Goal: Communication & Community: Participate in discussion

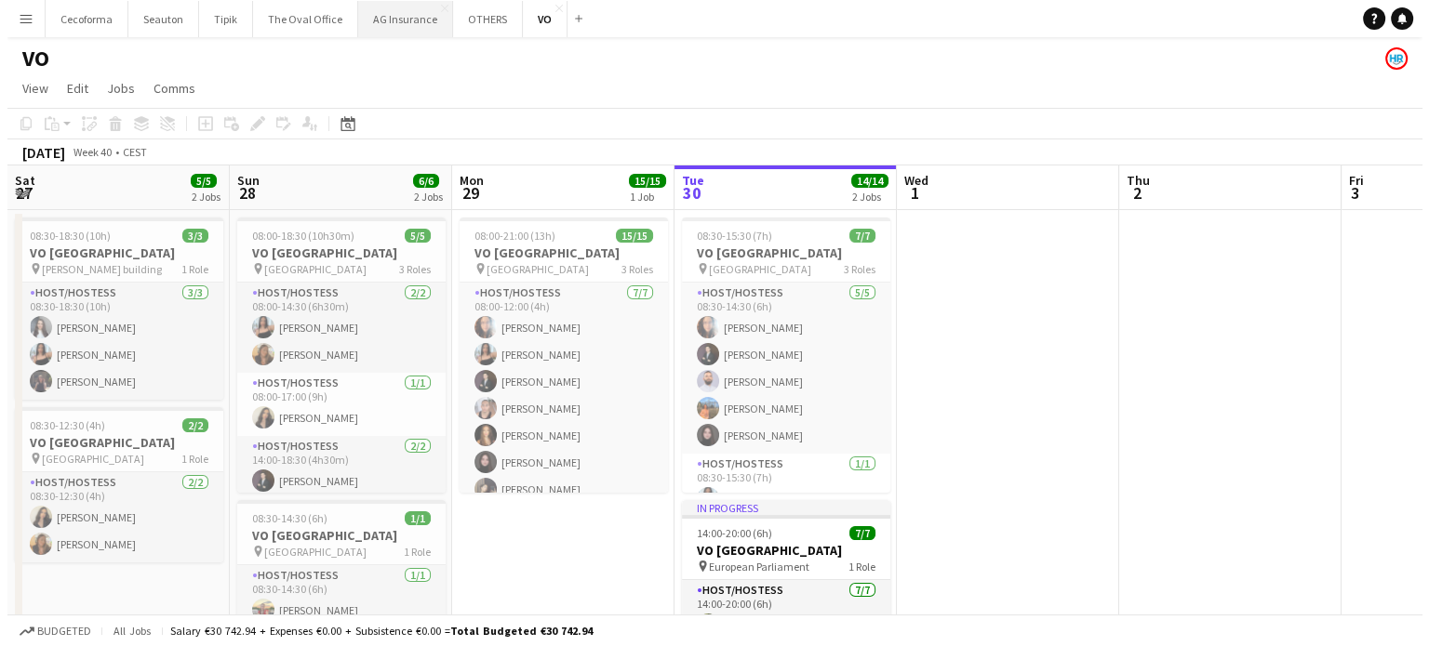
scroll to position [0, 445]
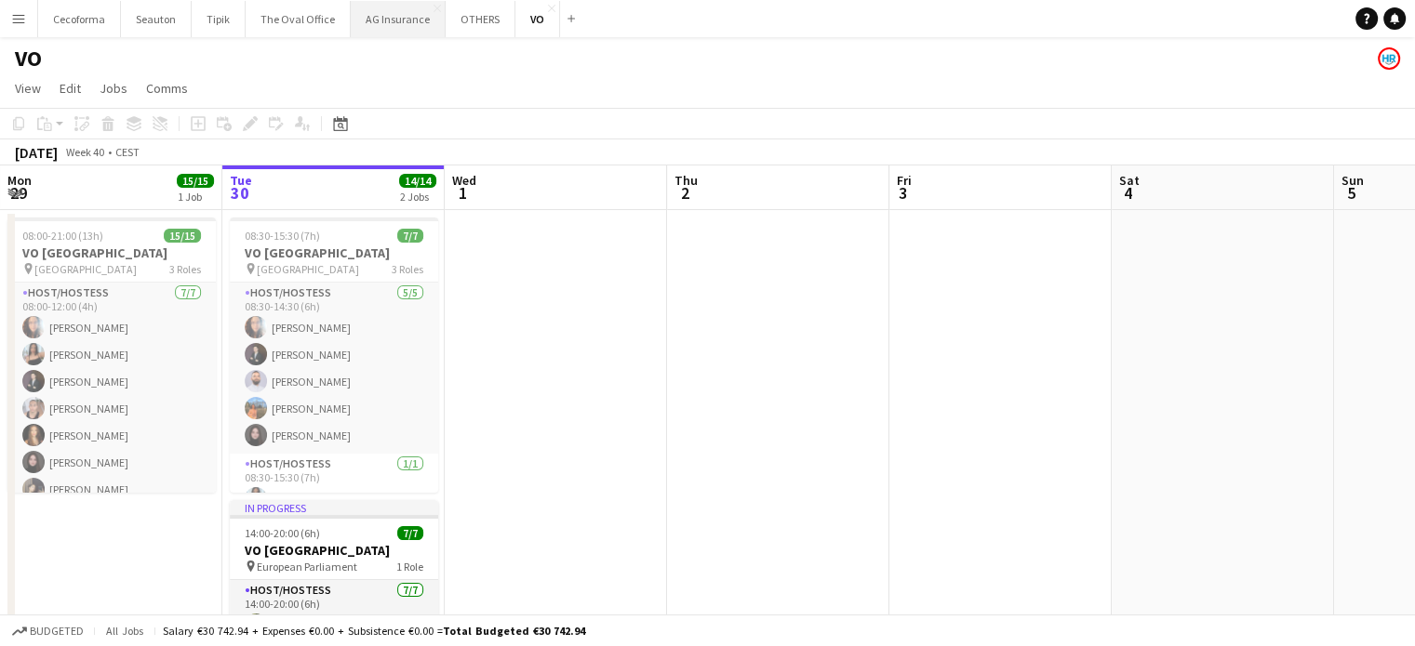
click at [392, 15] on button "AG Insurance Close" at bounding box center [398, 19] width 95 height 36
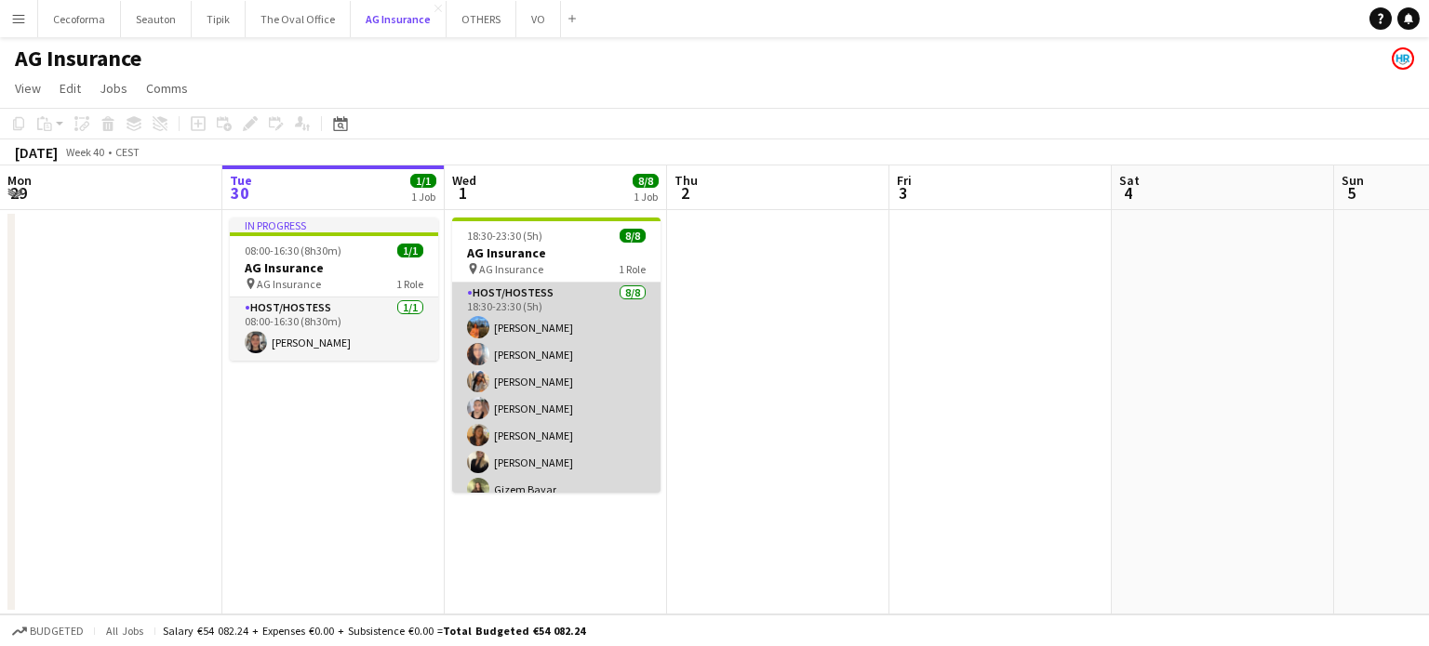
scroll to position [41, 0]
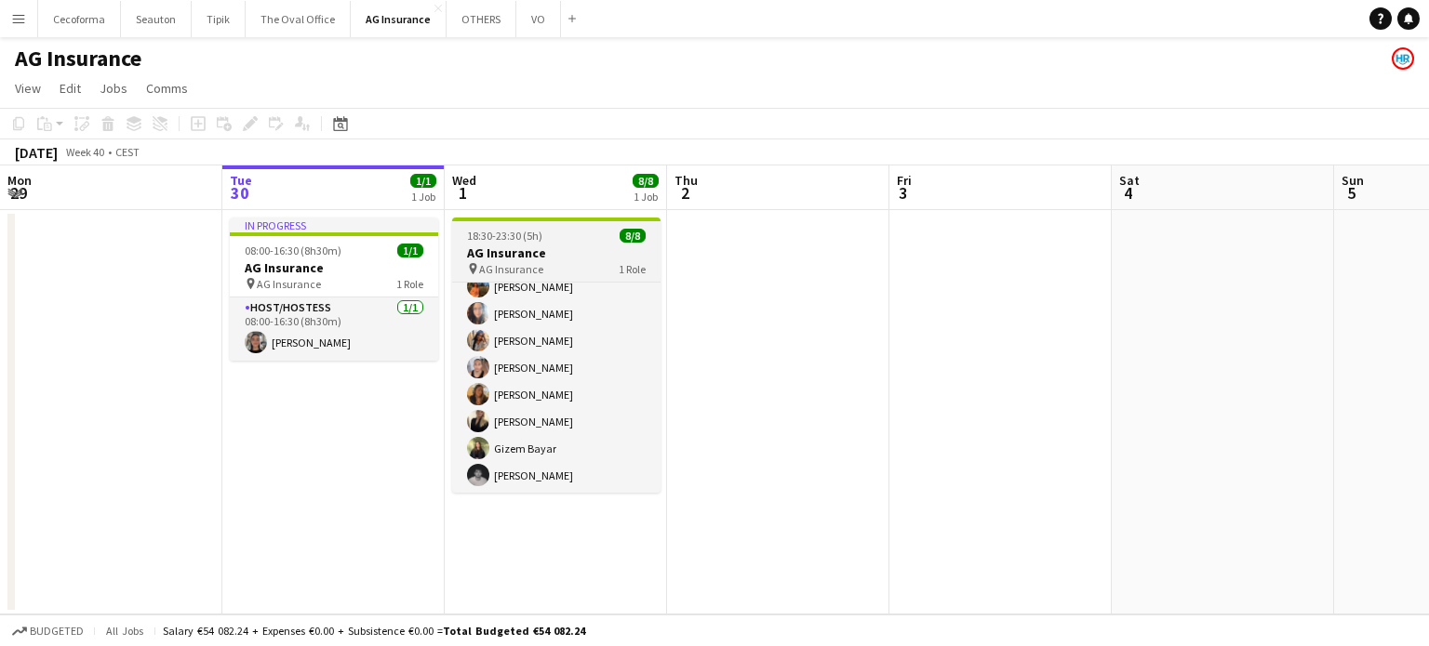
click at [502, 244] on app-job-card "18:30-23:30 (5h) 8/8 AG Insurance pin AG Insurance 1 Role Host/Hostess [DATE] 1…" at bounding box center [556, 355] width 208 height 275
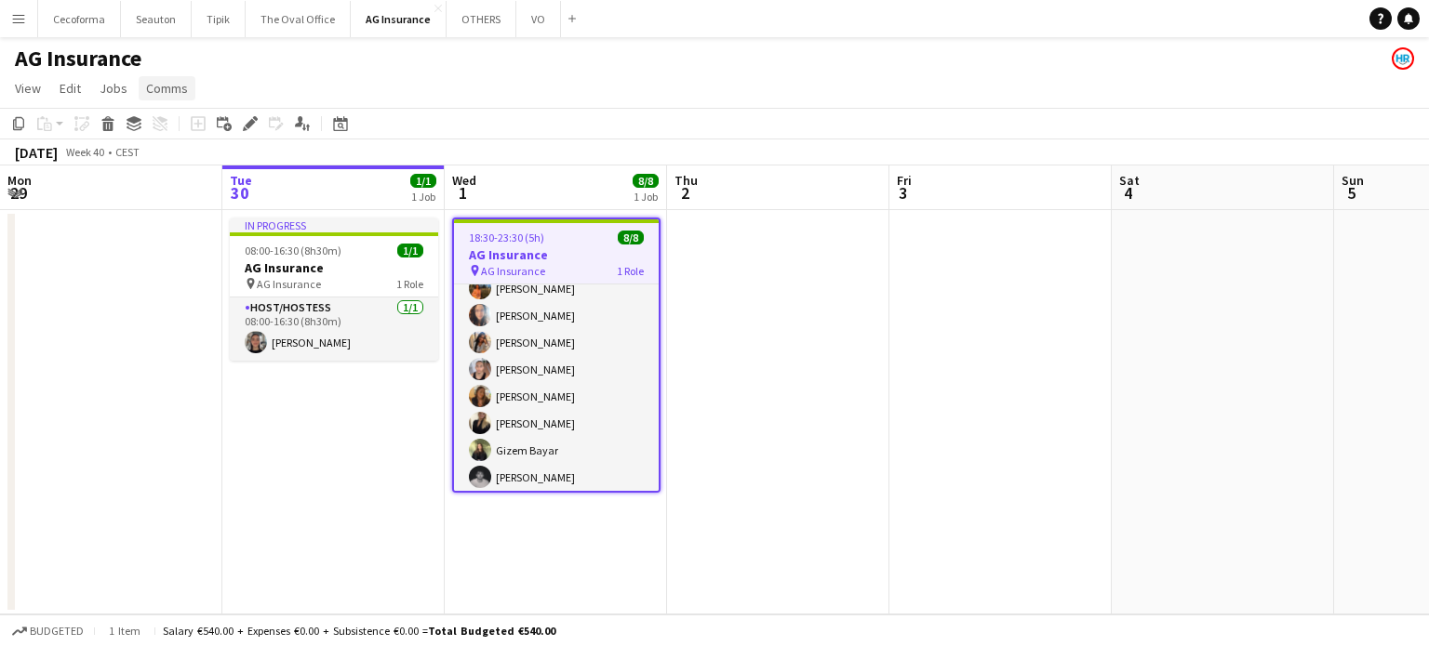
click at [160, 92] on span "Comms" at bounding box center [167, 88] width 42 height 17
click at [167, 168] on span "Create chat" at bounding box center [185, 167] width 65 height 17
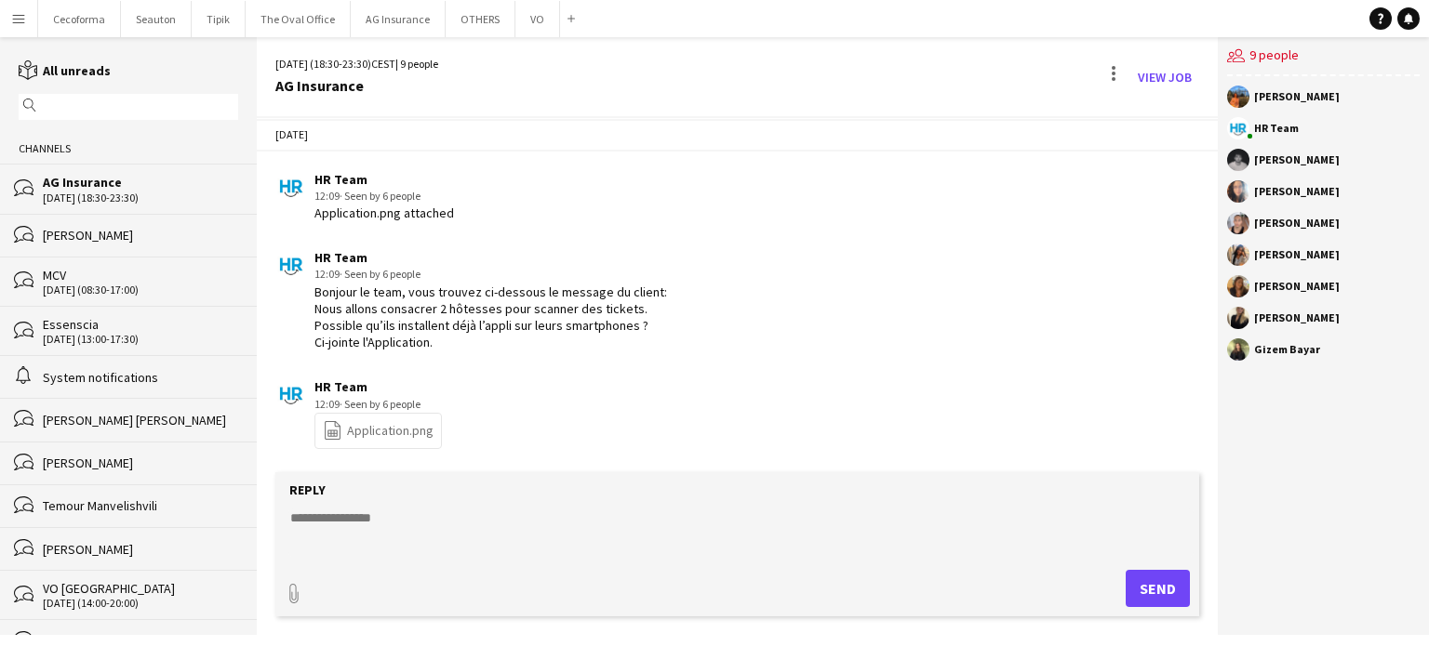
scroll to position [47, 0]
click at [403, 520] on textarea at bounding box center [740, 533] width 905 height 48
click at [538, 517] on textarea "**********" at bounding box center [740, 533] width 905 height 48
click at [550, 518] on textarea "**********" at bounding box center [740, 533] width 905 height 48
click at [552, 518] on textarea "**********" at bounding box center [740, 533] width 905 height 48
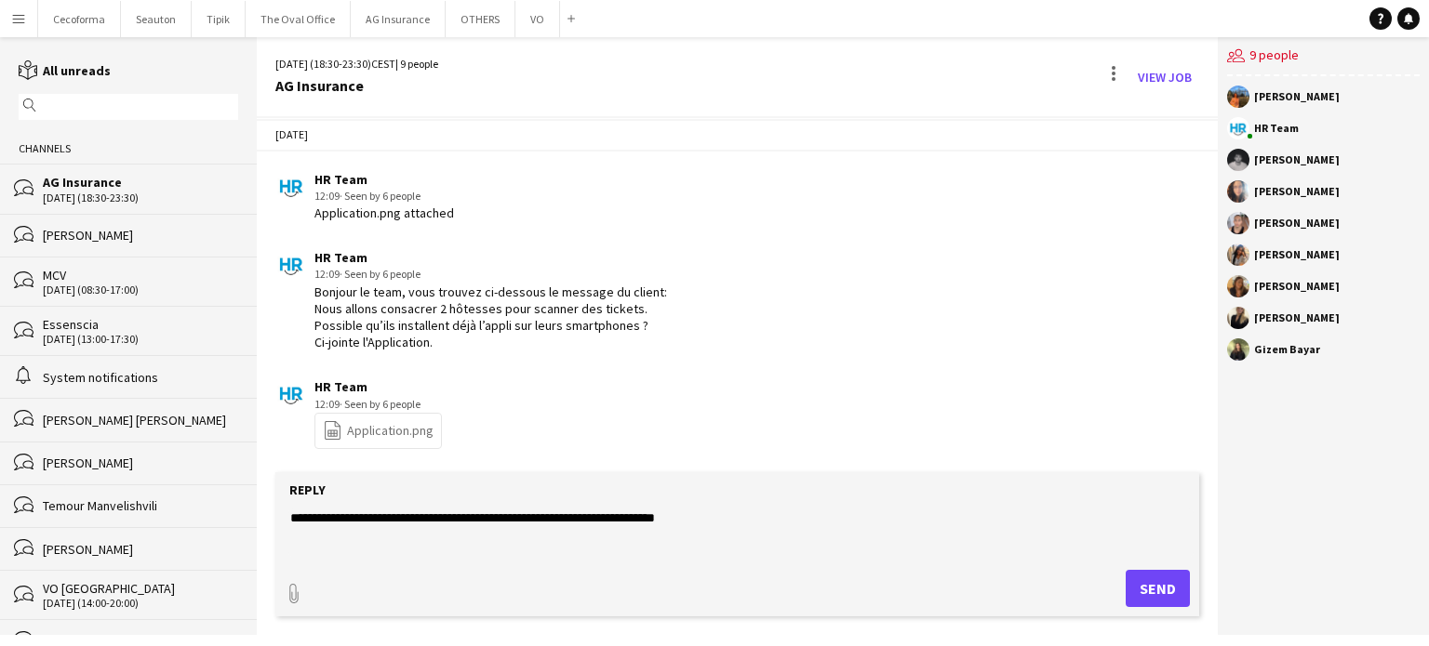
click at [565, 559] on form "**********" at bounding box center [737, 544] width 924 height 144
click at [775, 521] on textarea "**********" at bounding box center [740, 533] width 905 height 48
click at [734, 515] on textarea "**********" at bounding box center [740, 533] width 905 height 48
type textarea "**********"
click at [1154, 592] on button "Send" at bounding box center [1157, 588] width 64 height 37
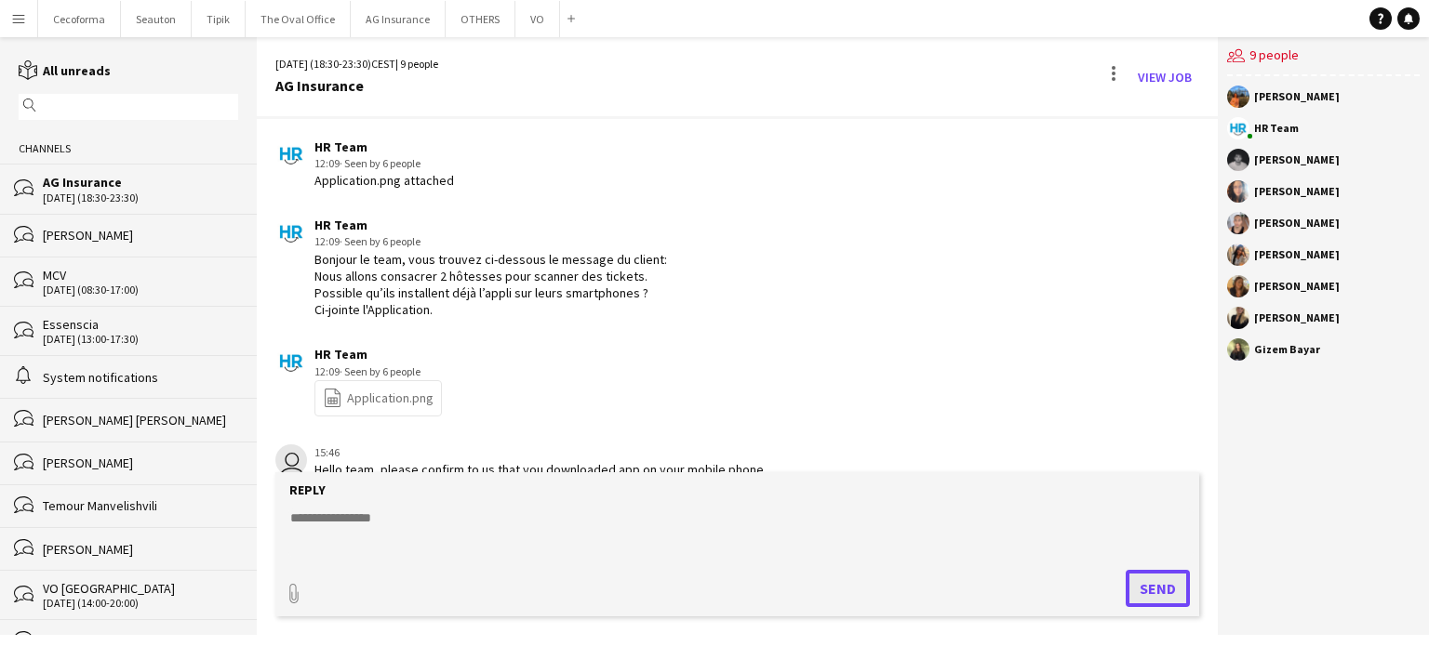
scroll to position [126, 0]
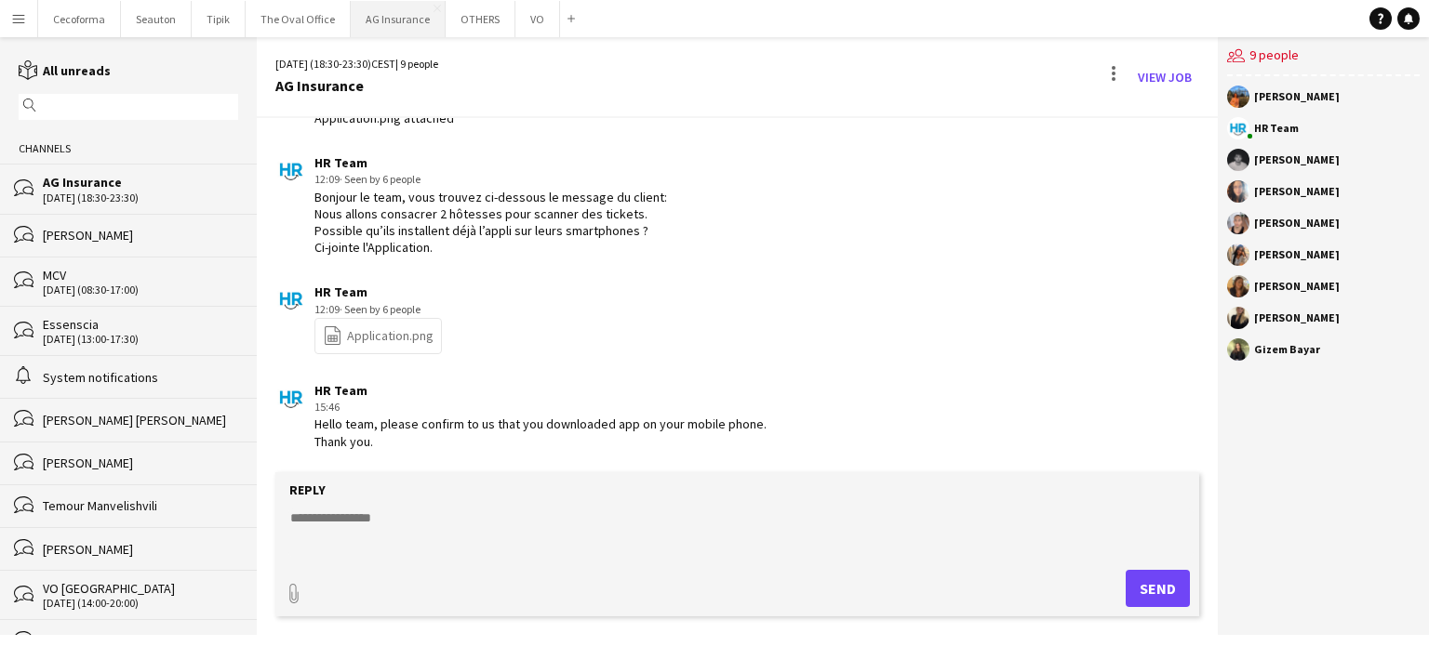
click at [396, 20] on button "AG Insurance Close" at bounding box center [398, 19] width 95 height 36
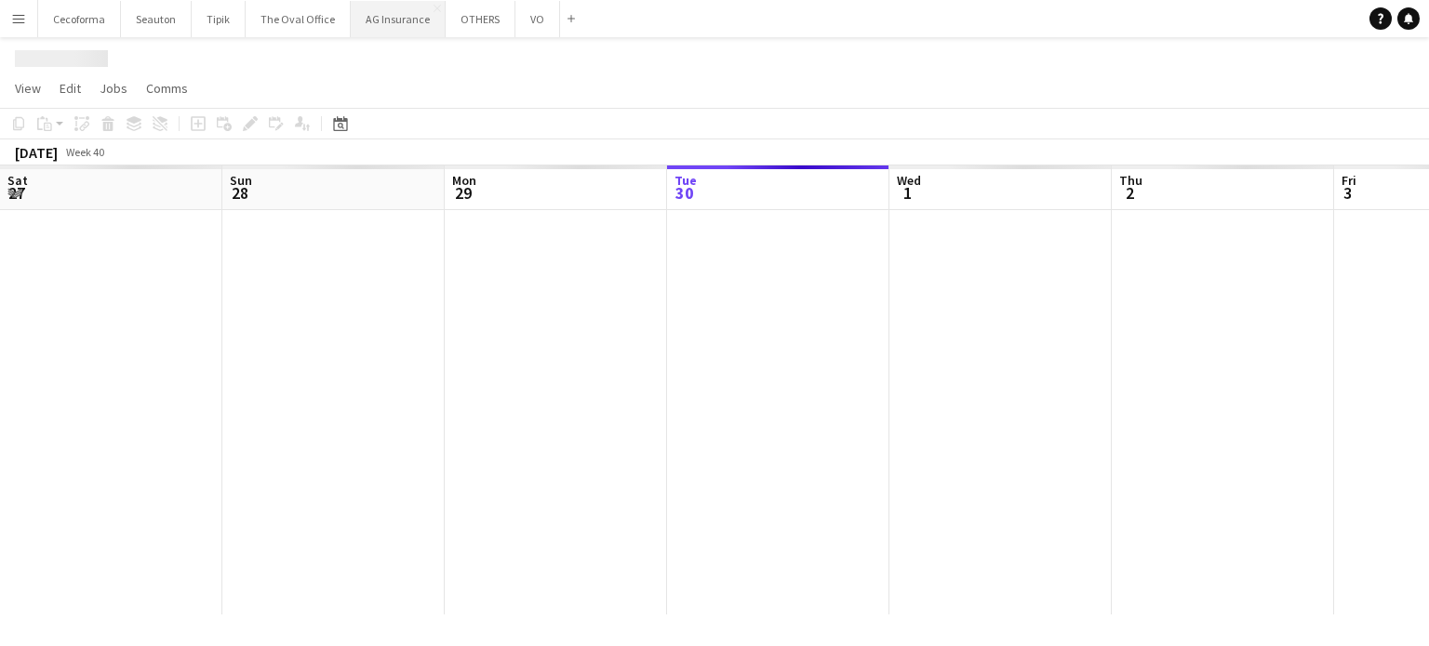
scroll to position [0, 445]
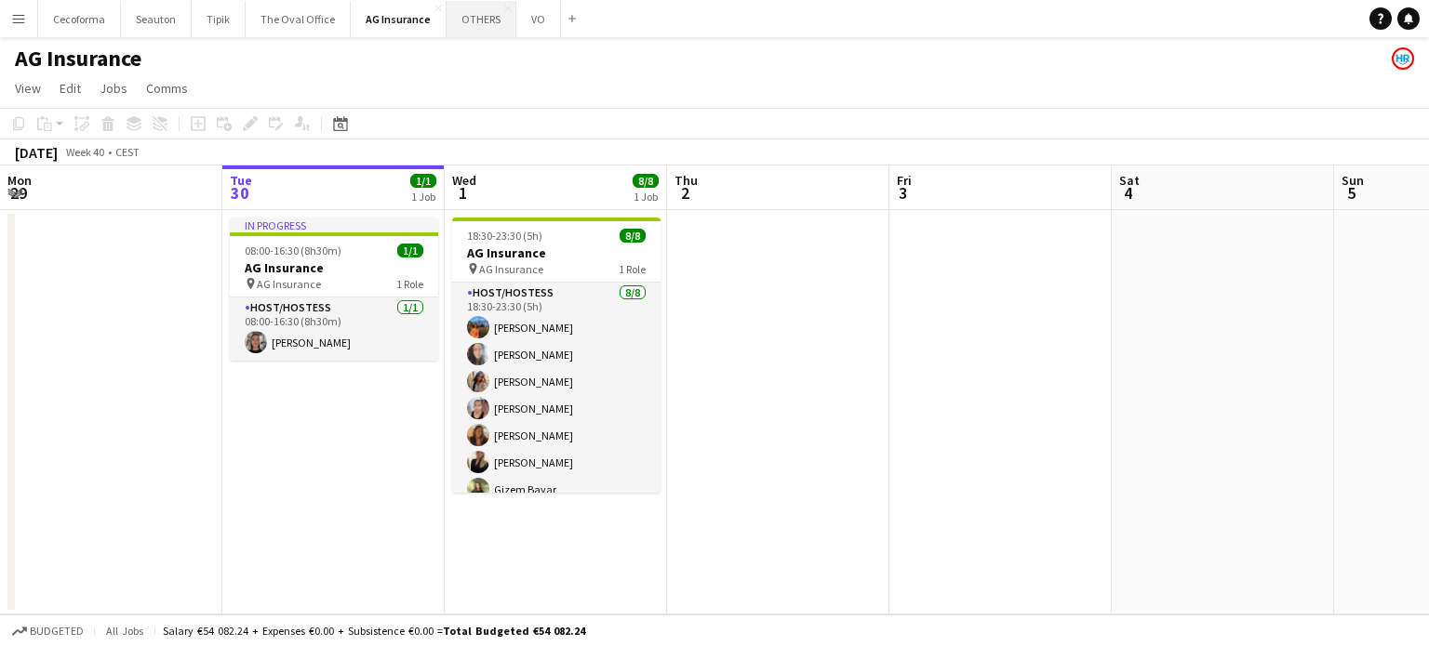
click at [464, 21] on button "OTHERS Close" at bounding box center [481, 19] width 70 height 36
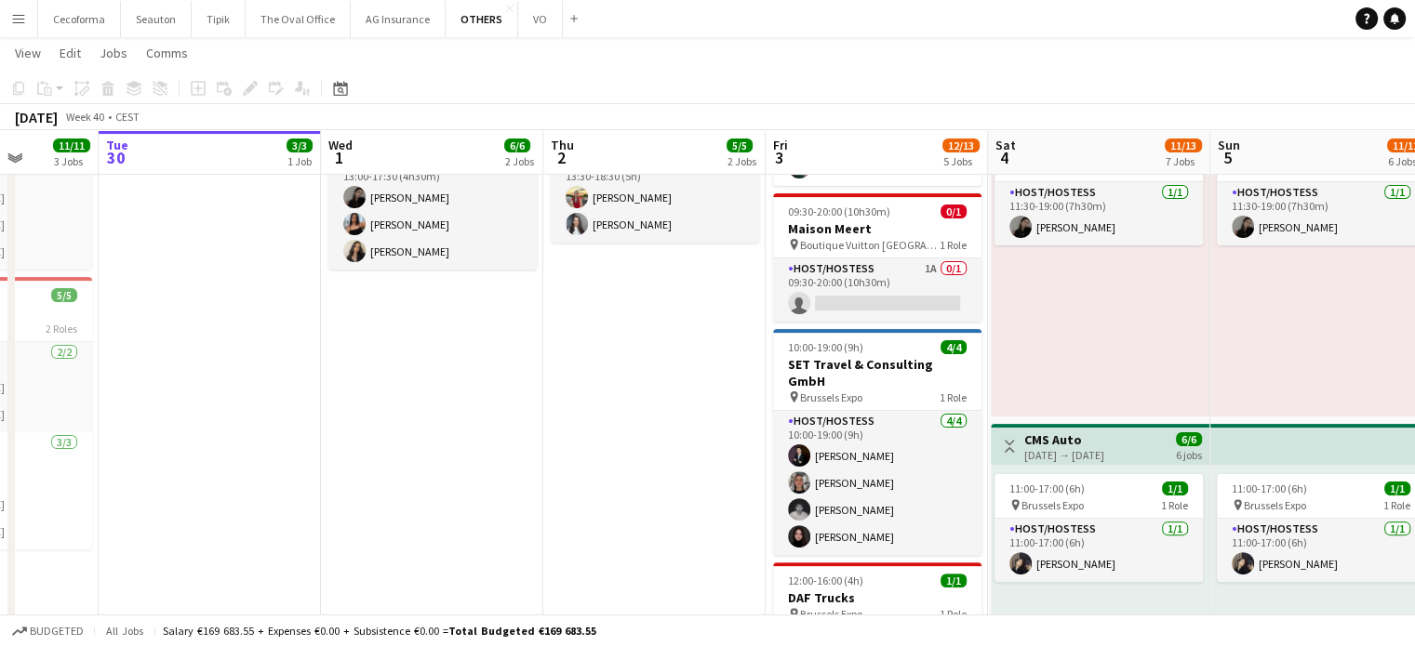
scroll to position [0, 614]
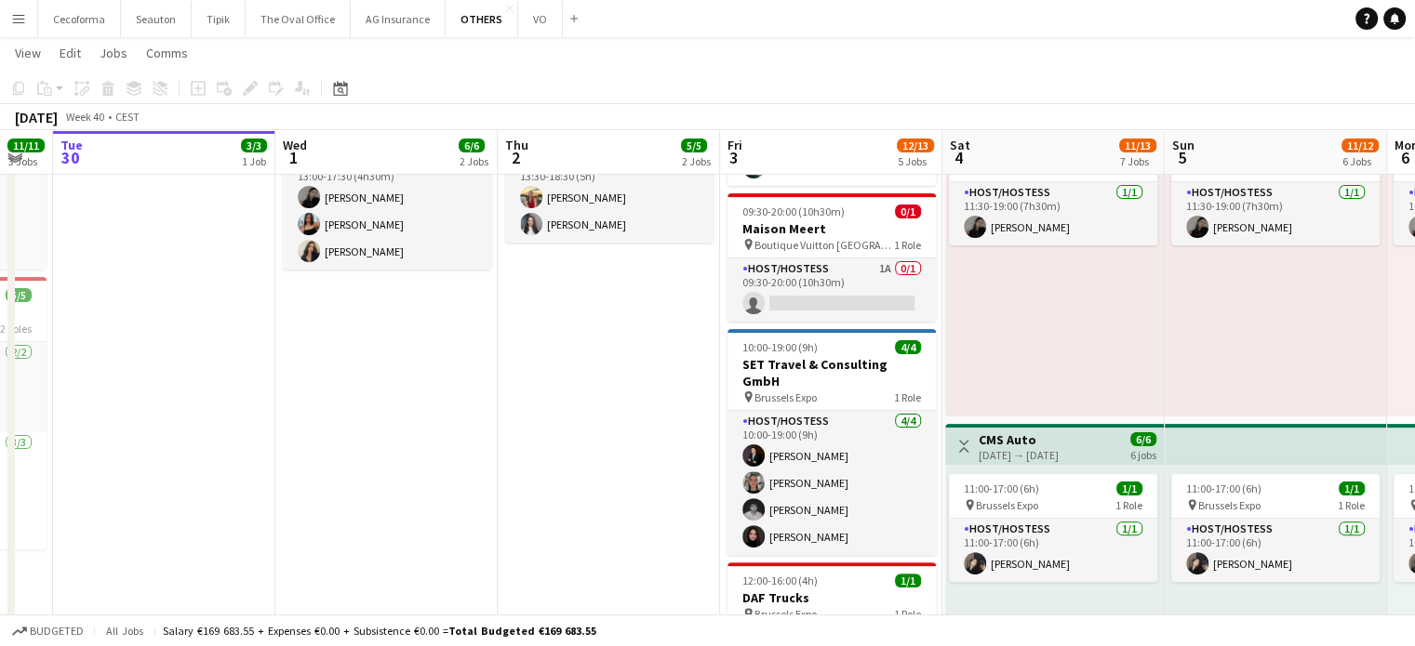
drag, startPoint x: 727, startPoint y: 475, endPoint x: 558, endPoint y: 470, distance: 169.4
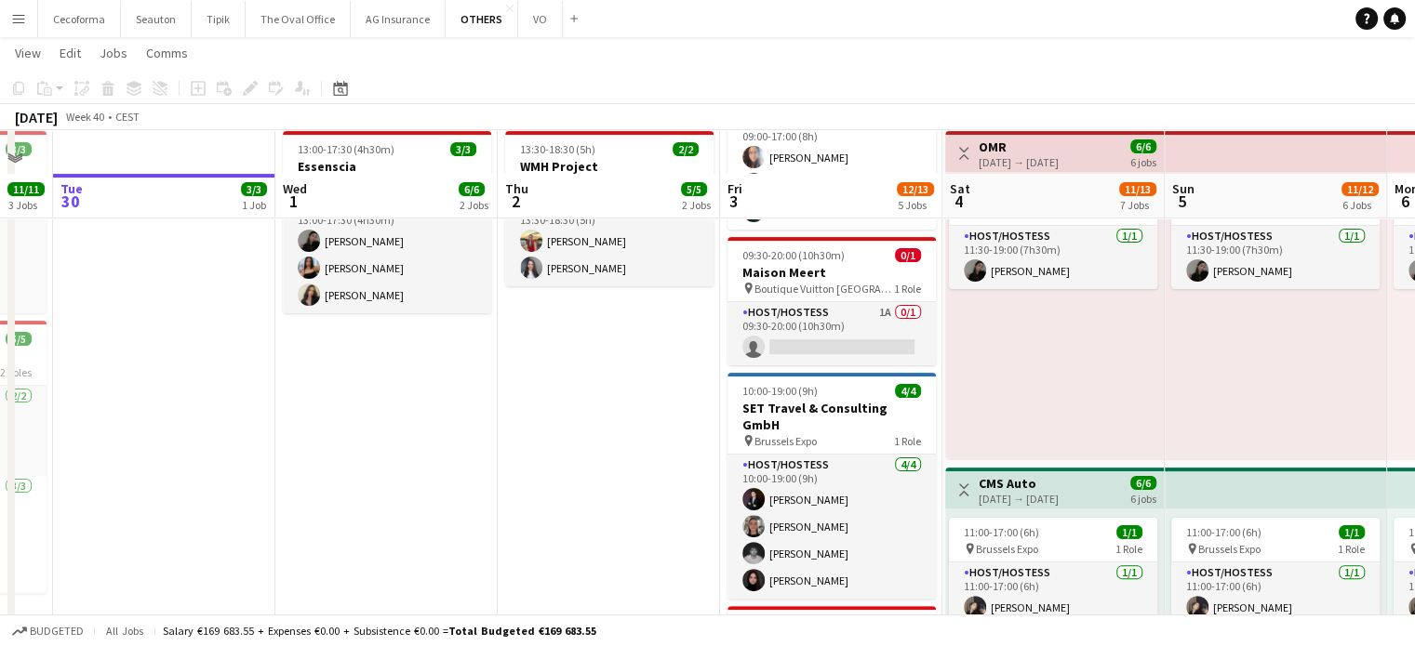
scroll to position [465, 0]
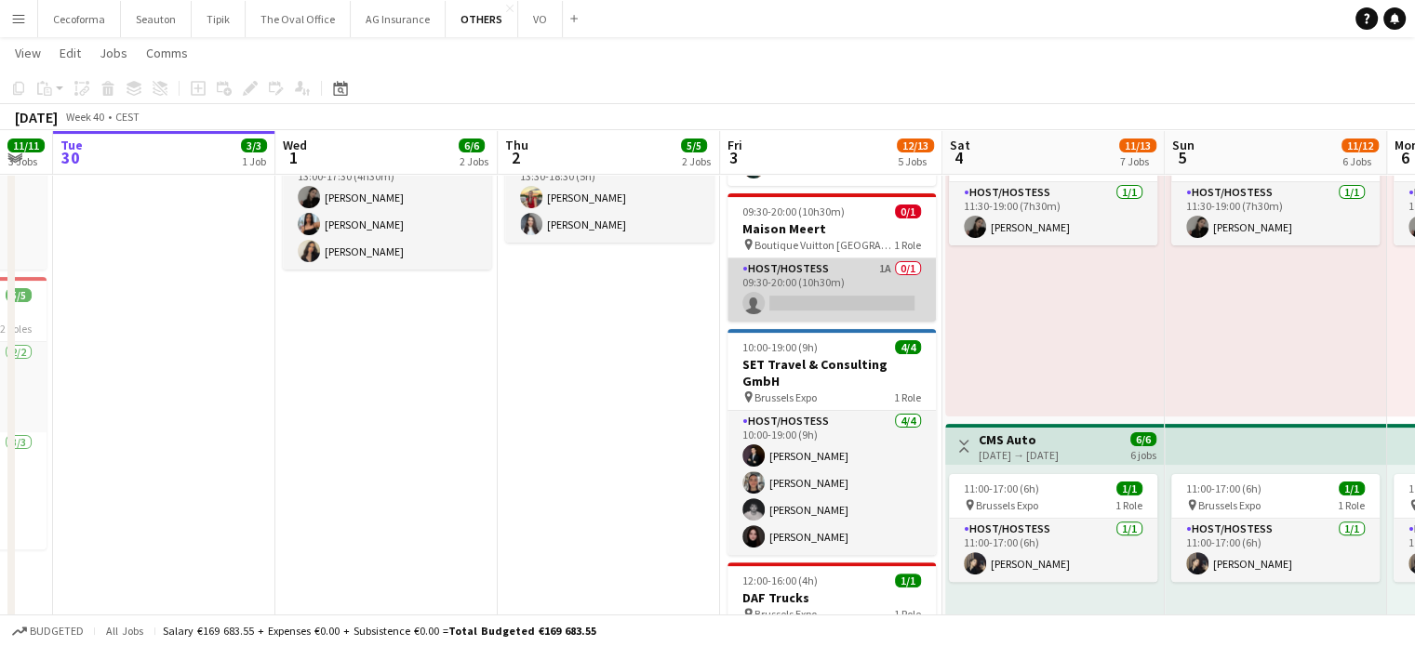
click at [830, 296] on app-card-role "Host/Hostess 1A 0/1 09:30-20:00 (10h30m) single-neutral-actions" at bounding box center [831, 290] width 208 height 63
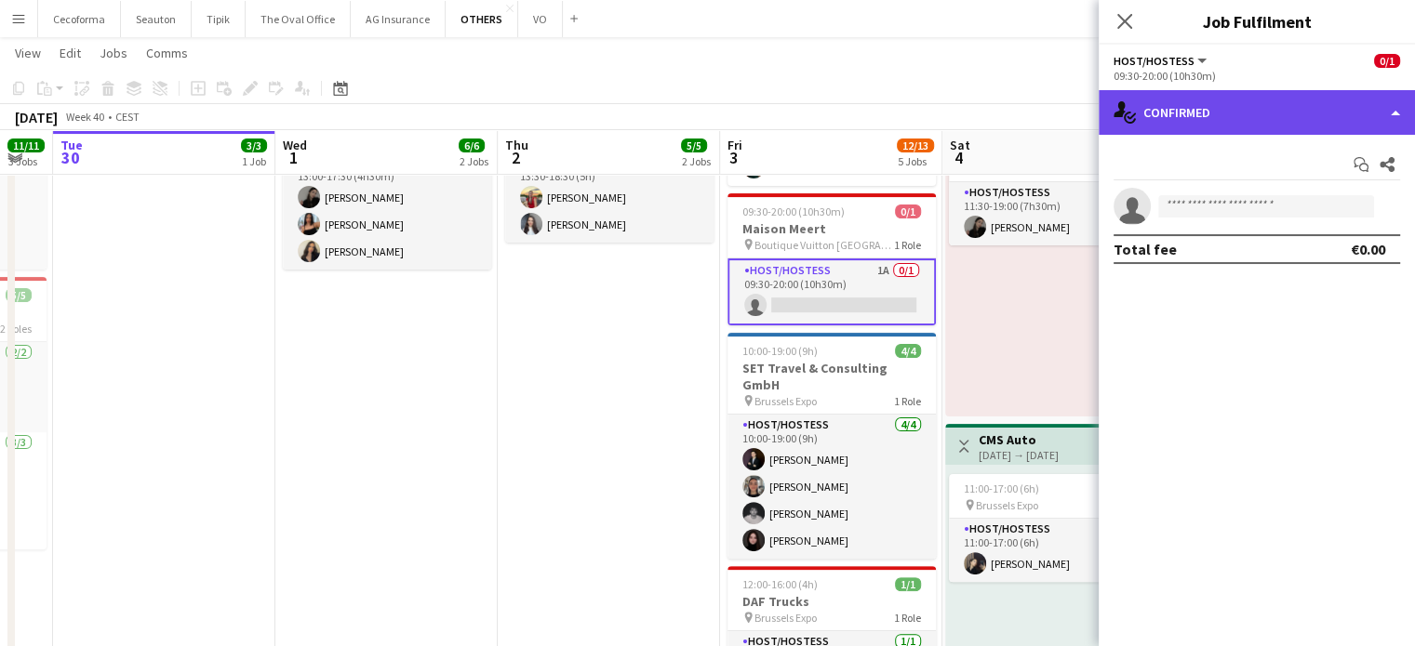
click at [1400, 114] on div "single-neutral-actions-check-2 Confirmed" at bounding box center [1256, 112] width 316 height 45
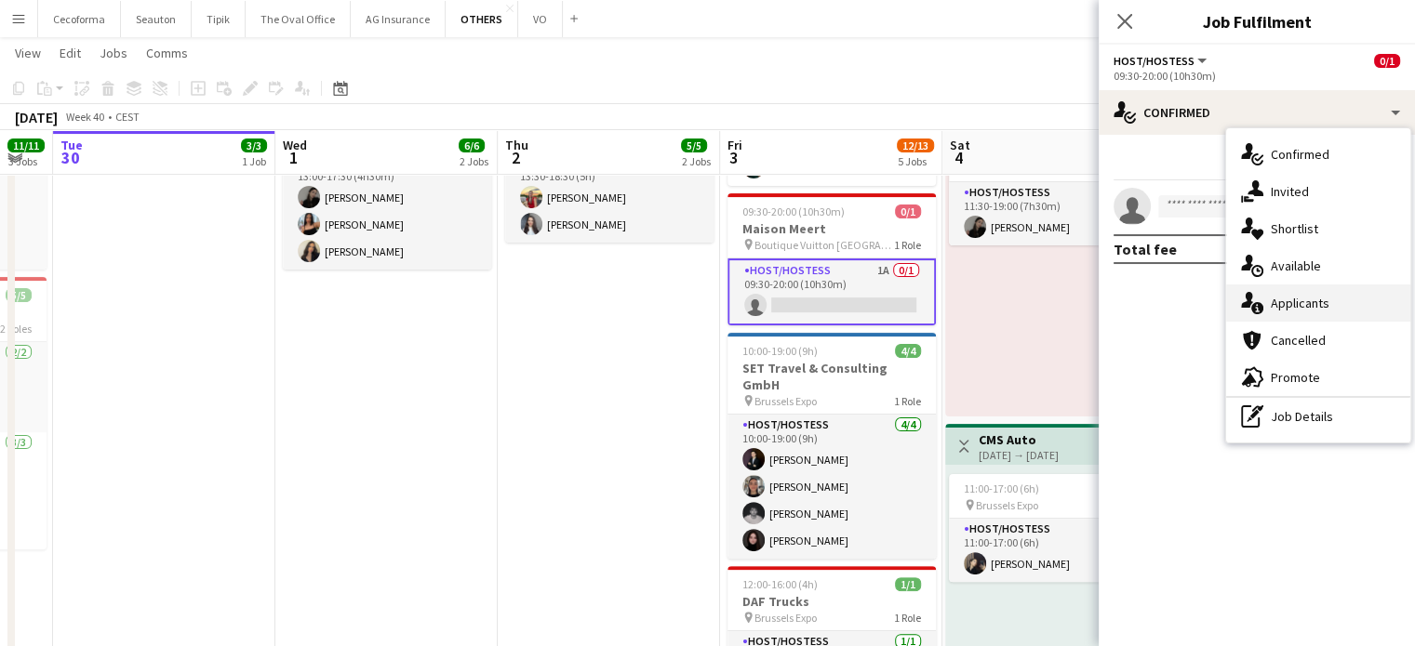
click at [1297, 308] on span "Applicants" at bounding box center [1300, 303] width 59 height 17
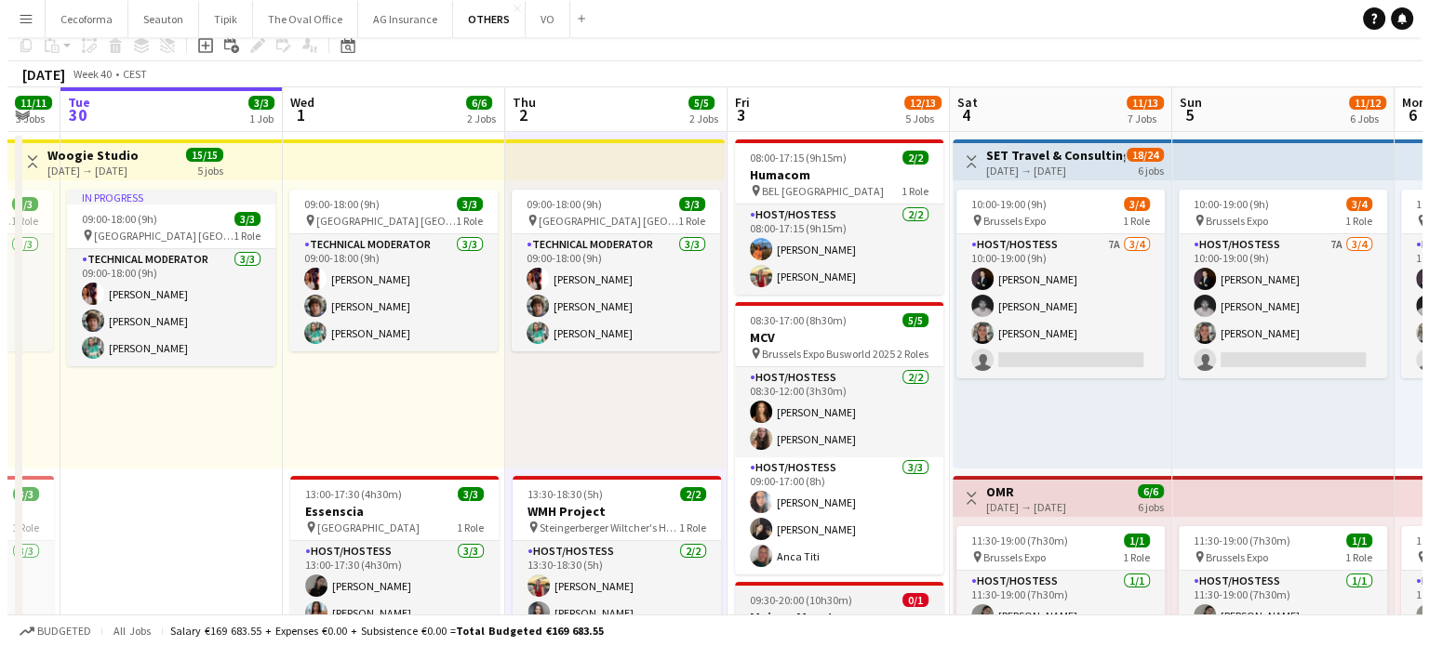
scroll to position [0, 0]
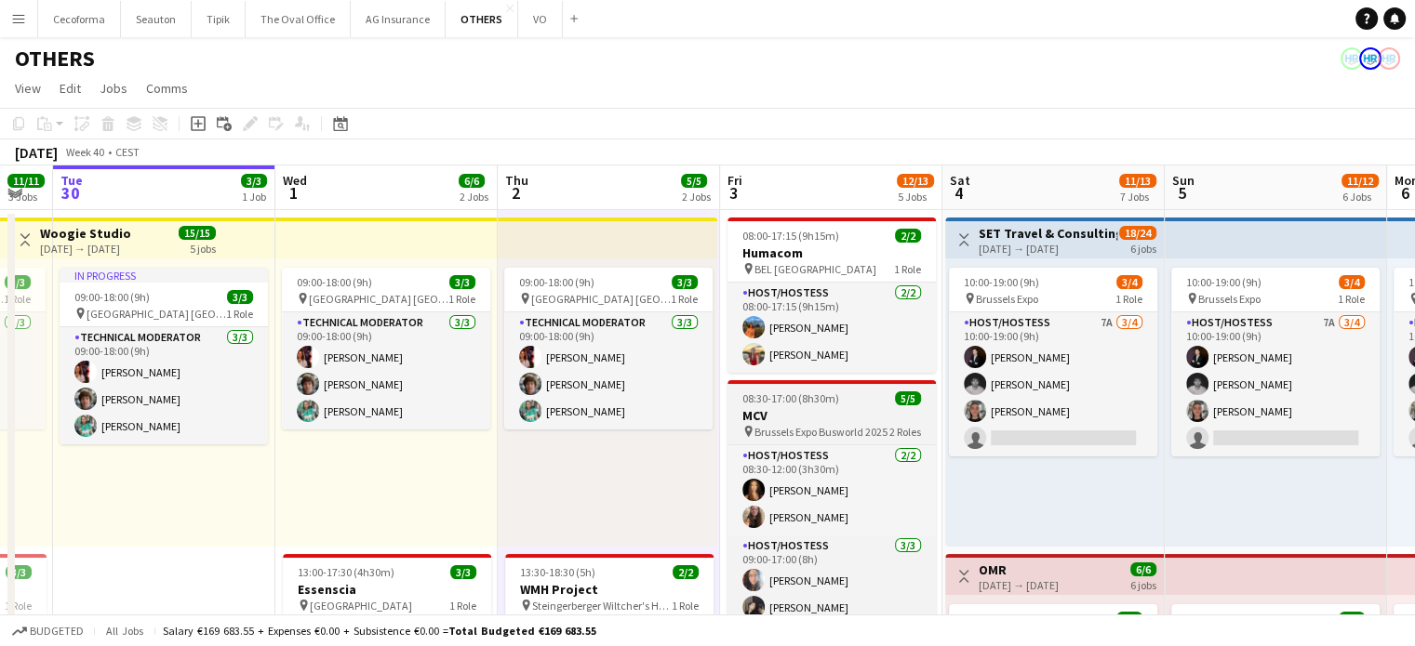
click at [776, 405] on span "08:30-17:00 (8h30m)" at bounding box center [790, 399] width 97 height 14
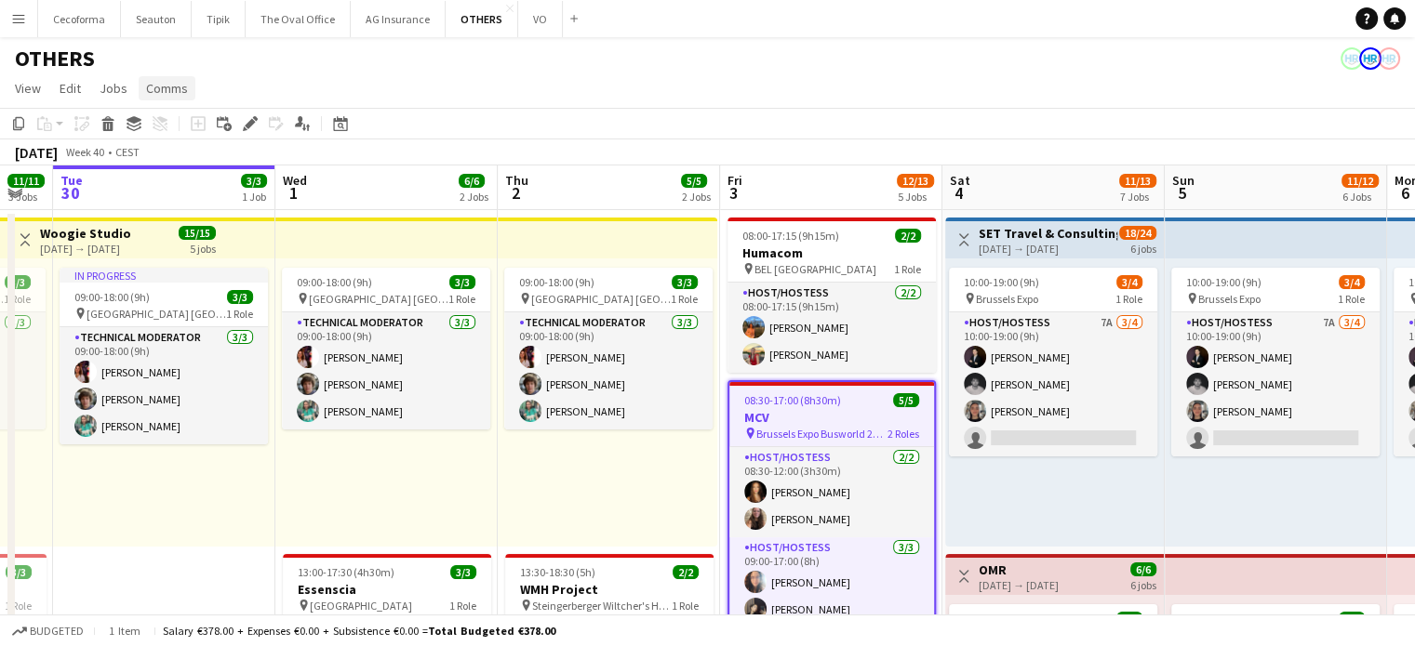
click at [168, 84] on span "Comms" at bounding box center [167, 88] width 42 height 17
click at [191, 170] on span "Create chat" at bounding box center [185, 167] width 65 height 17
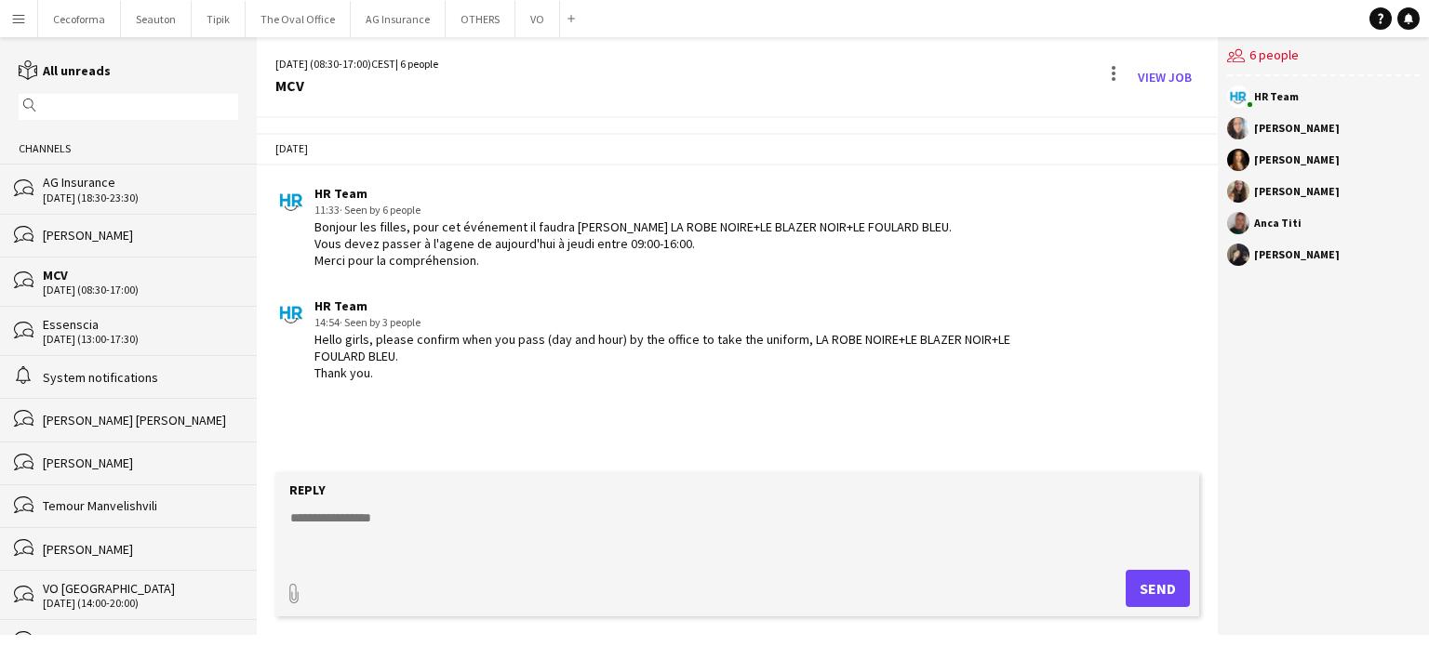
click at [476, 539] on textarea at bounding box center [740, 533] width 905 height 48
click at [518, 14] on button "VO Close" at bounding box center [537, 19] width 45 height 36
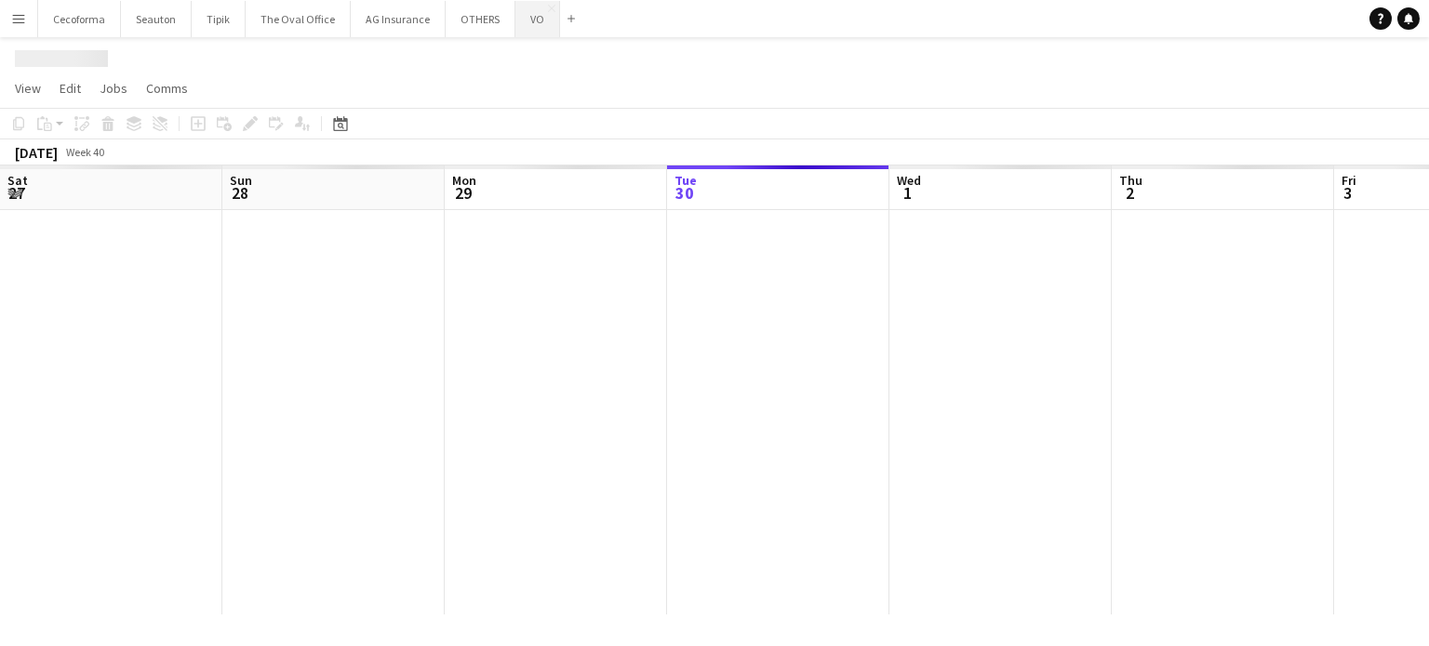
scroll to position [0, 445]
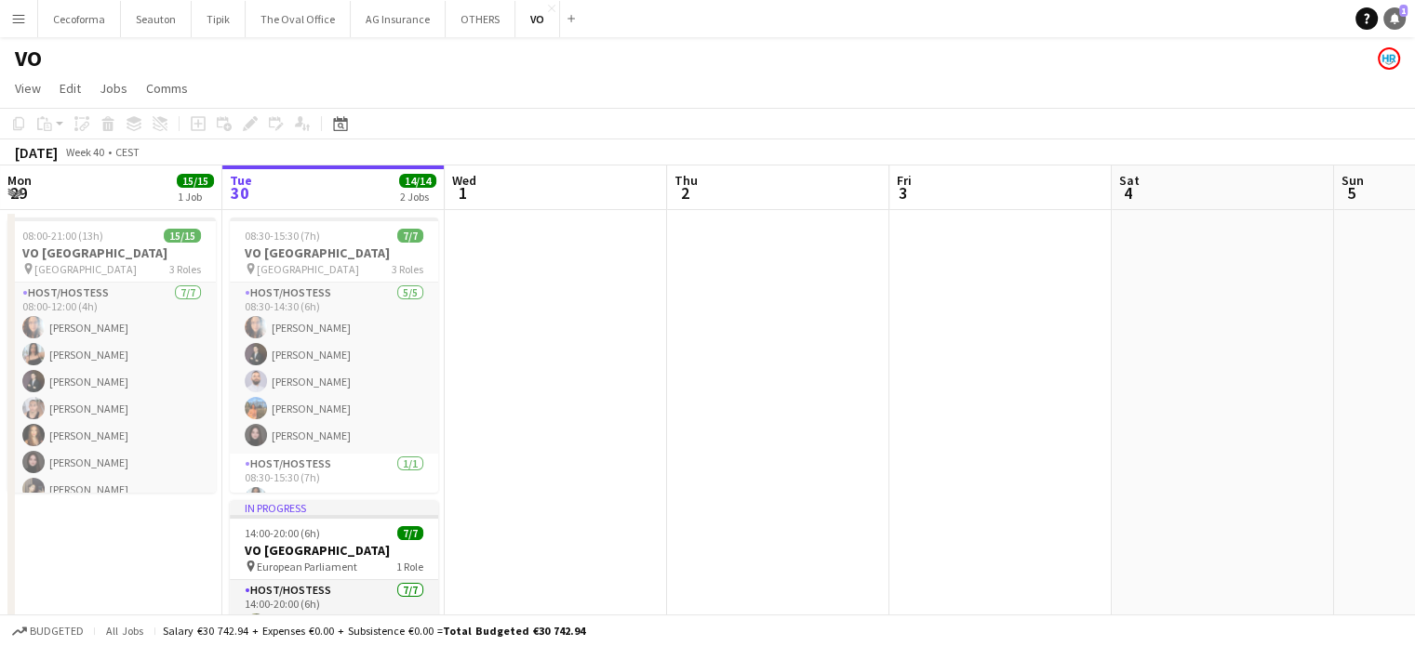
click at [1396, 20] on icon at bounding box center [1394, 17] width 9 height 9
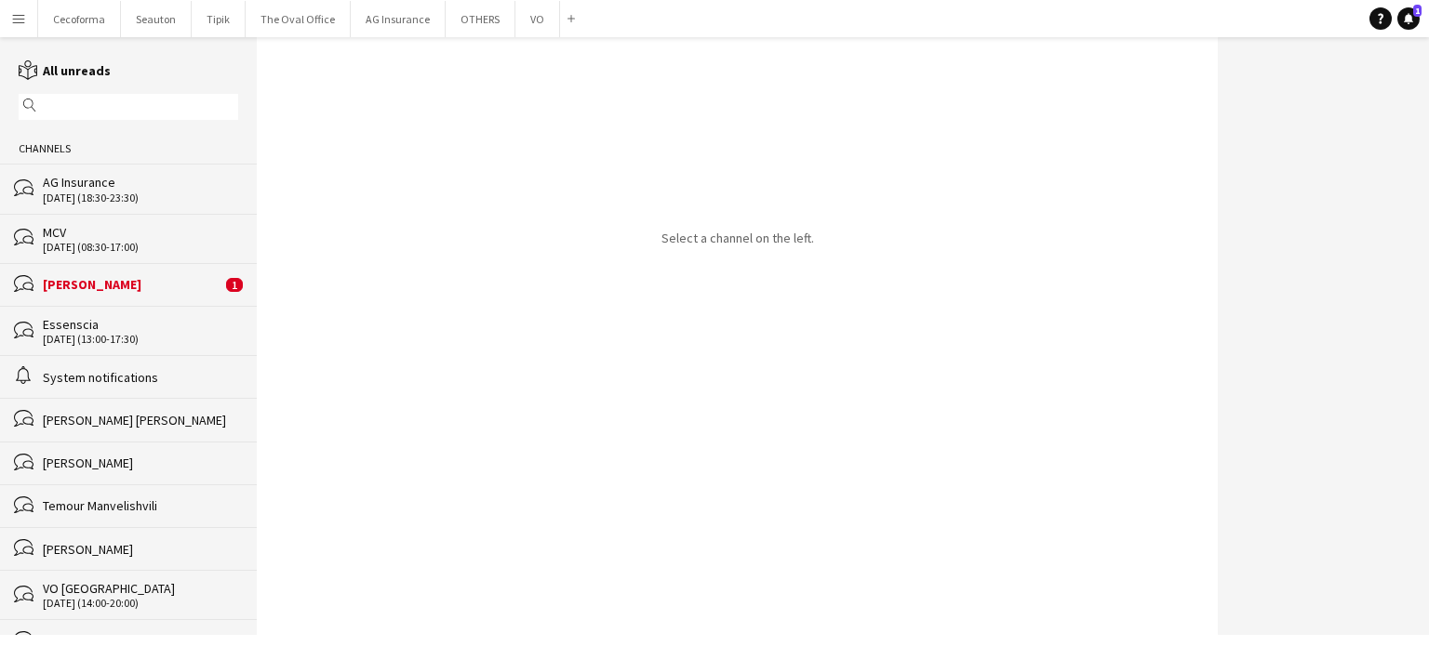
click at [79, 285] on div "[PERSON_NAME]" at bounding box center [132, 284] width 179 height 17
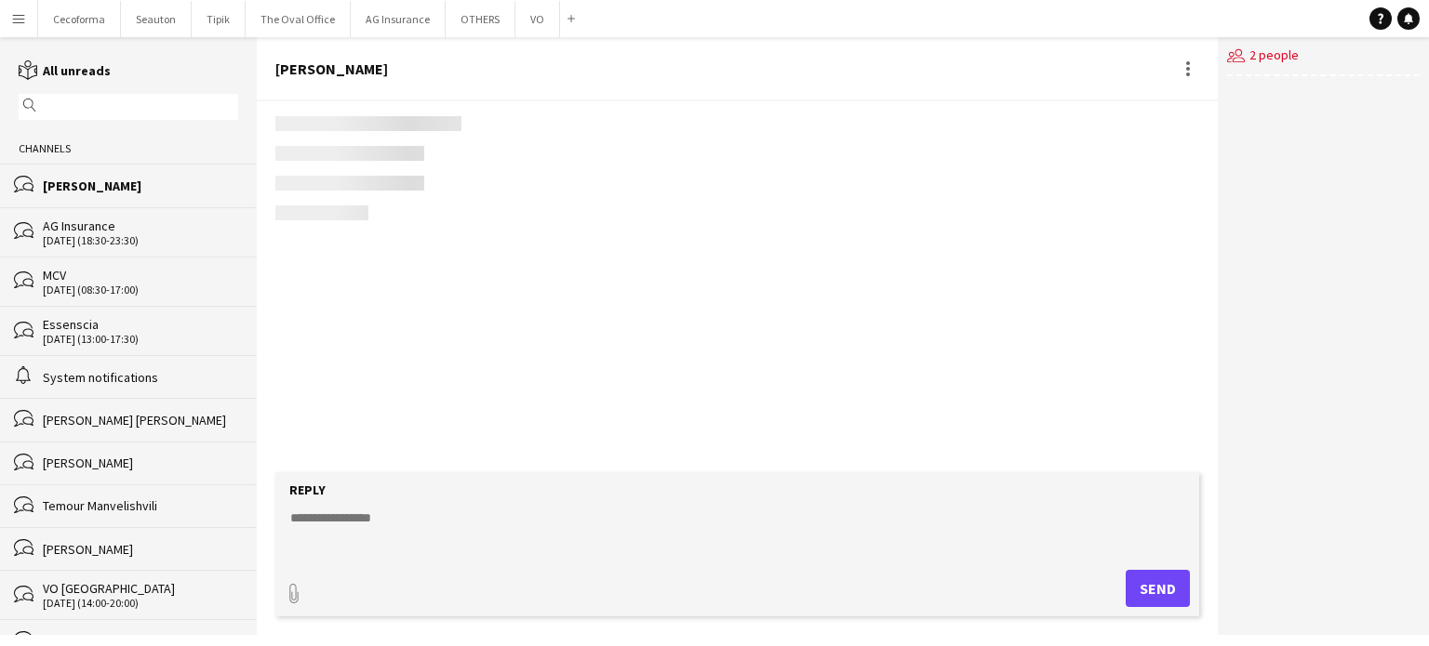
scroll to position [2656, 0]
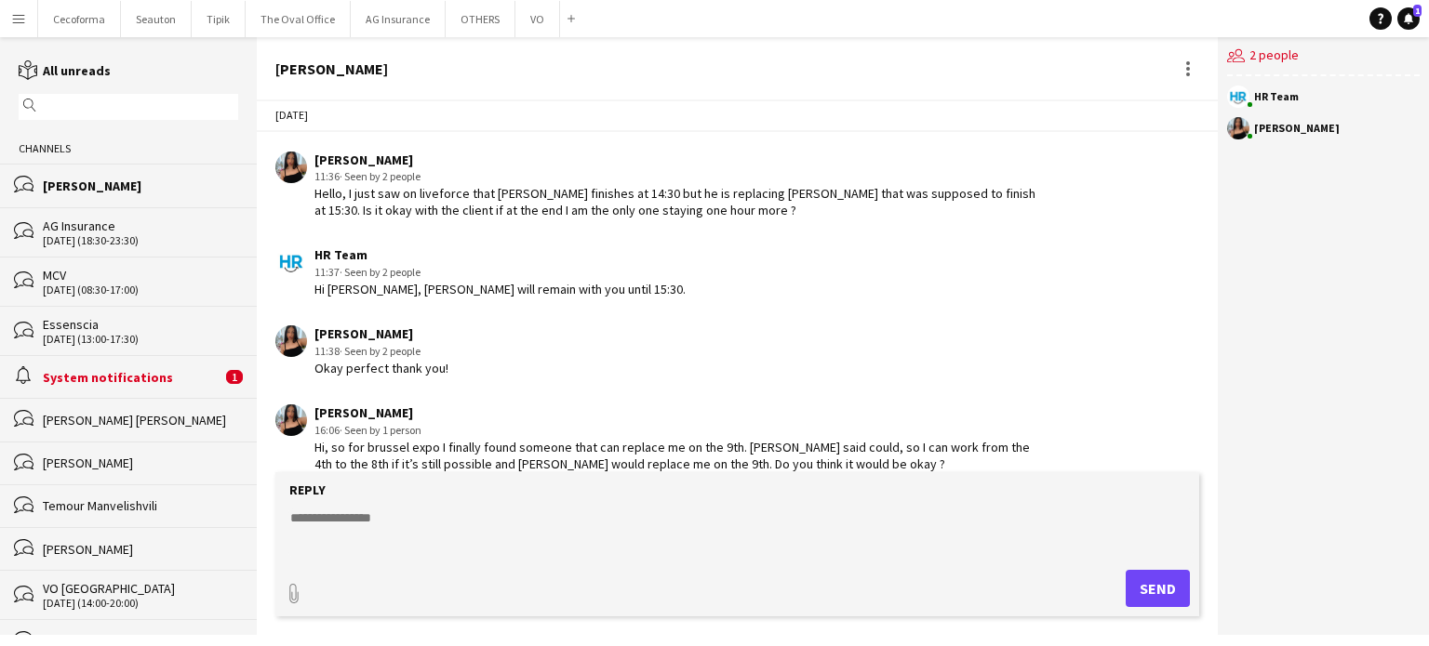
click at [113, 375] on div "System notifications" at bounding box center [132, 377] width 179 height 17
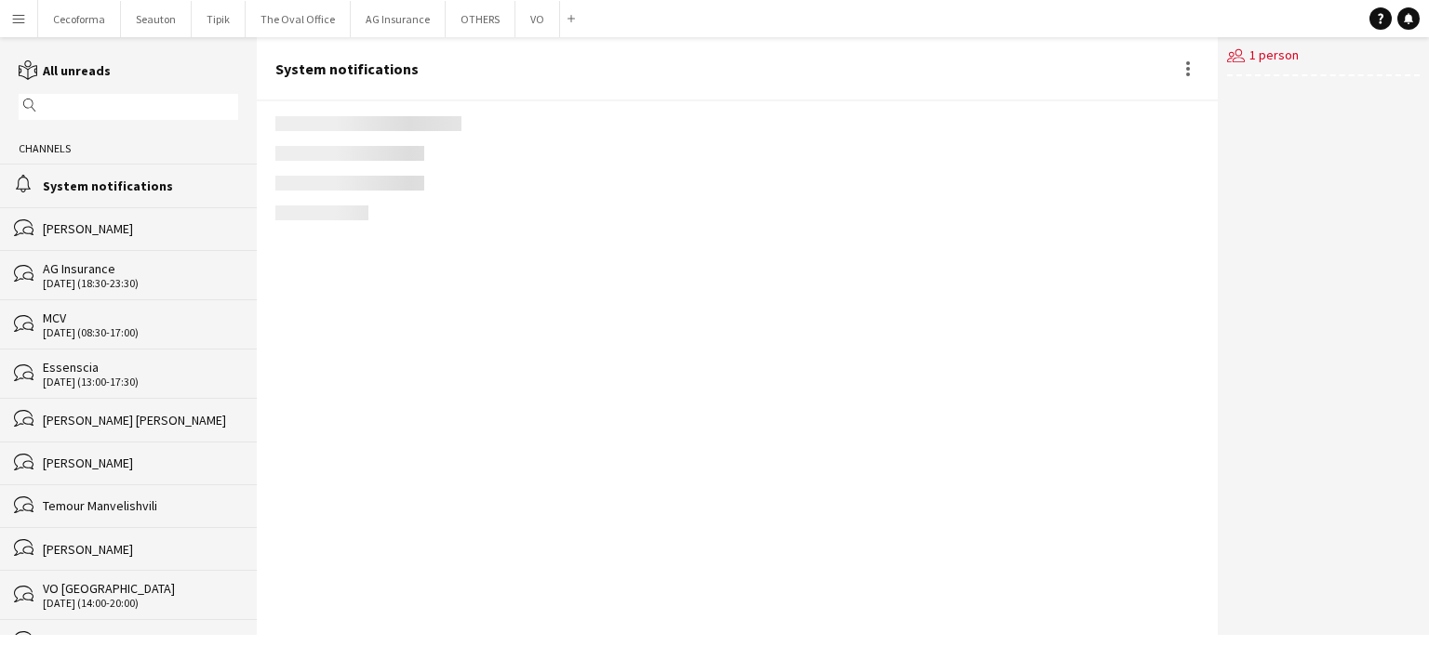
scroll to position [2394, 0]
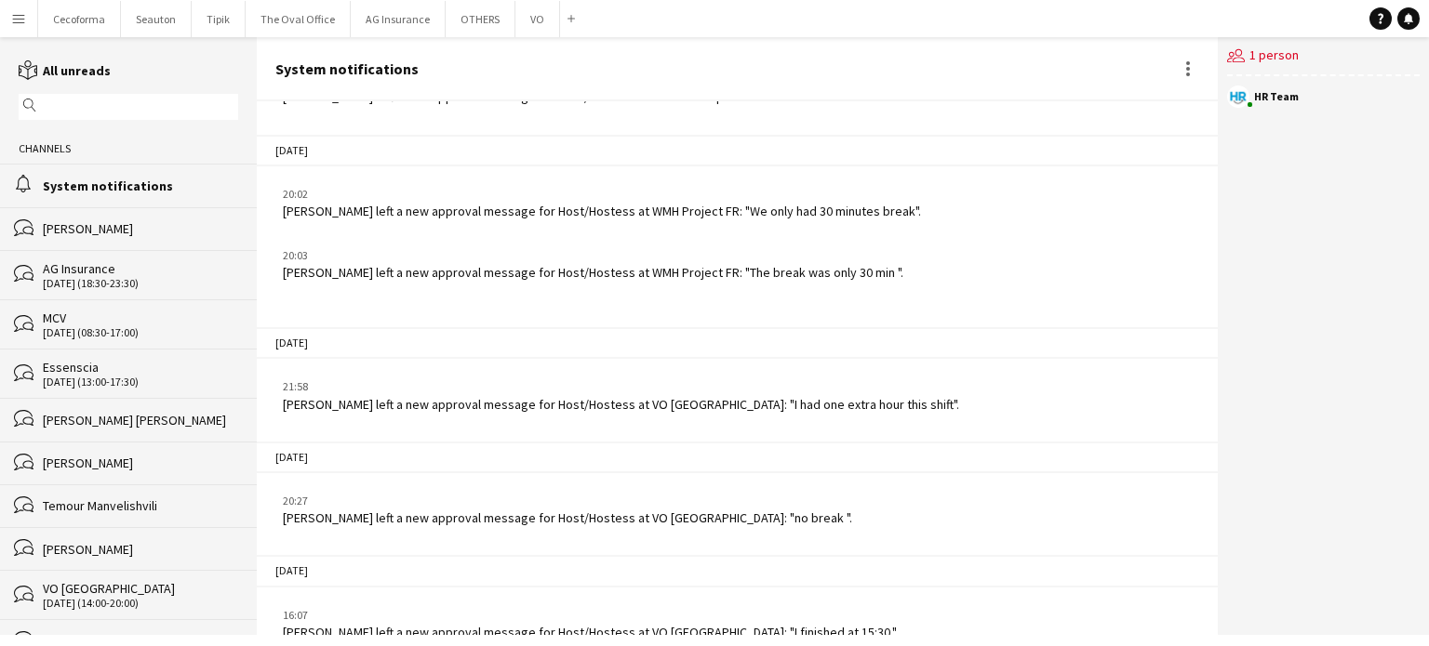
click at [919, 598] on app-chat-system-message "16:07 Efstratios Chiotis left a new approval message for Host/Hostess at VO Eur…" at bounding box center [737, 624] width 961 height 52
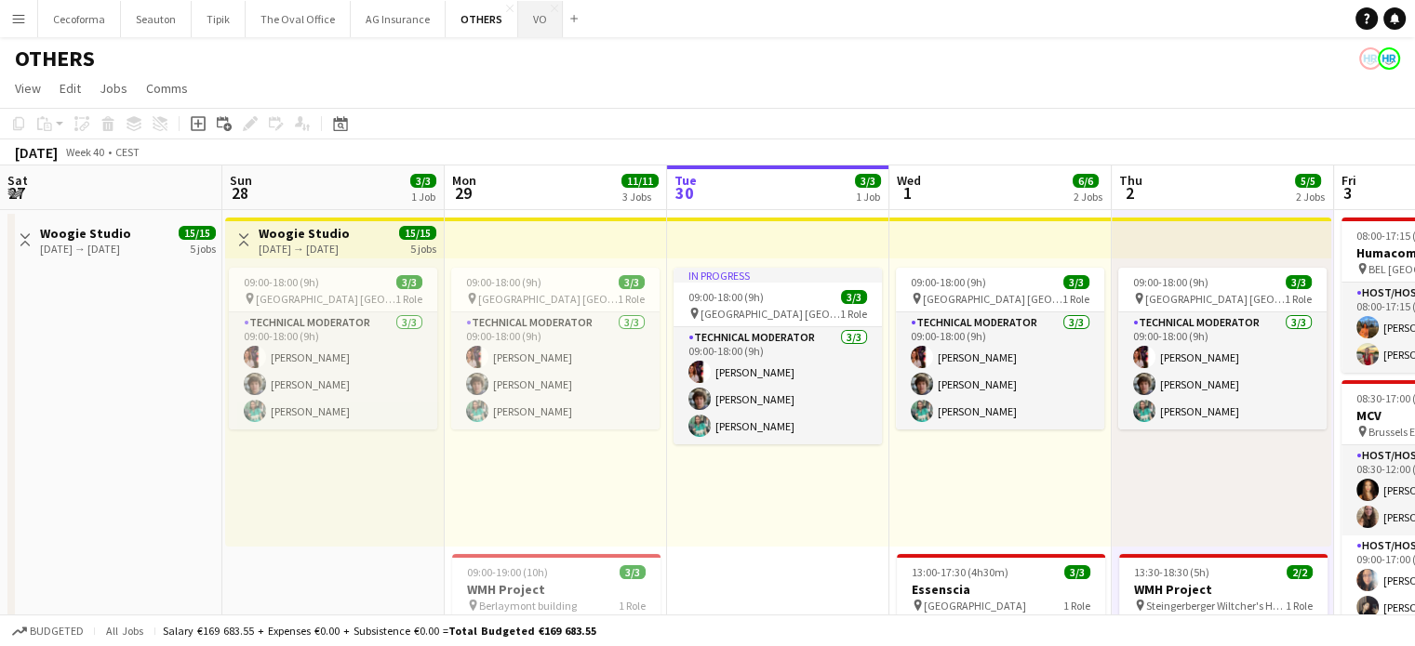
scroll to position [0, 445]
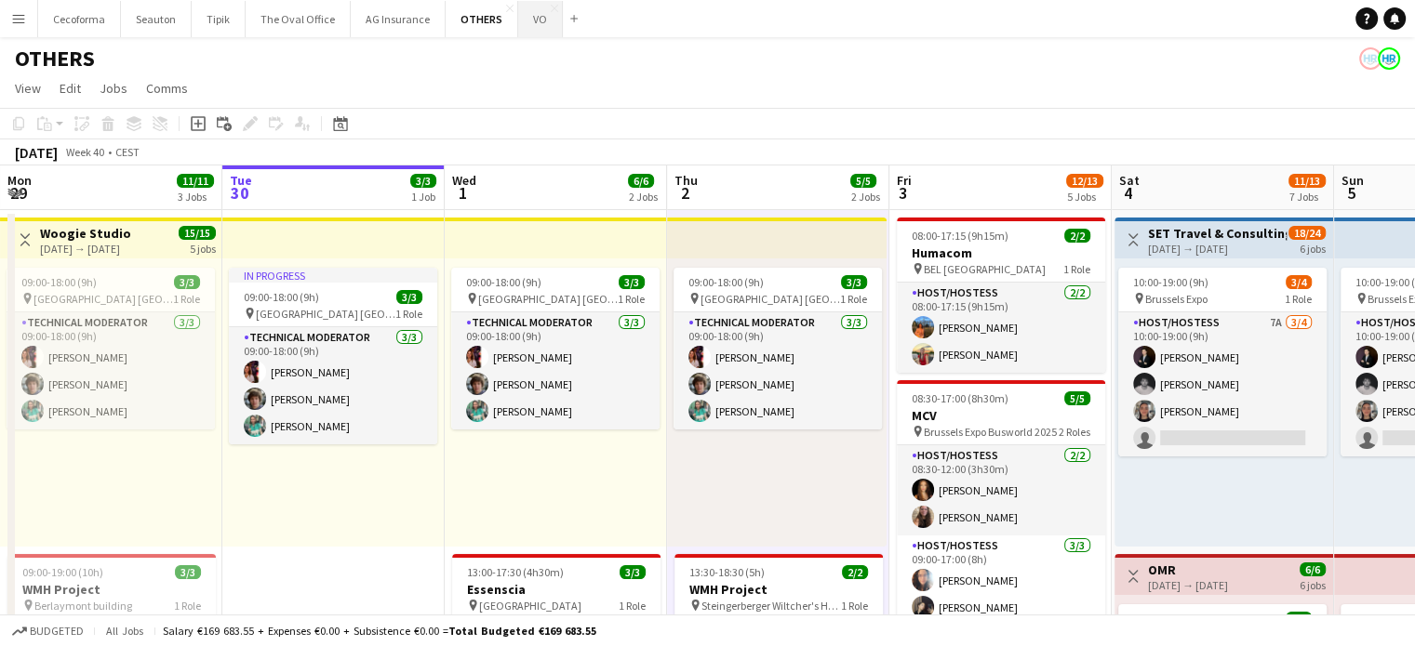
click at [523, 21] on button "VO Close" at bounding box center [540, 19] width 45 height 36
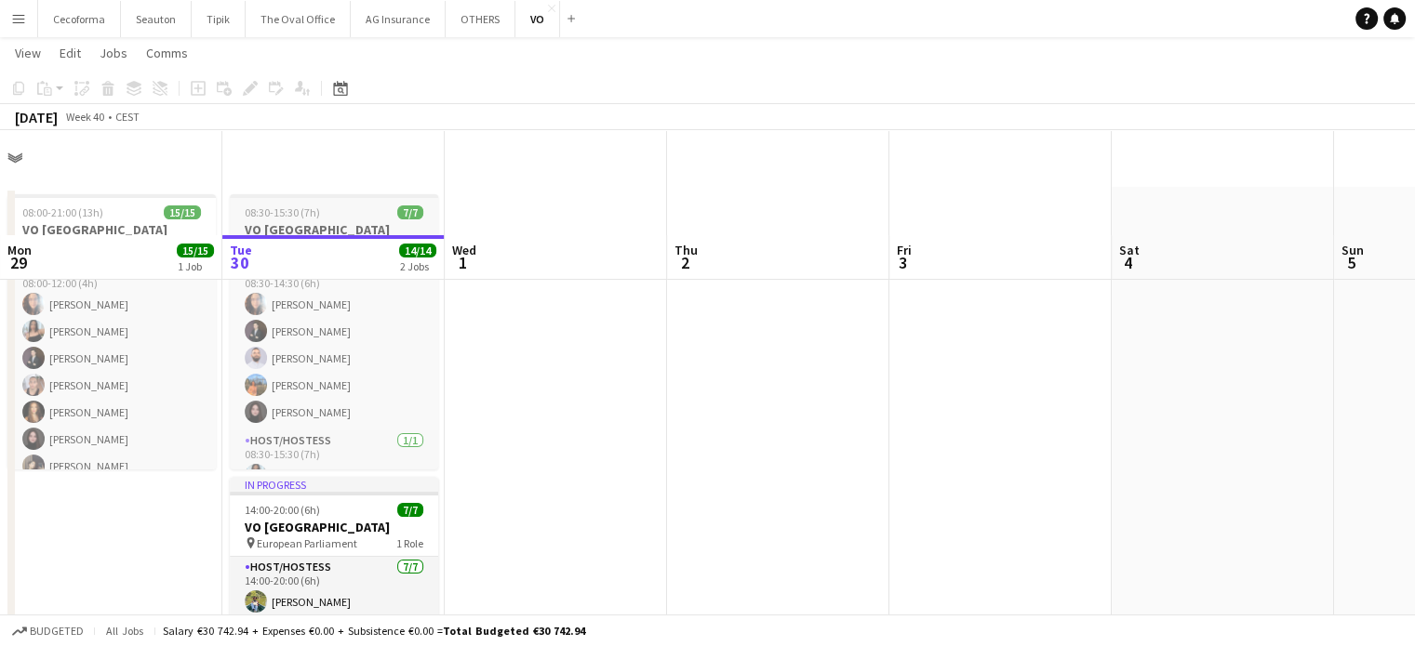
scroll to position [10, 0]
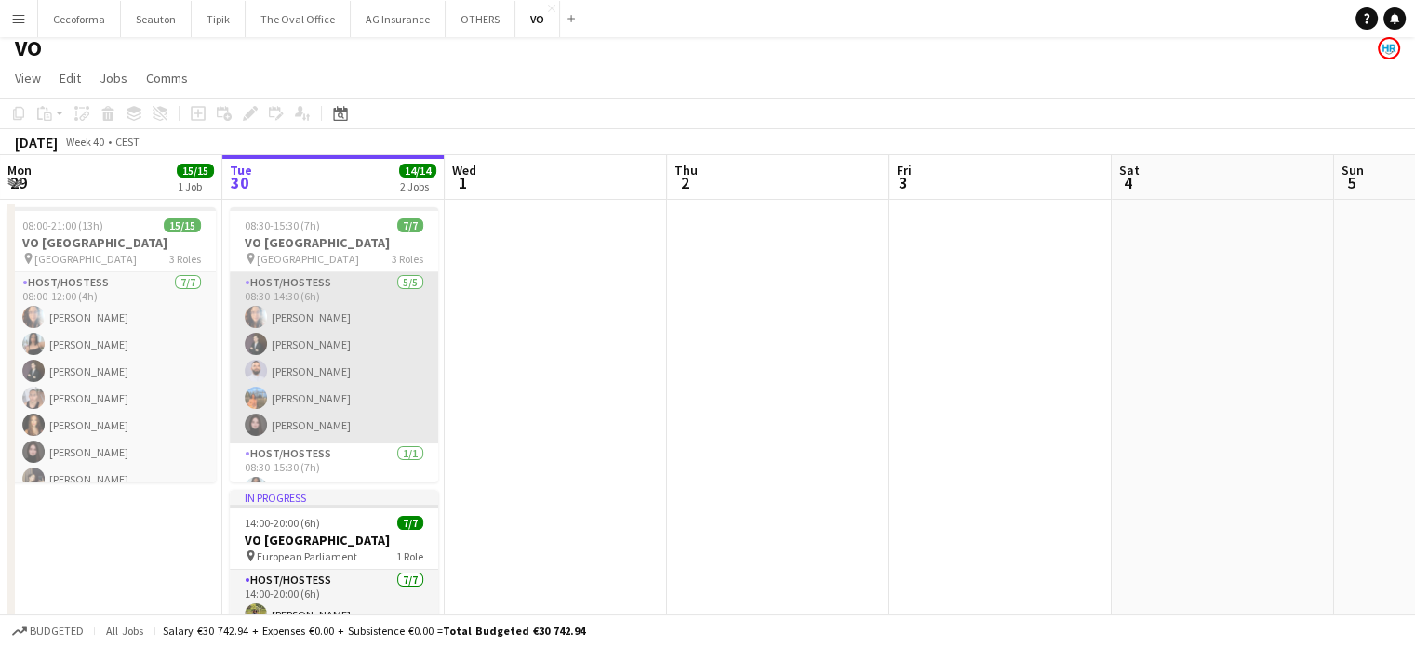
click at [394, 371] on app-card-role "Host/Hostess 5/5 08:30-14:30 (6h) Dalia Louissi Noah de Carvalho Efstratios Chi…" at bounding box center [334, 358] width 208 height 171
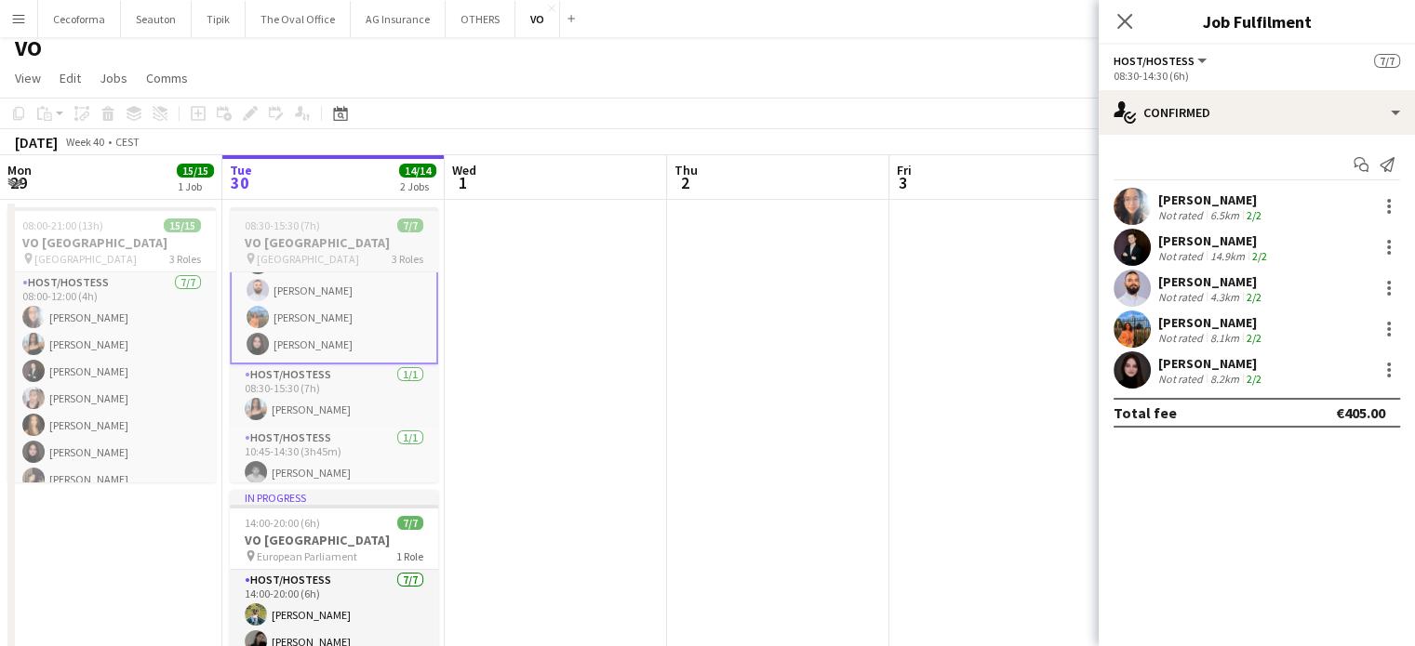
scroll to position [89, 0]
click at [479, 10] on button "OTHERS Close" at bounding box center [481, 19] width 70 height 36
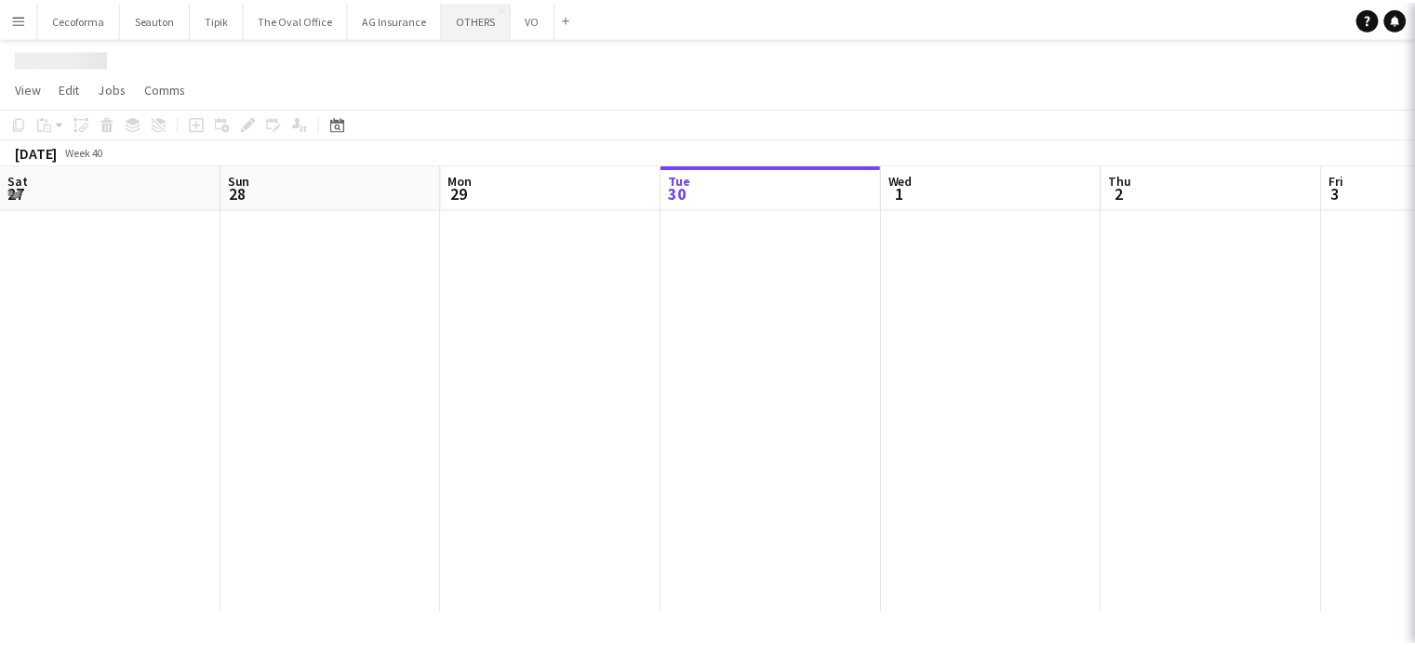
scroll to position [0, 445]
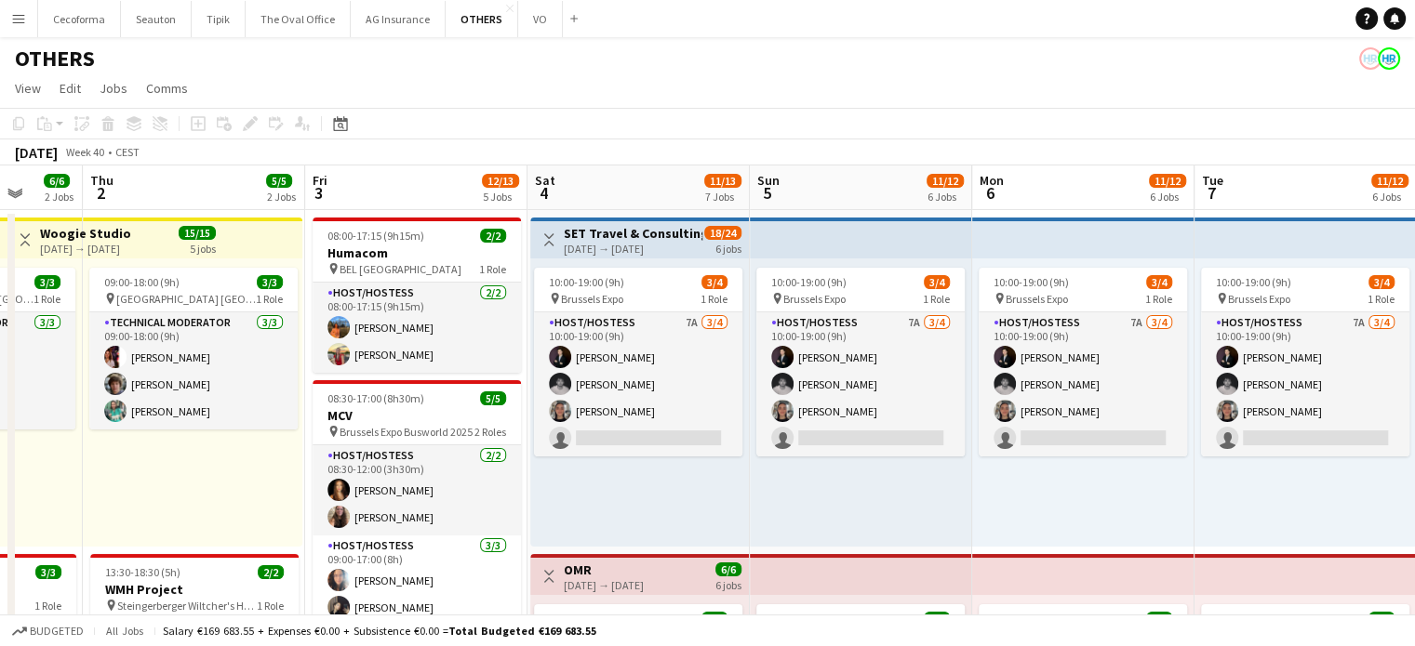
drag, startPoint x: 788, startPoint y: 490, endPoint x: 313, endPoint y: 468, distance: 475.8
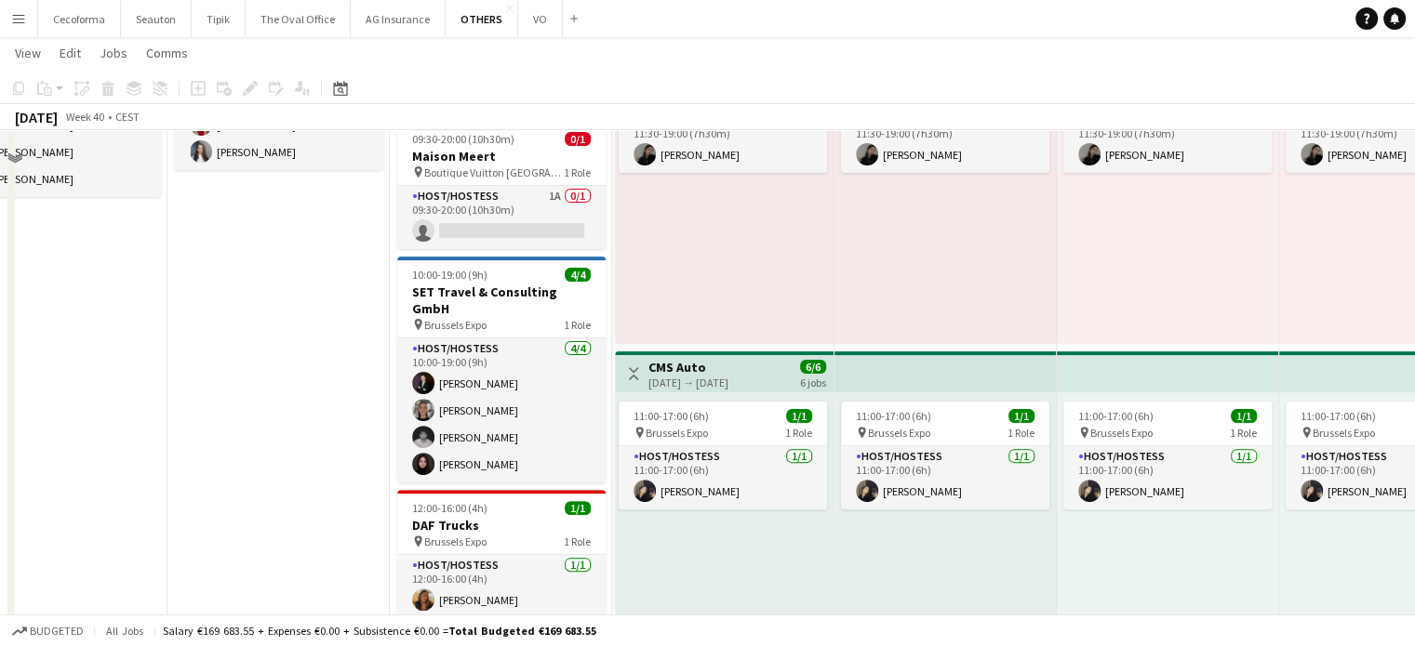
scroll to position [486, 0]
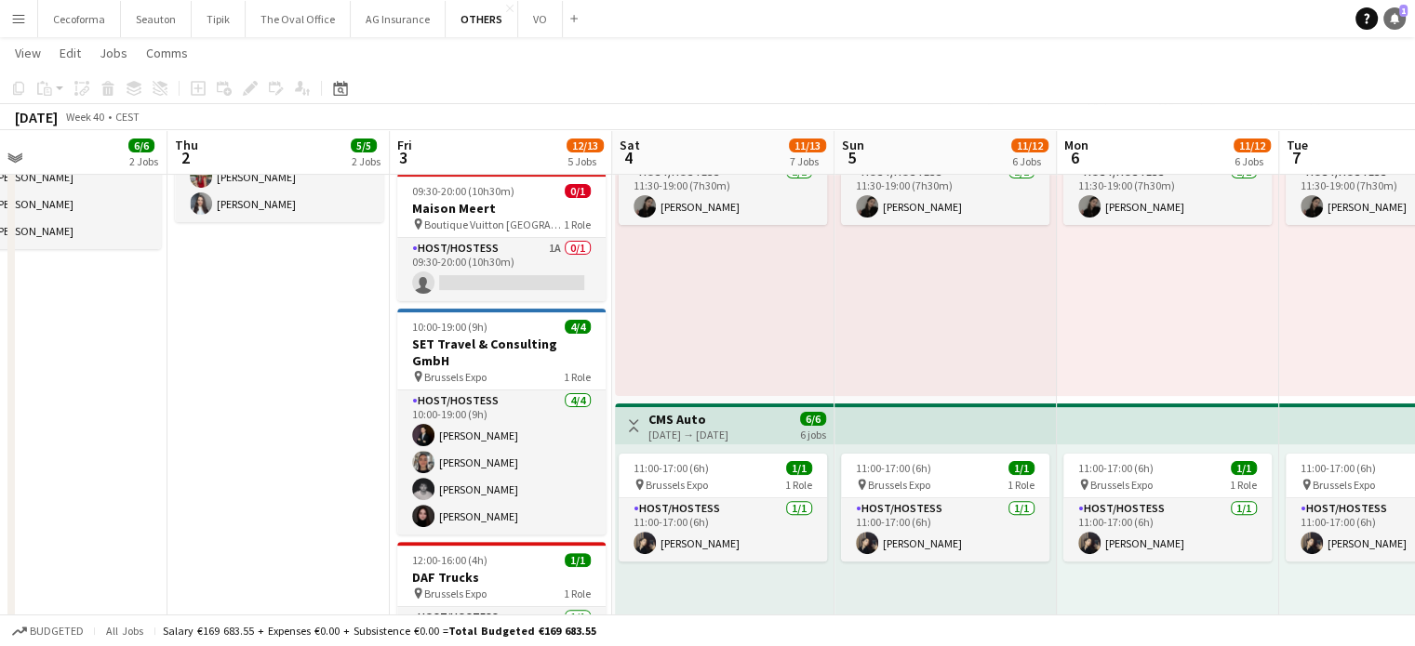
click at [1399, 21] on link "Notifications 1" at bounding box center [1394, 18] width 22 height 22
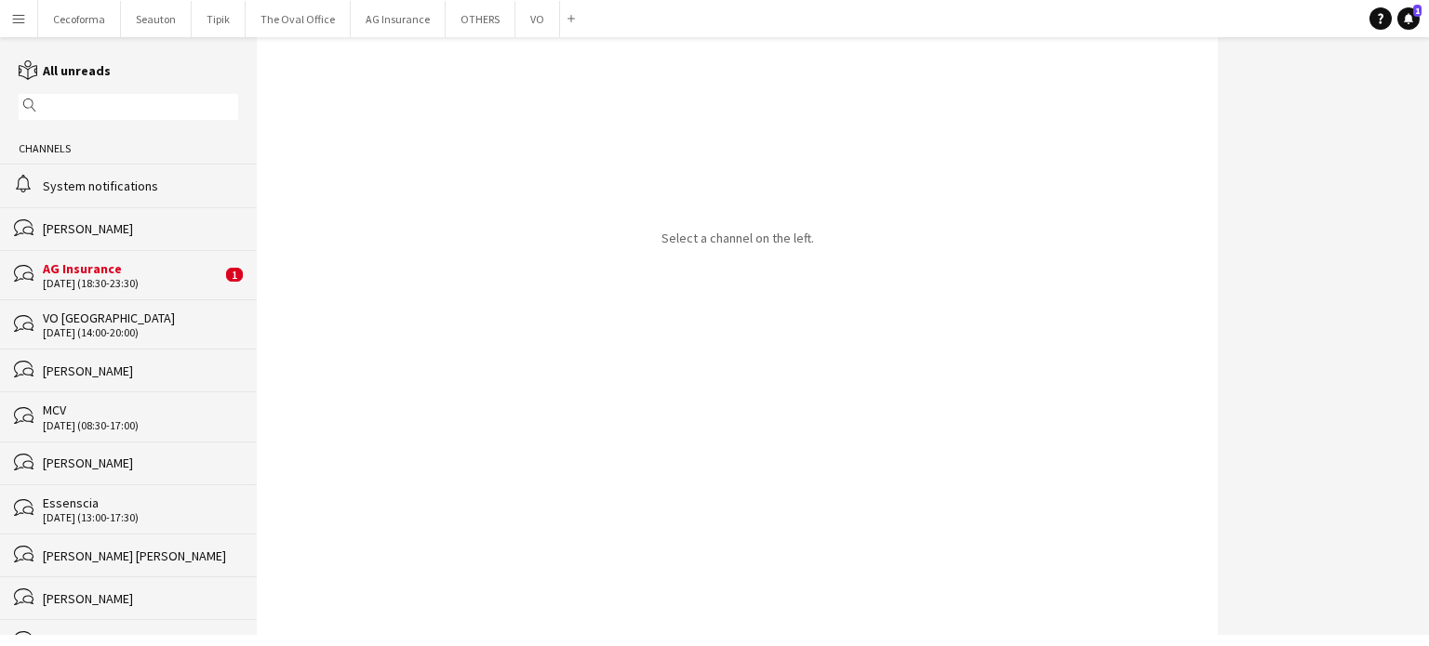
click at [100, 276] on div "AG Insurance" at bounding box center [132, 268] width 179 height 17
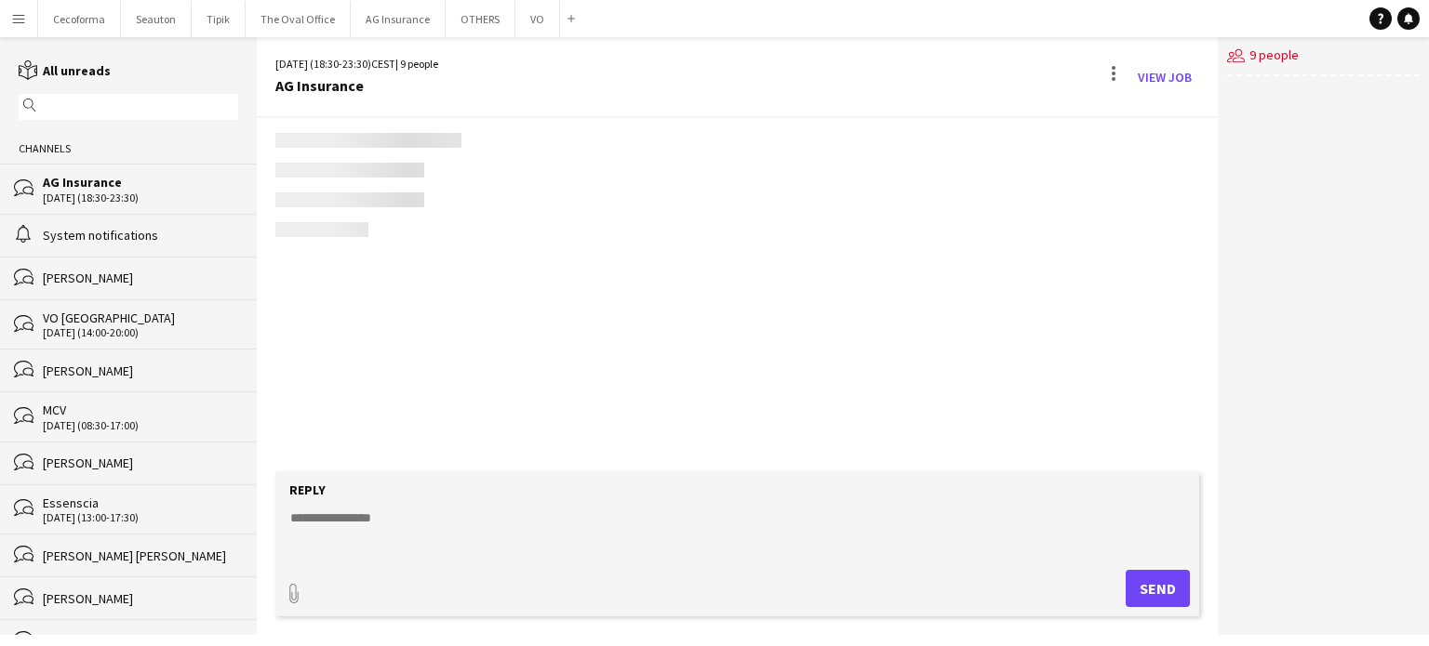
scroll to position [221, 0]
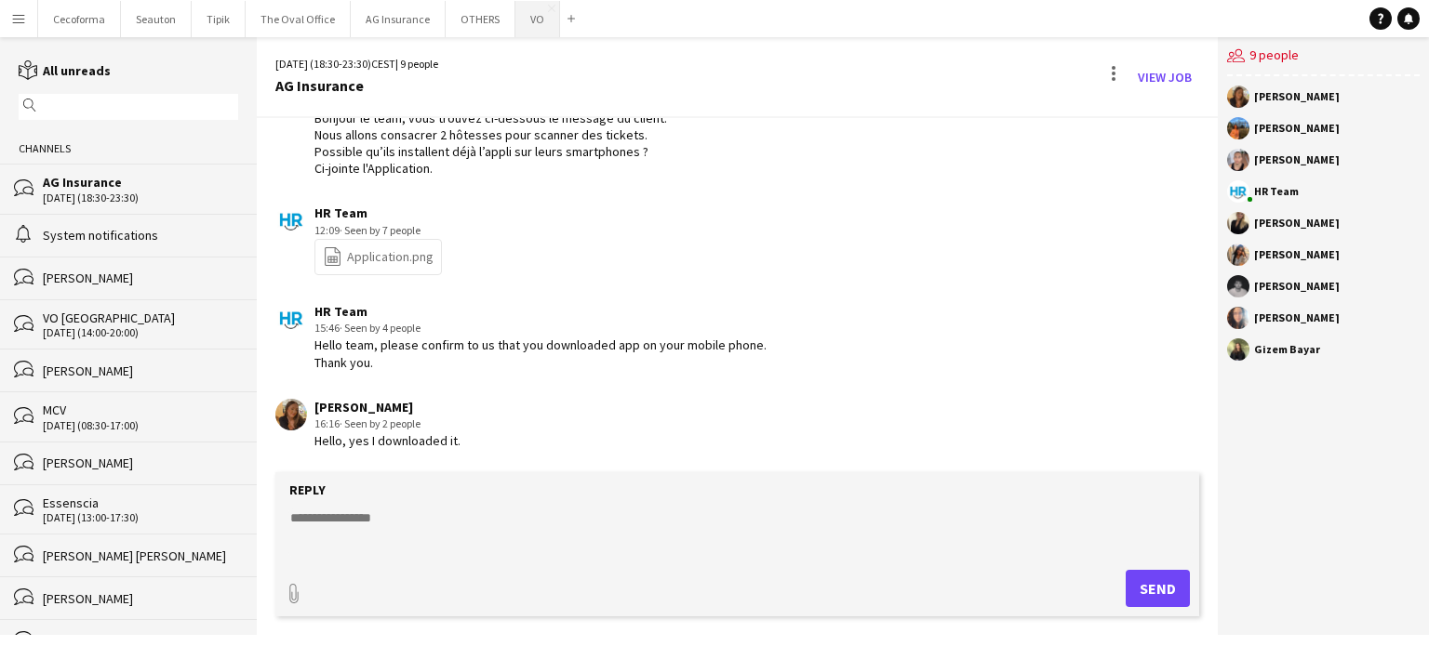
click at [528, 12] on button "VO Close" at bounding box center [537, 19] width 45 height 36
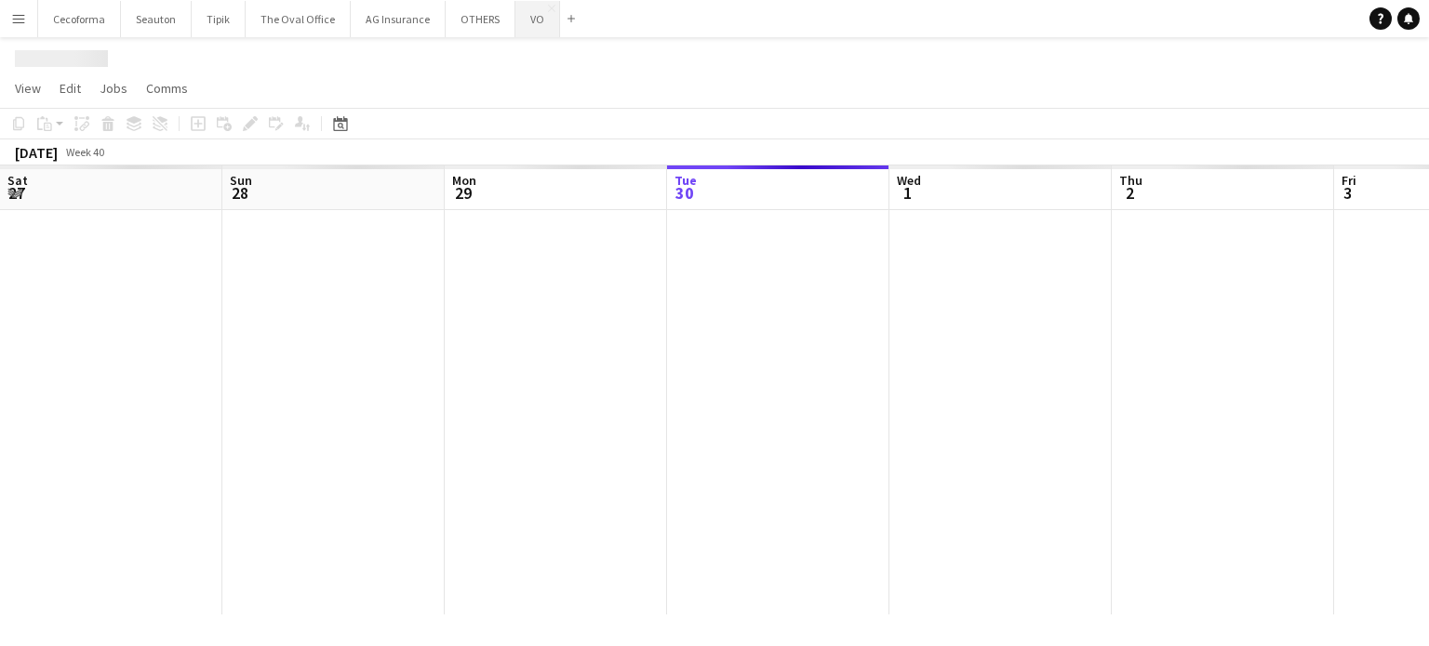
scroll to position [0, 445]
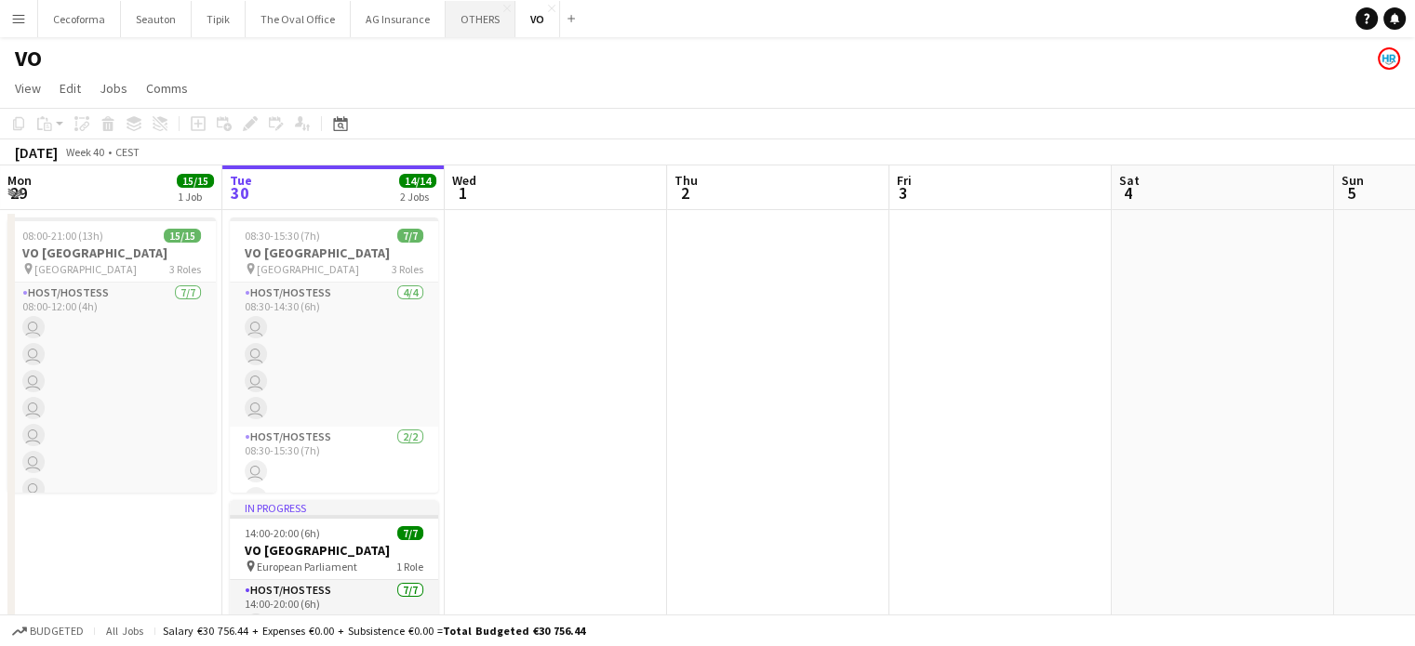
click at [476, 22] on button "OTHERS Close" at bounding box center [481, 19] width 70 height 36
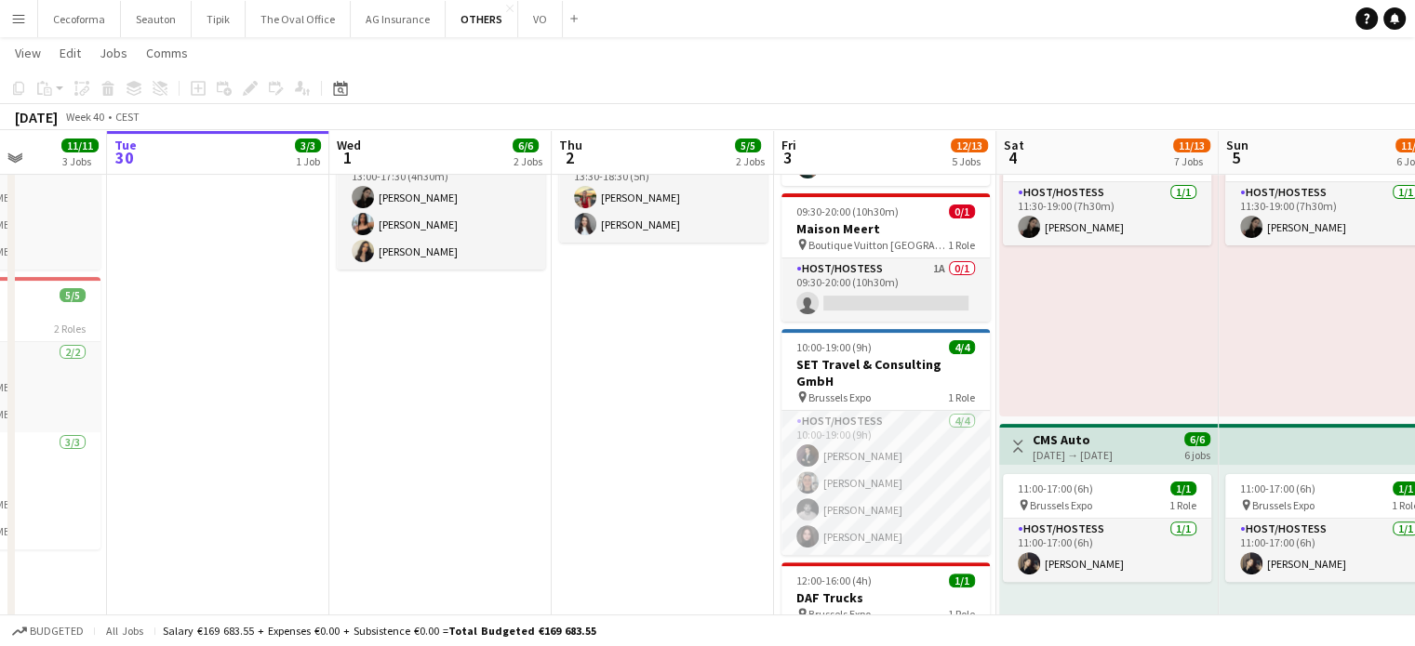
scroll to position [0, 661]
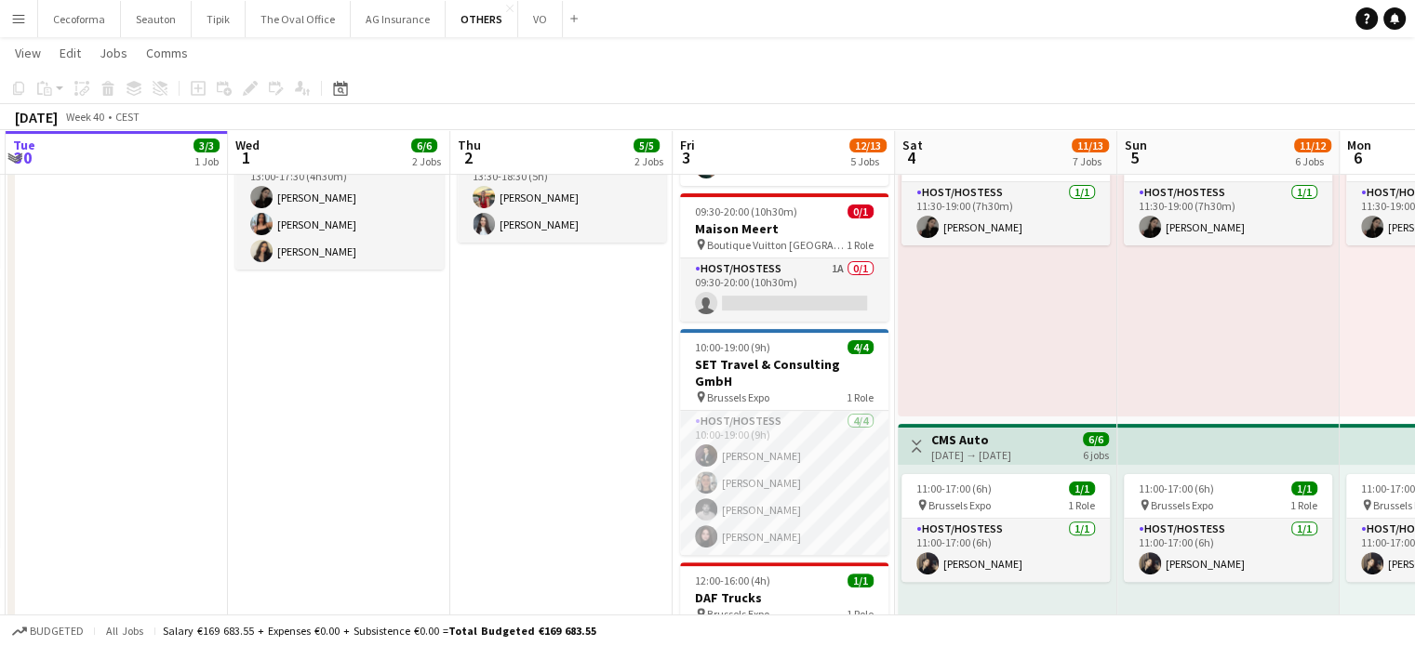
drag, startPoint x: 647, startPoint y: 539, endPoint x: 431, endPoint y: 526, distance: 217.1
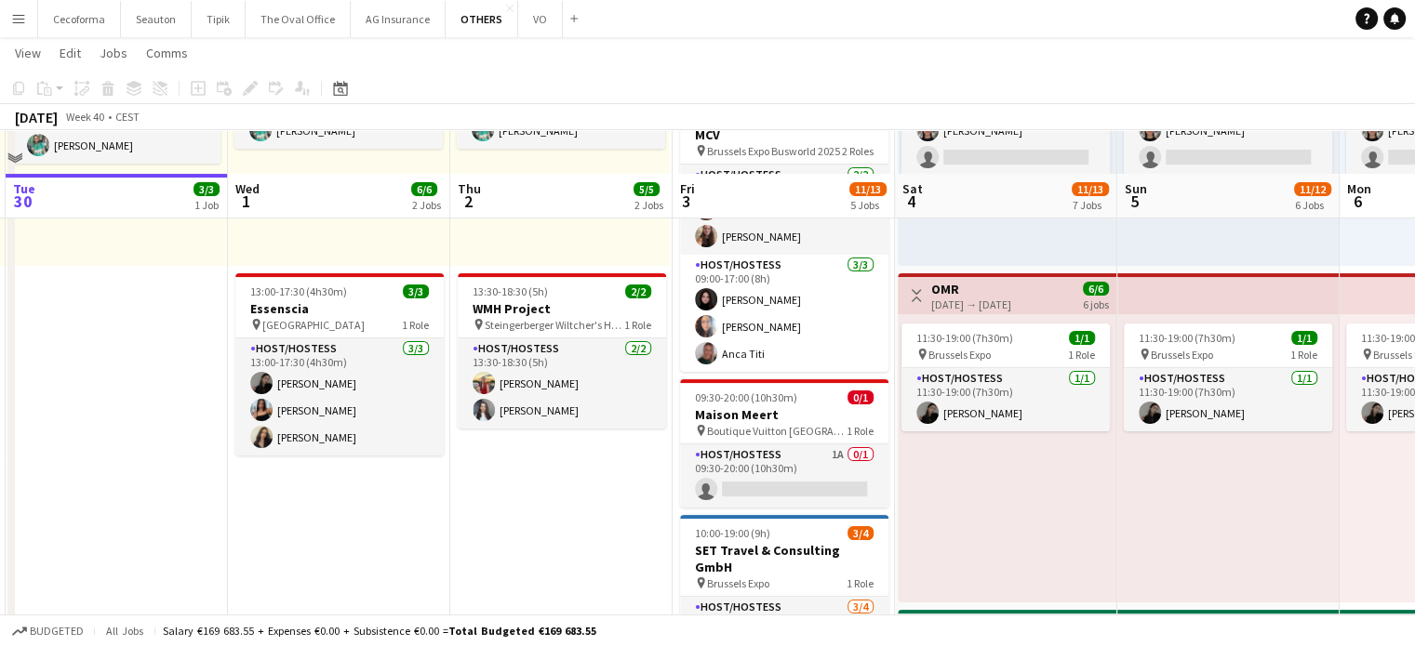
scroll to position [465, 0]
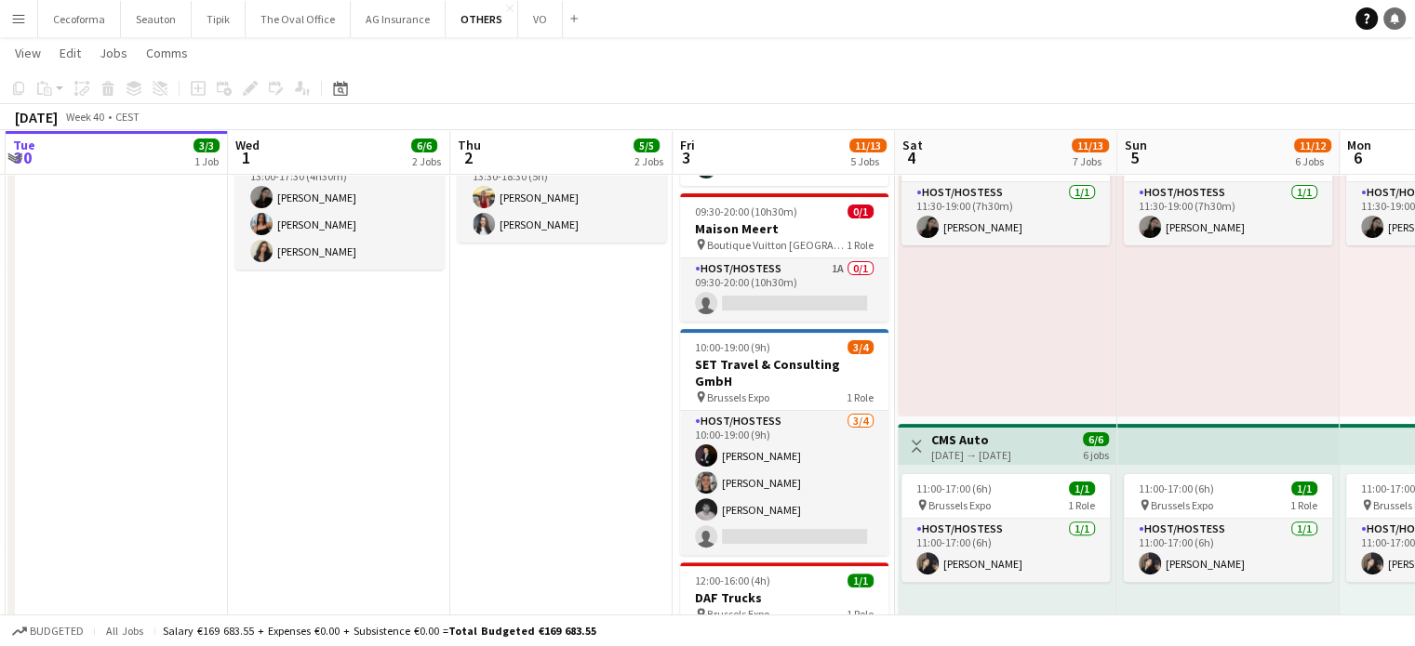
click at [1391, 23] on icon "Notifications" at bounding box center [1394, 18] width 11 height 11
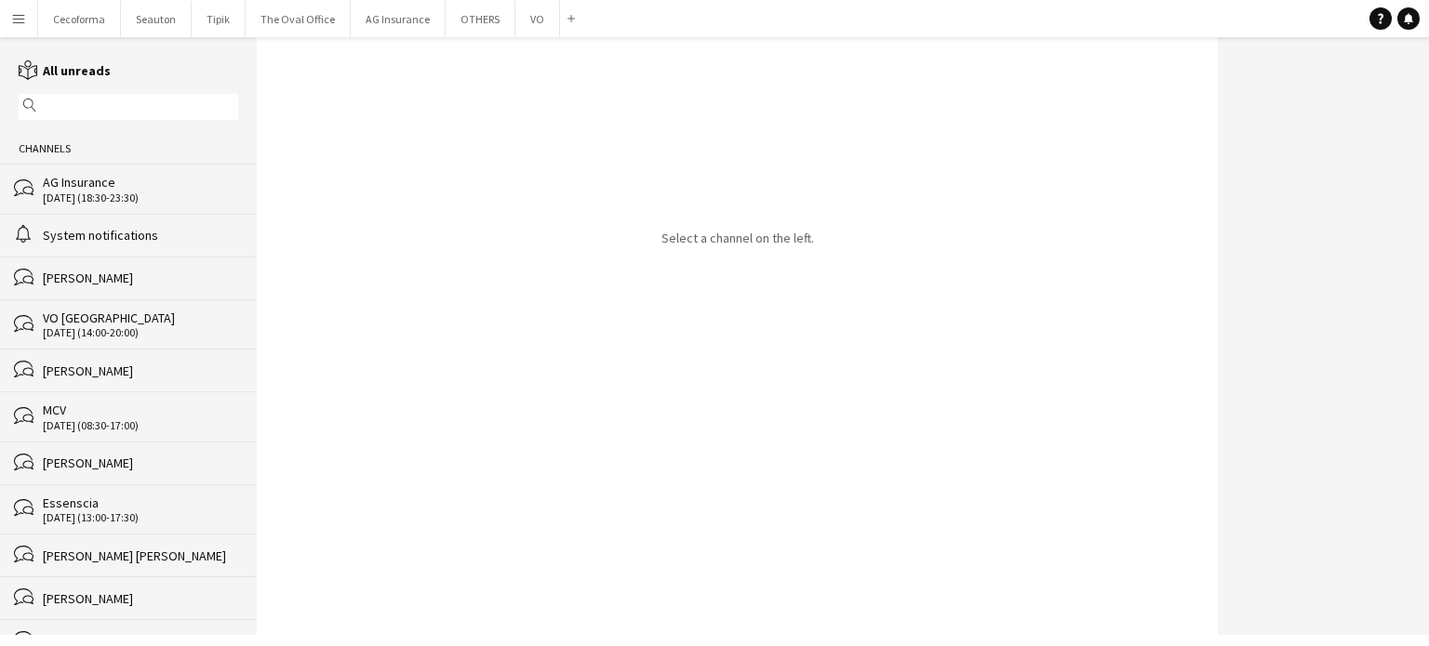
click at [86, 274] on div "[PERSON_NAME]" at bounding box center [140, 278] width 195 height 17
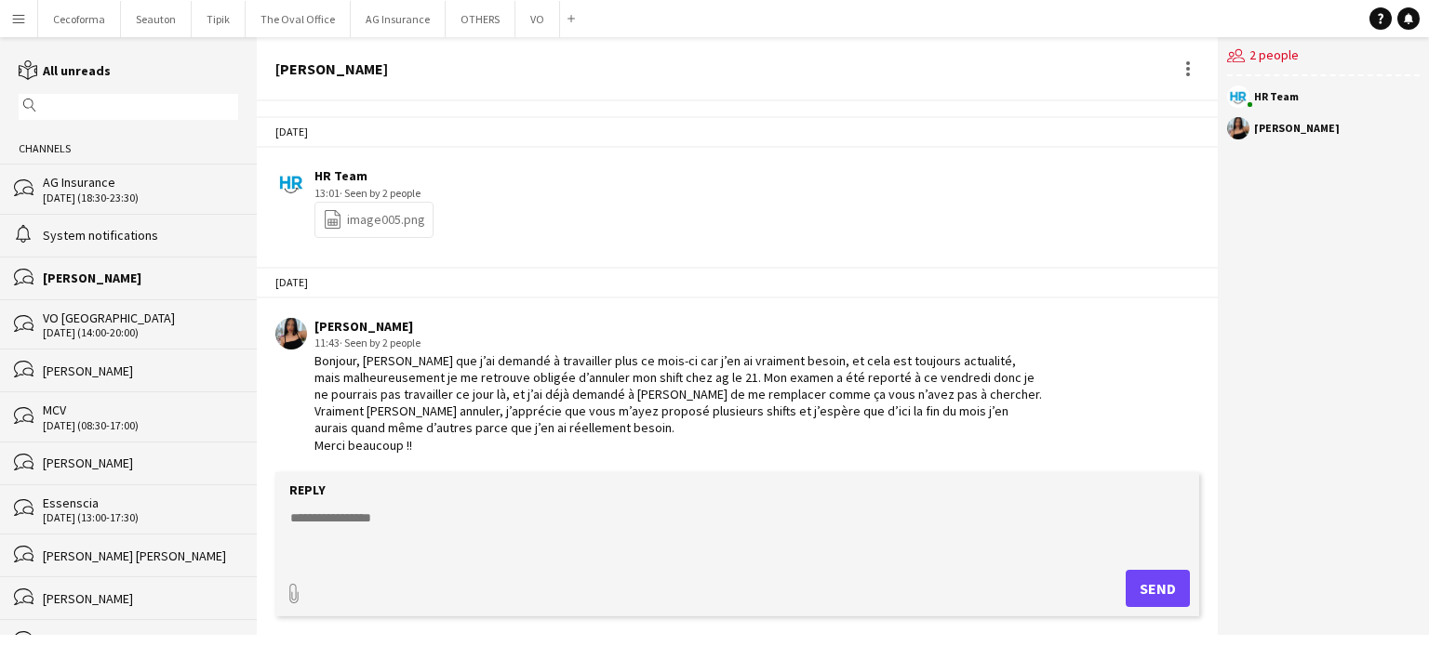
scroll to position [2656, 0]
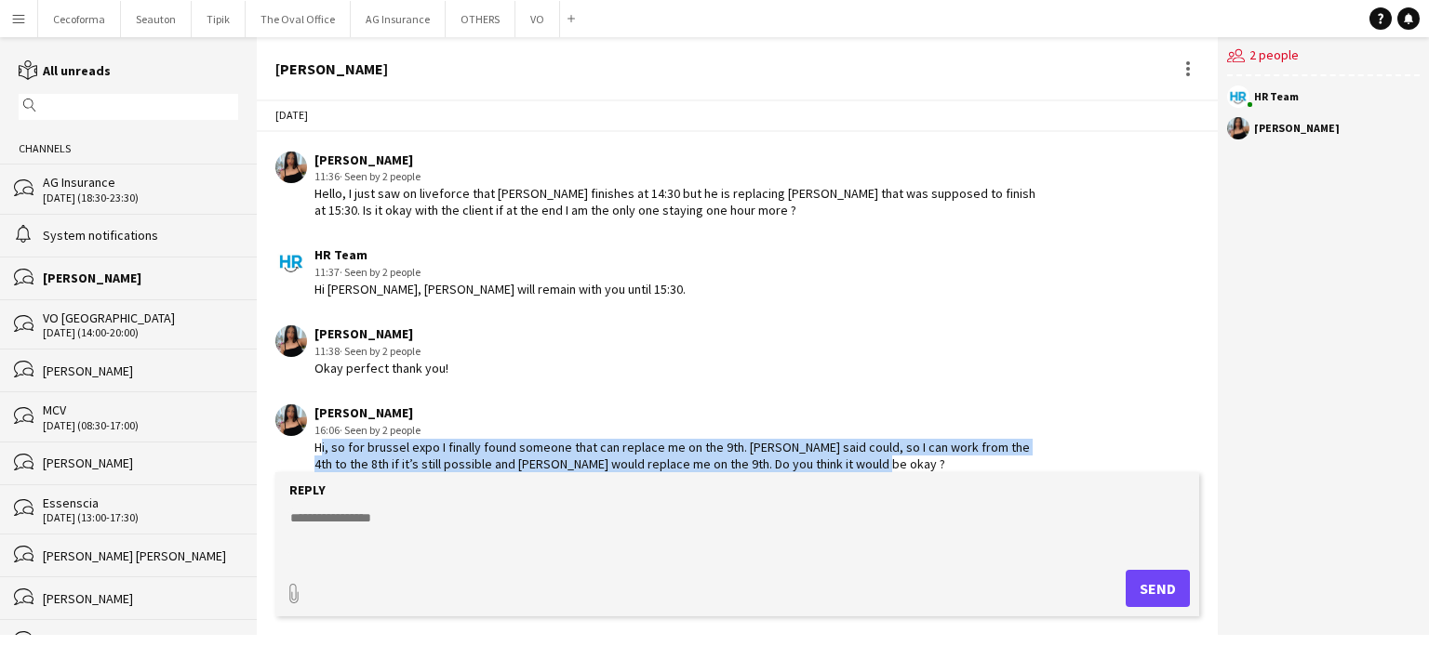
drag, startPoint x: 318, startPoint y: 425, endPoint x: 841, endPoint y: 439, distance: 522.9
click at [841, 439] on div "Hi, so for brussel expo I finally found someone that can replace me on the 9th.…" at bounding box center [678, 455] width 729 height 33
copy div "Hi, so for brussel expo I finally found someone that can replace me on the 9th.…"
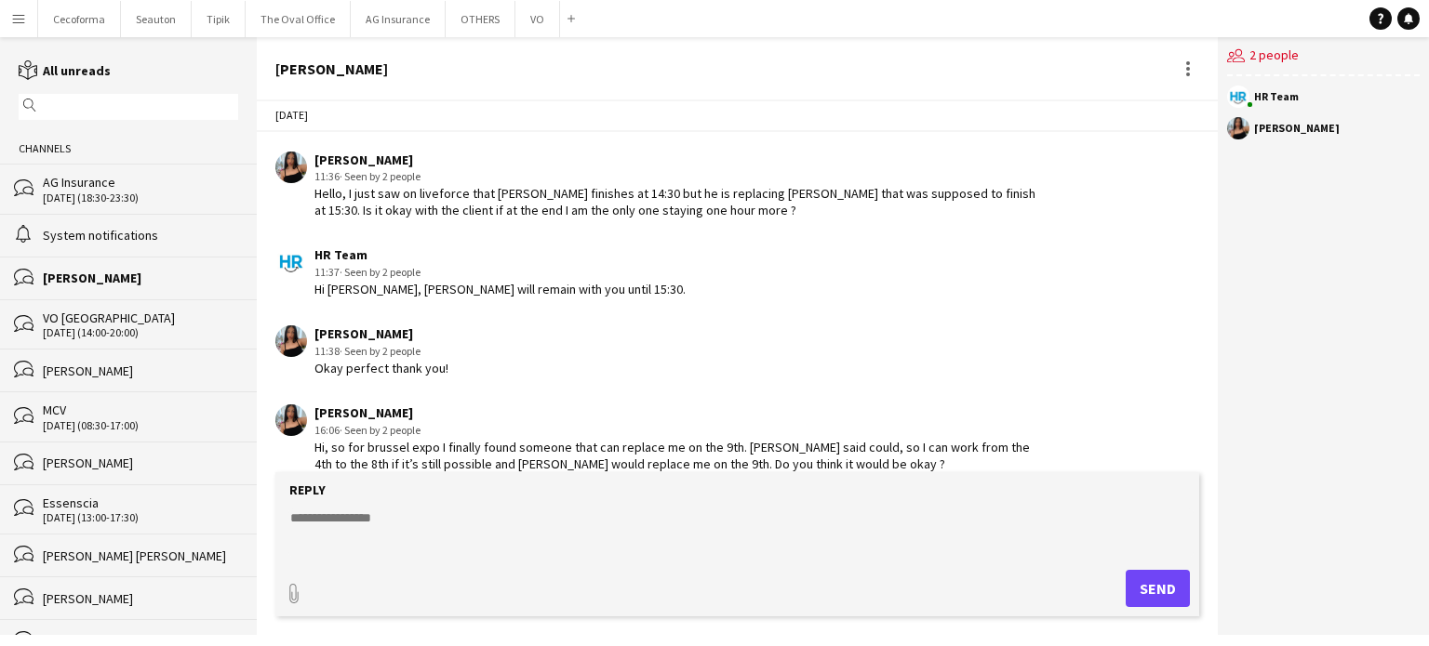
click at [762, 566] on form "Reply paperclip Send" at bounding box center [737, 544] width 924 height 144
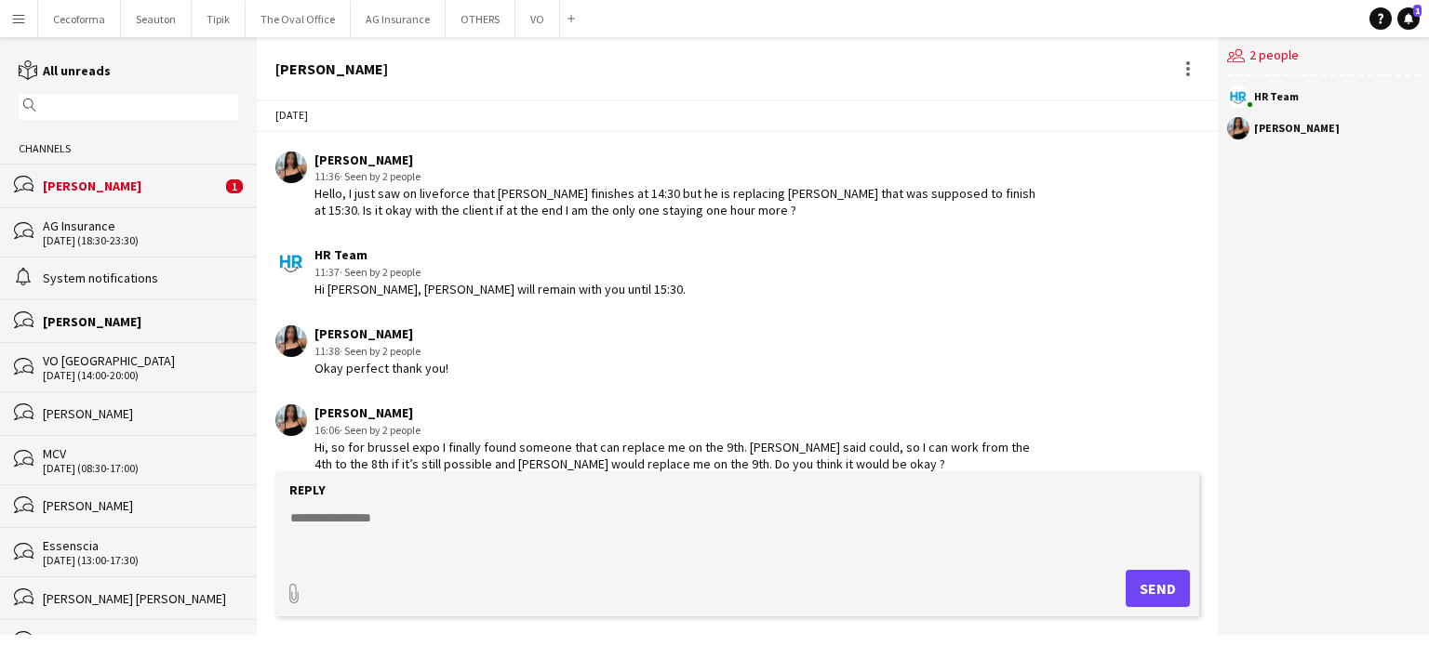
click at [360, 520] on textarea at bounding box center [740, 533] width 905 height 48
click at [63, 180] on div "[PERSON_NAME]" at bounding box center [132, 186] width 179 height 17
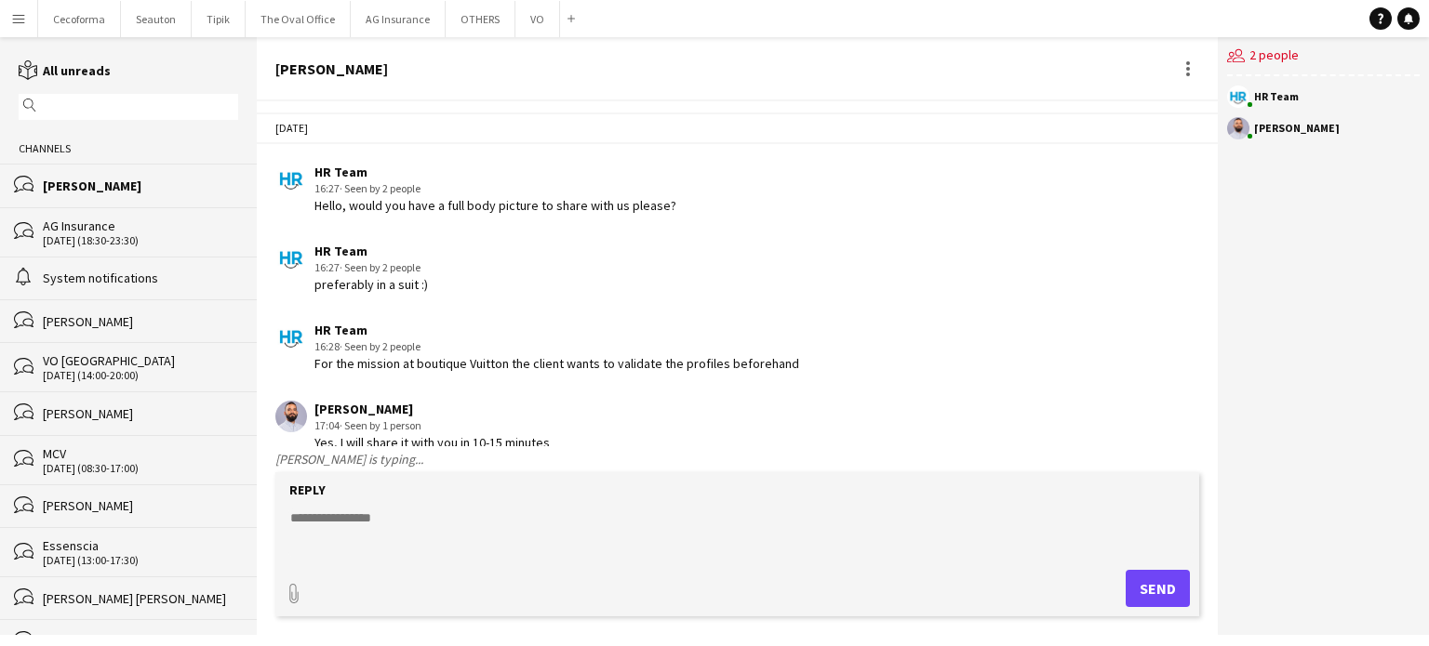
scroll to position [405, 0]
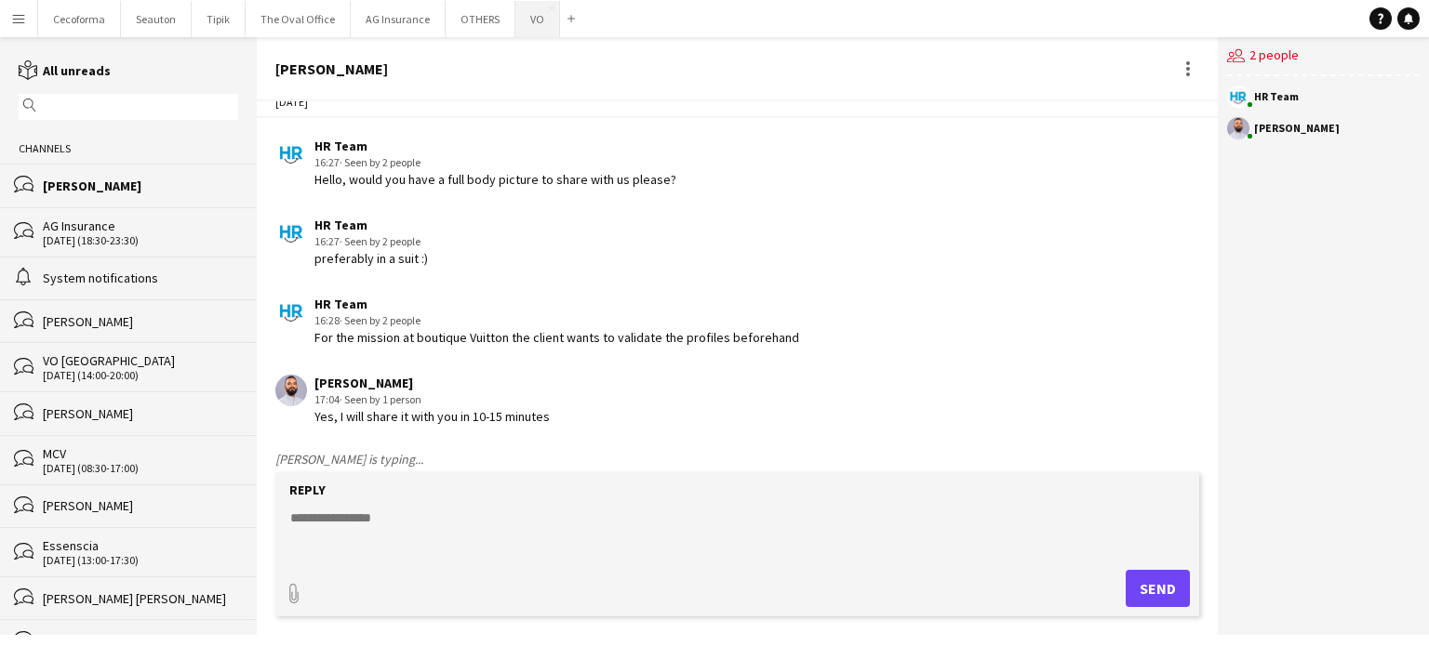
click at [520, 18] on button "VO Close" at bounding box center [537, 19] width 45 height 36
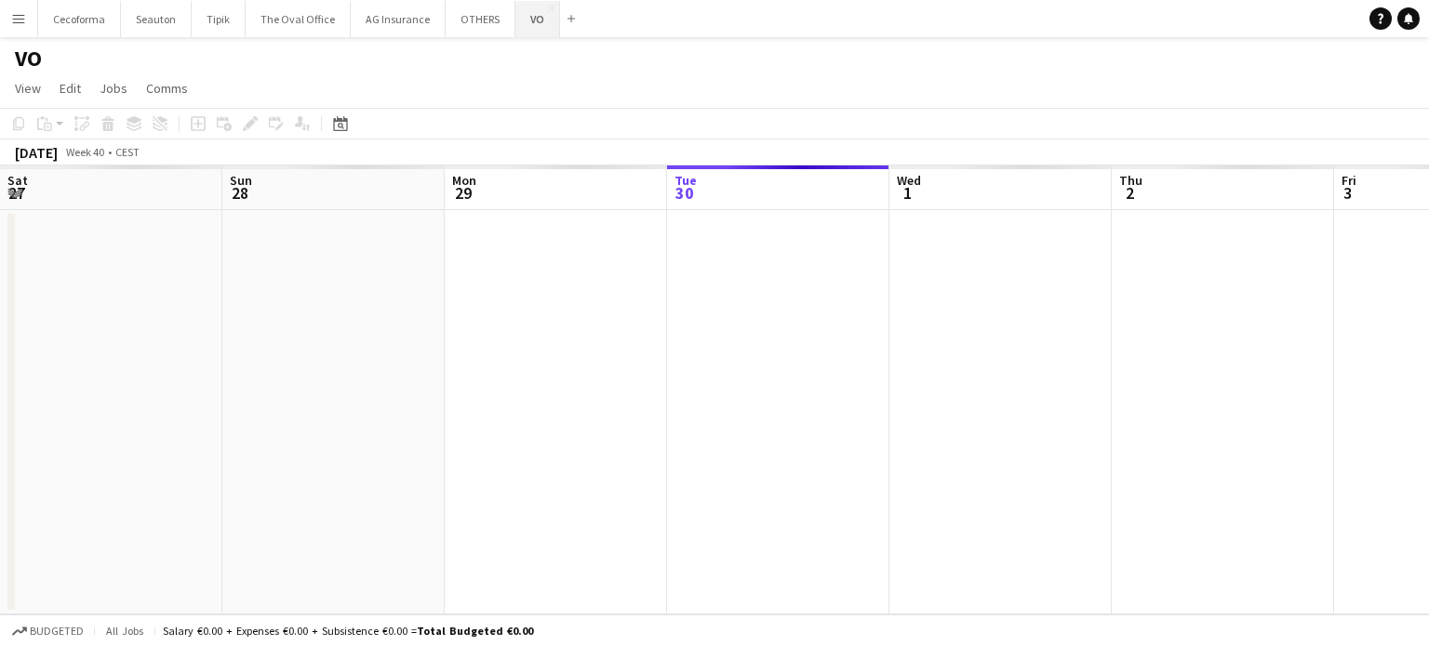
scroll to position [0, 445]
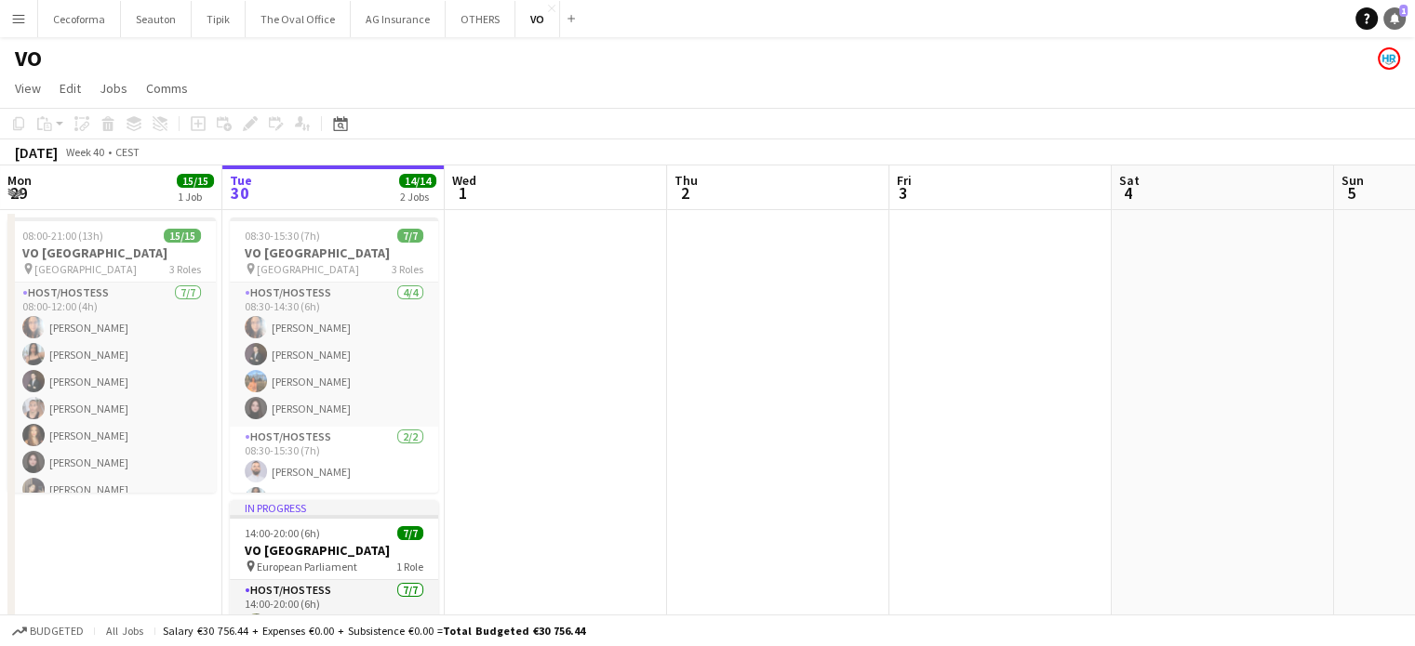
click at [1393, 11] on link "Notifications 1" at bounding box center [1394, 18] width 22 height 22
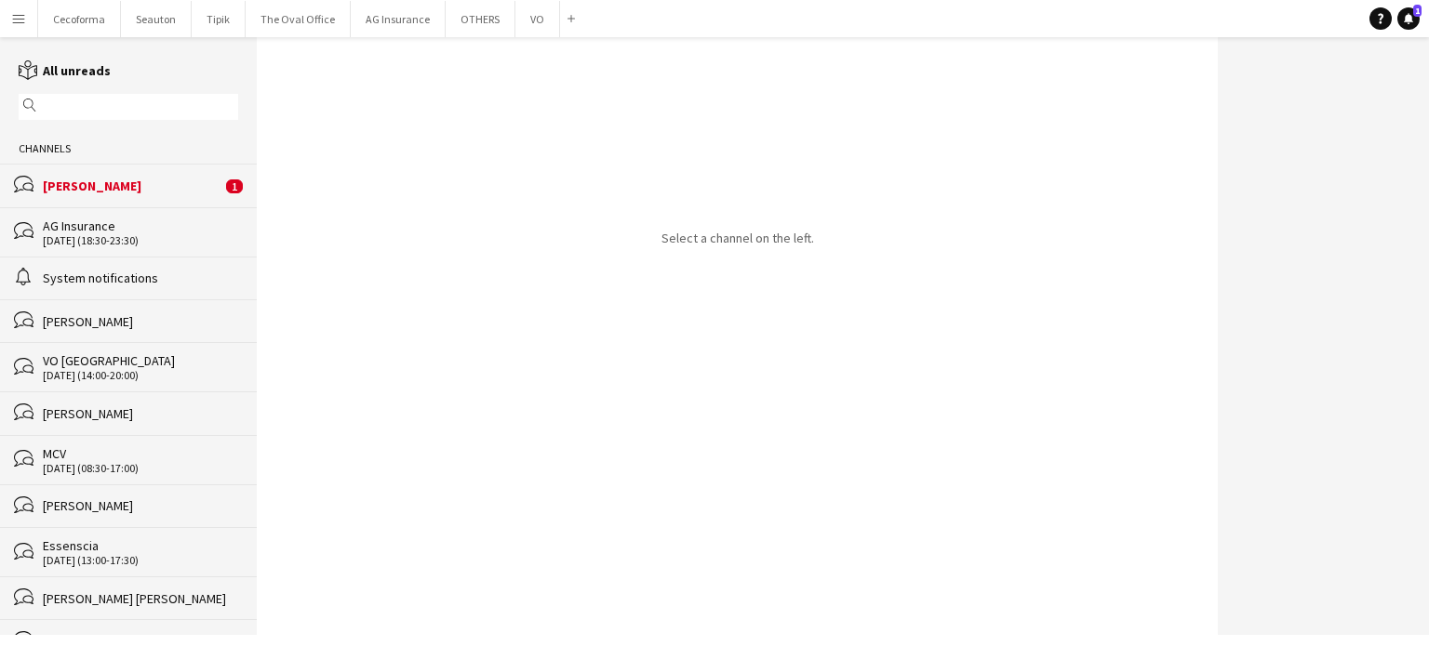
click at [76, 186] on div "[PERSON_NAME]" at bounding box center [132, 186] width 179 height 17
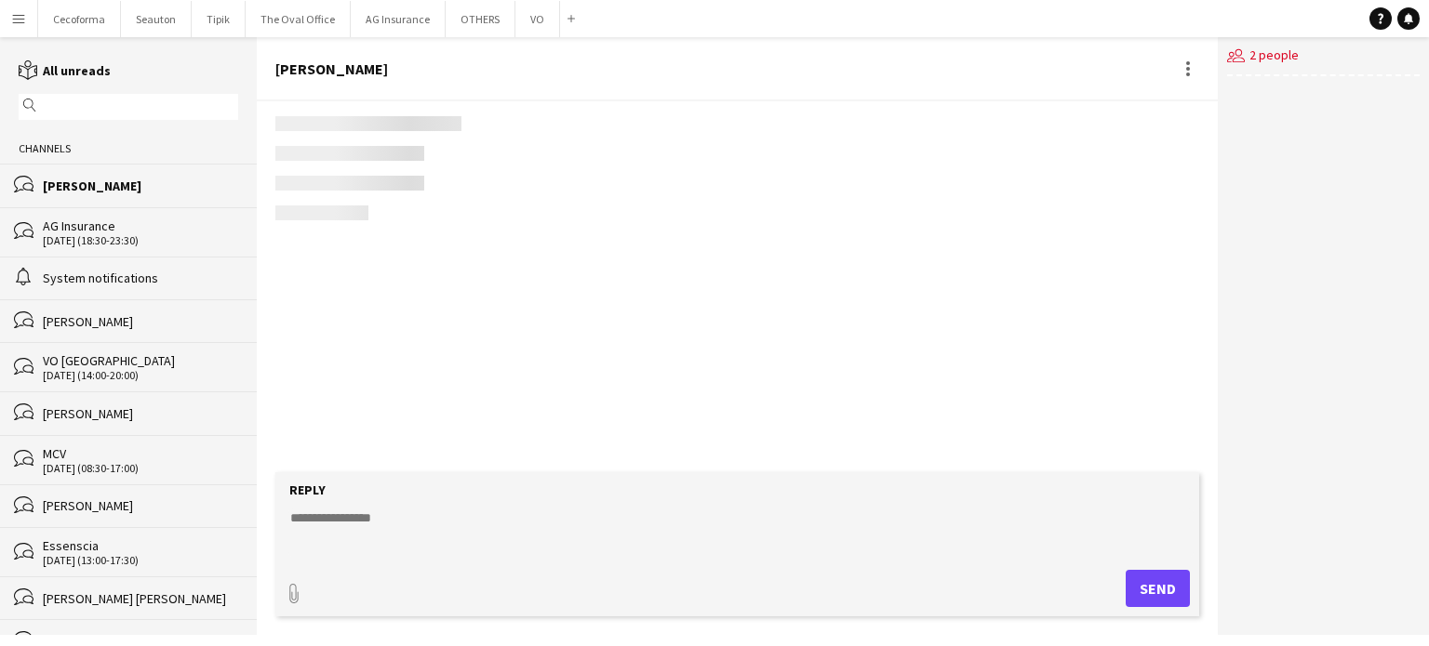
scroll to position [458, 0]
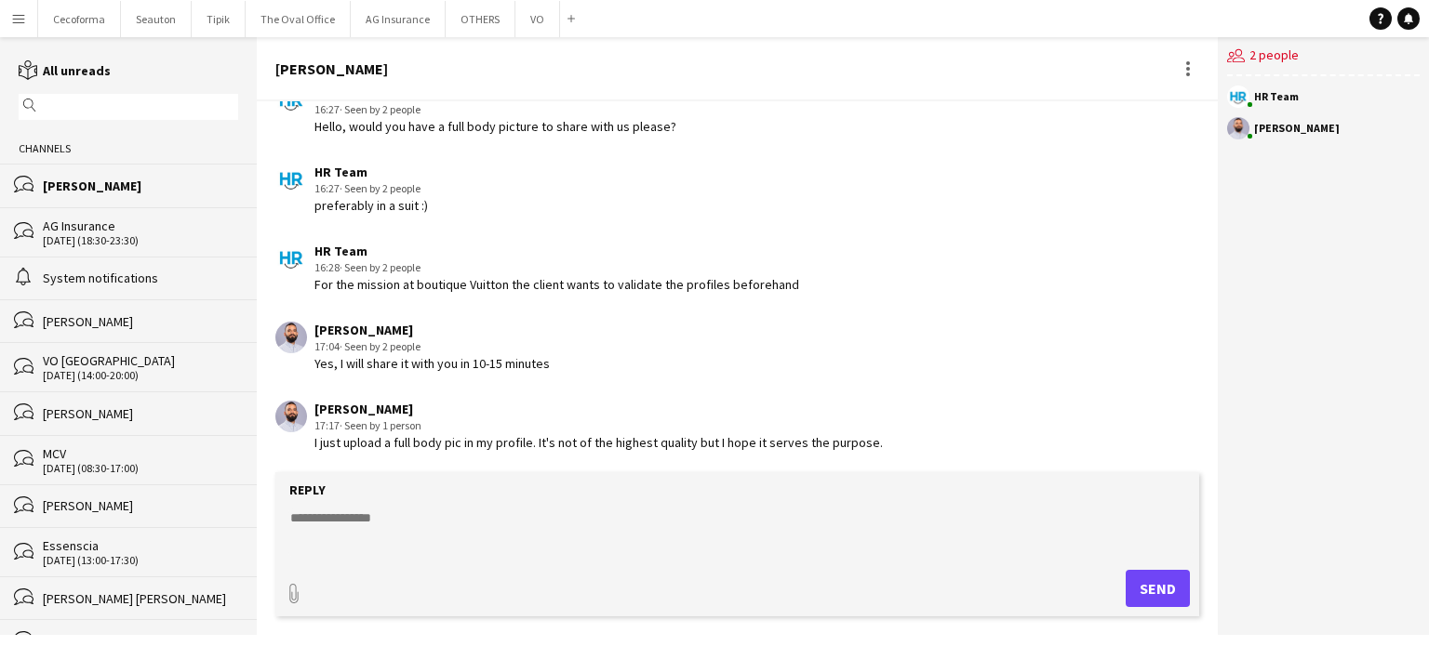
click at [15, 14] on app-icon "Menu" at bounding box center [18, 18] width 15 height 15
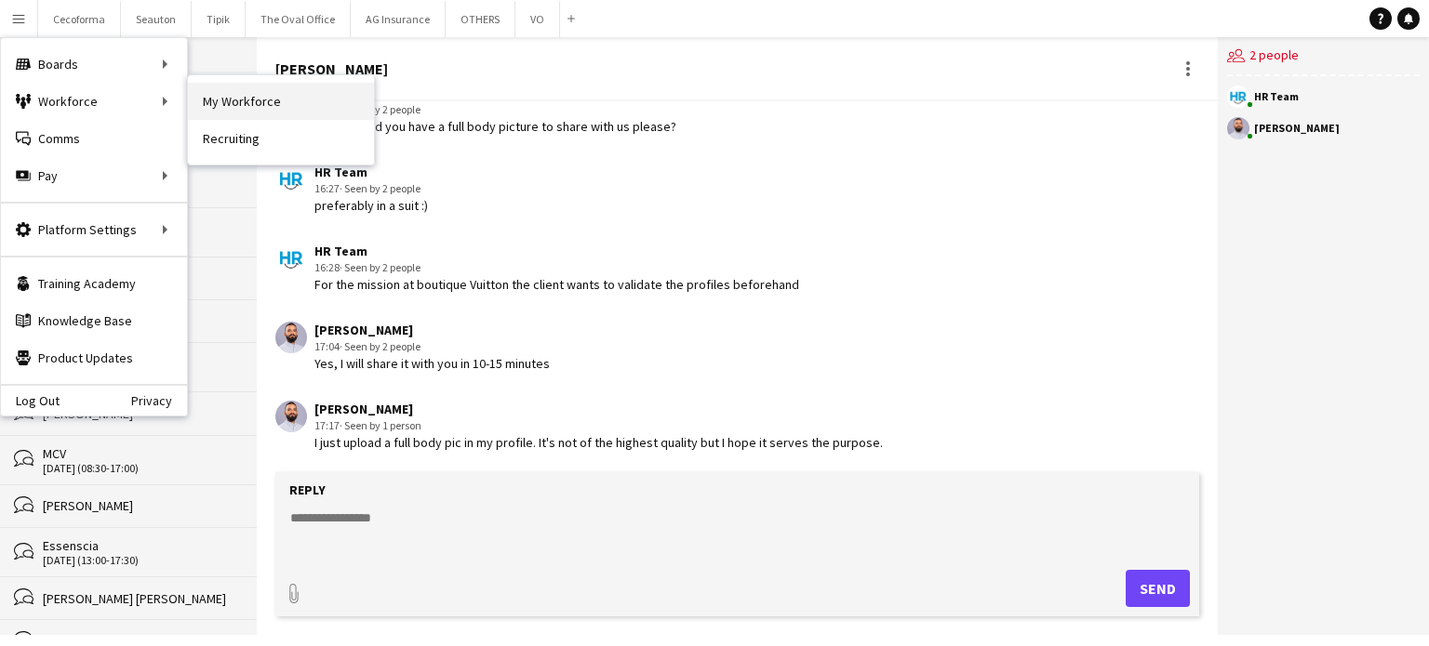
click at [228, 98] on link "My Workforce" at bounding box center [281, 101] width 186 height 37
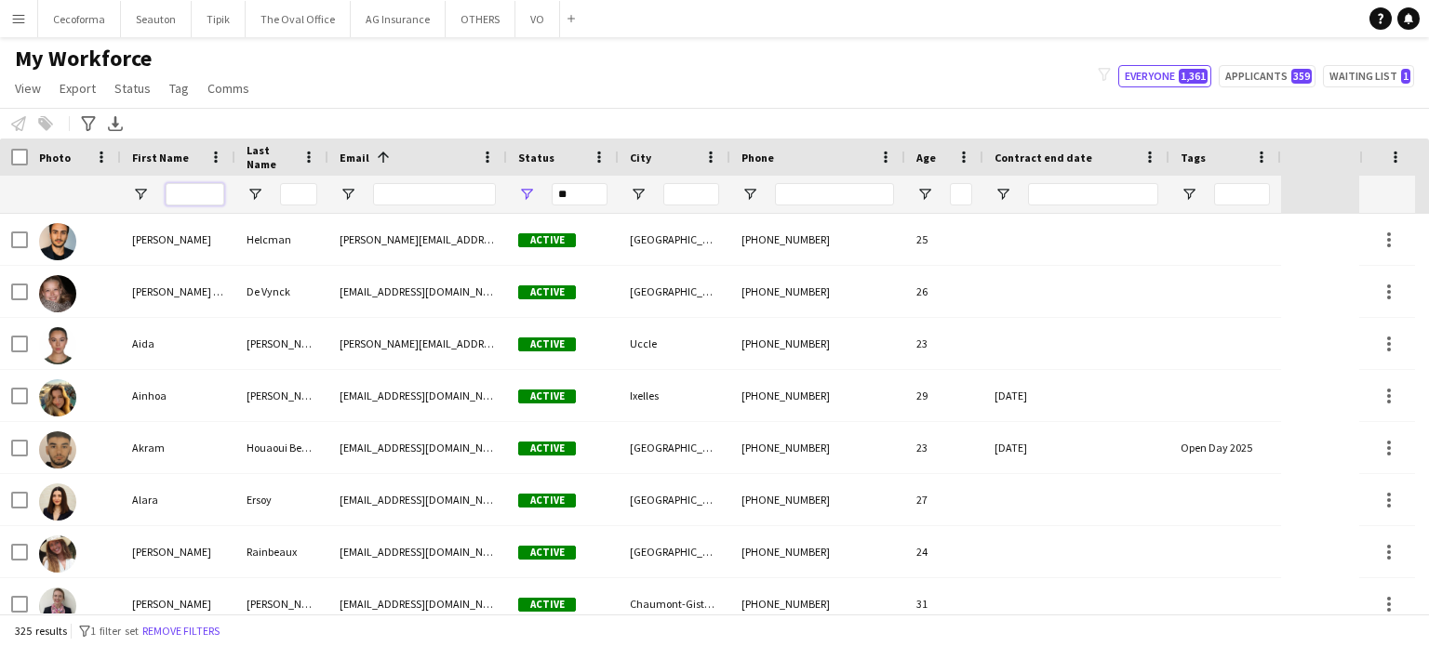
click at [204, 191] on input "First Name Filter Input" at bounding box center [195, 194] width 59 height 22
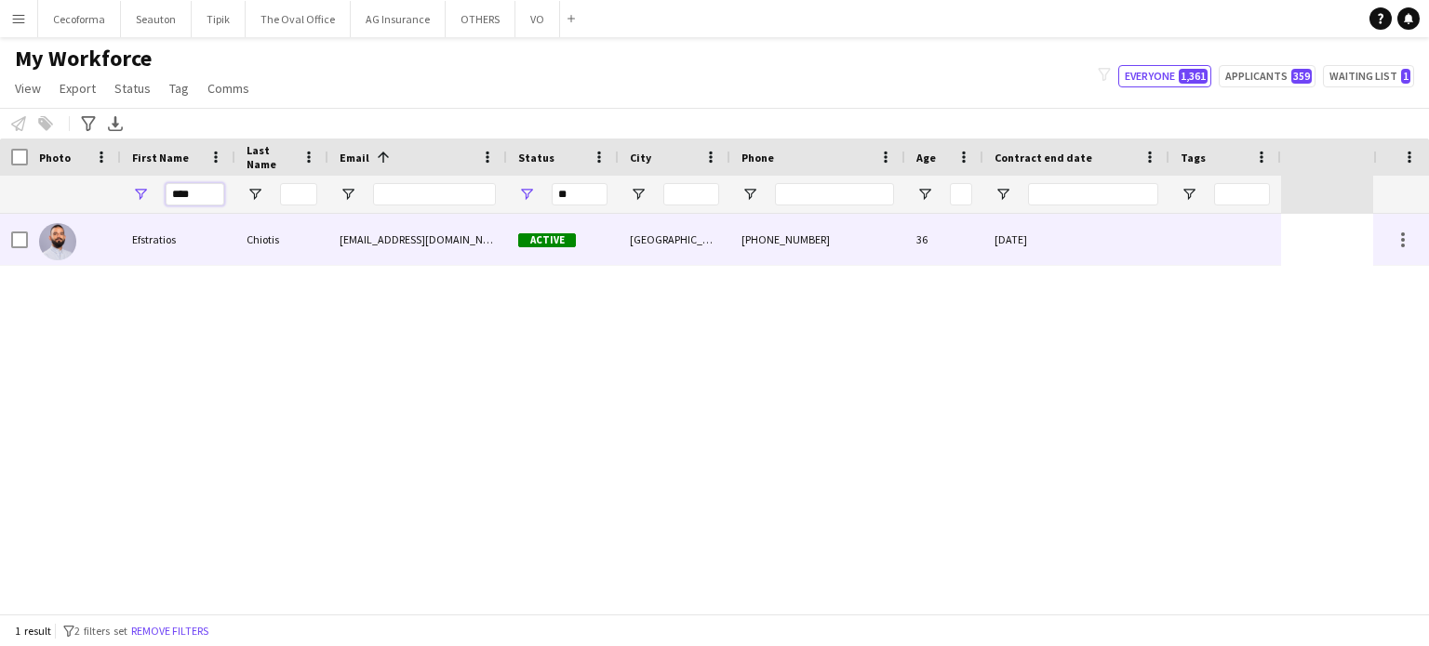
type input "****"
click at [1147, 252] on div "30-09-2025" at bounding box center [1076, 239] width 186 height 51
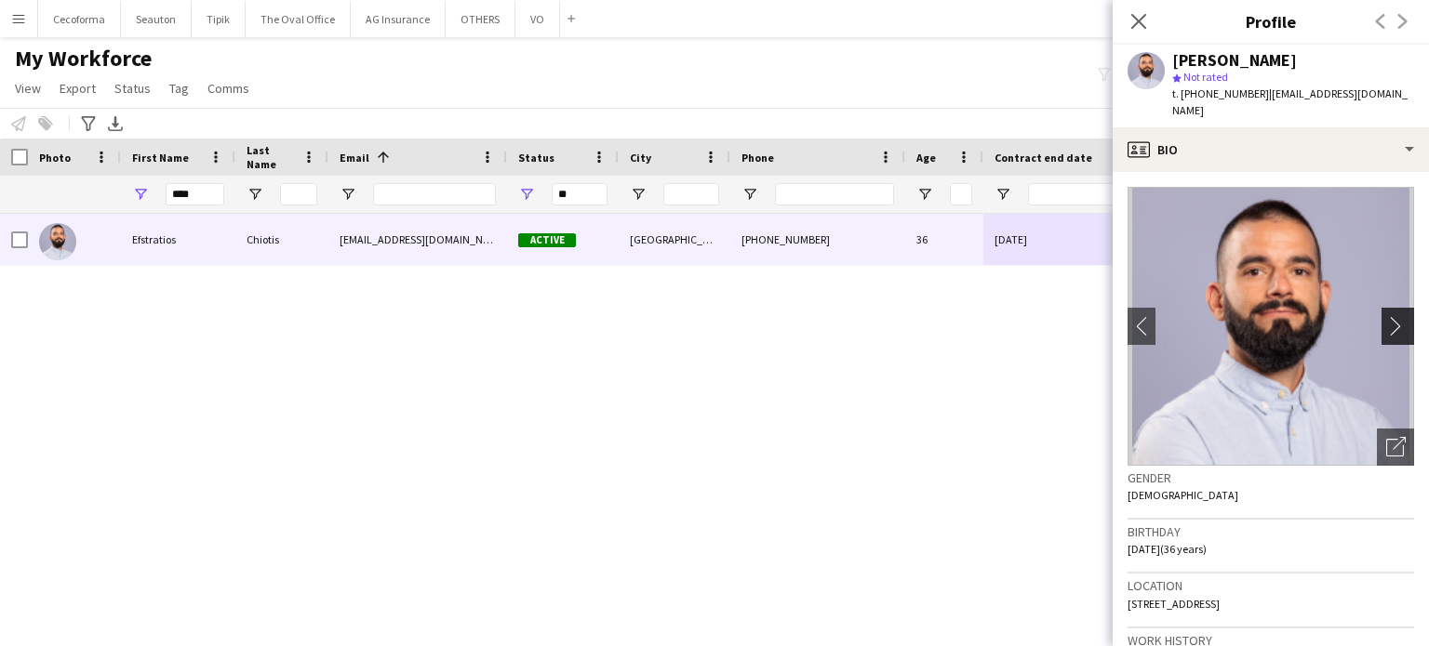
click at [1389, 316] on app-icon "chevron-right" at bounding box center [1400, 326] width 29 height 20
click at [1386, 316] on app-icon "chevron-right" at bounding box center [1400, 326] width 29 height 20
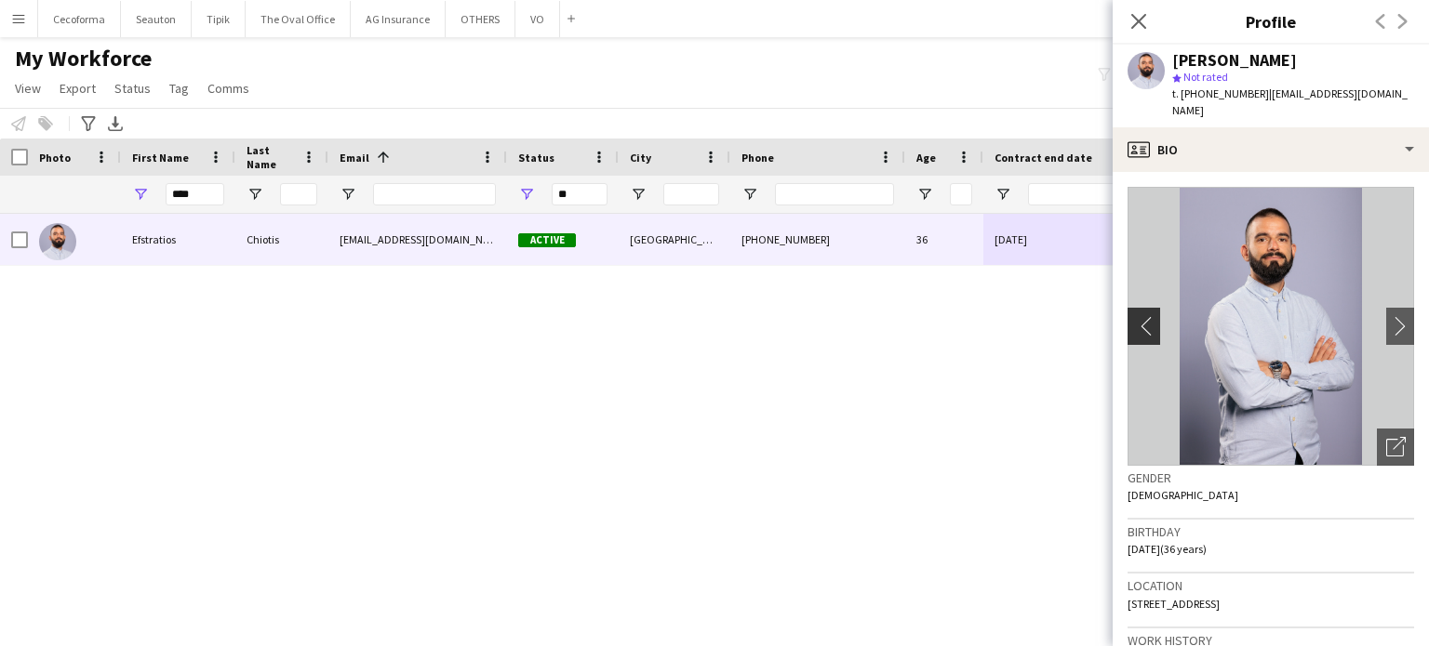
click at [1143, 317] on app-icon "chevron-left" at bounding box center [1141, 326] width 29 height 20
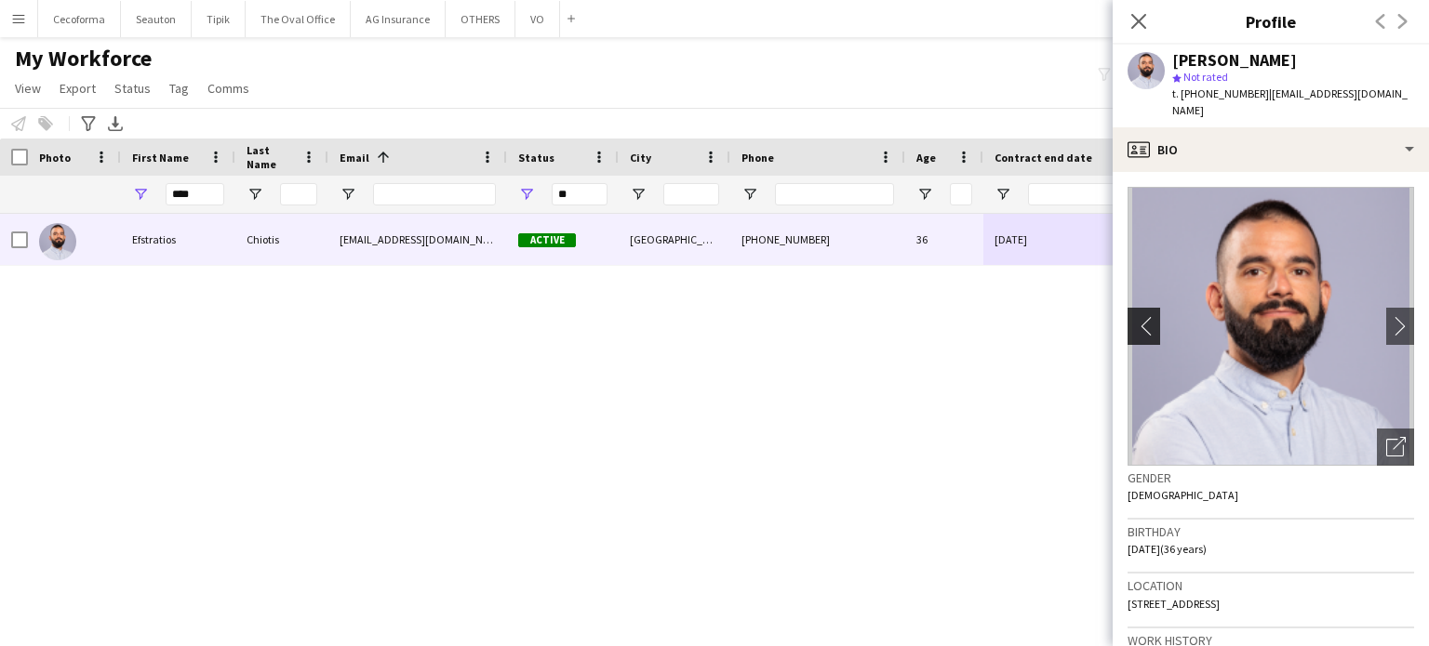
click at [1143, 317] on app-icon "chevron-left" at bounding box center [1141, 326] width 29 height 20
click at [1386, 316] on app-icon "chevron-right" at bounding box center [1400, 326] width 29 height 20
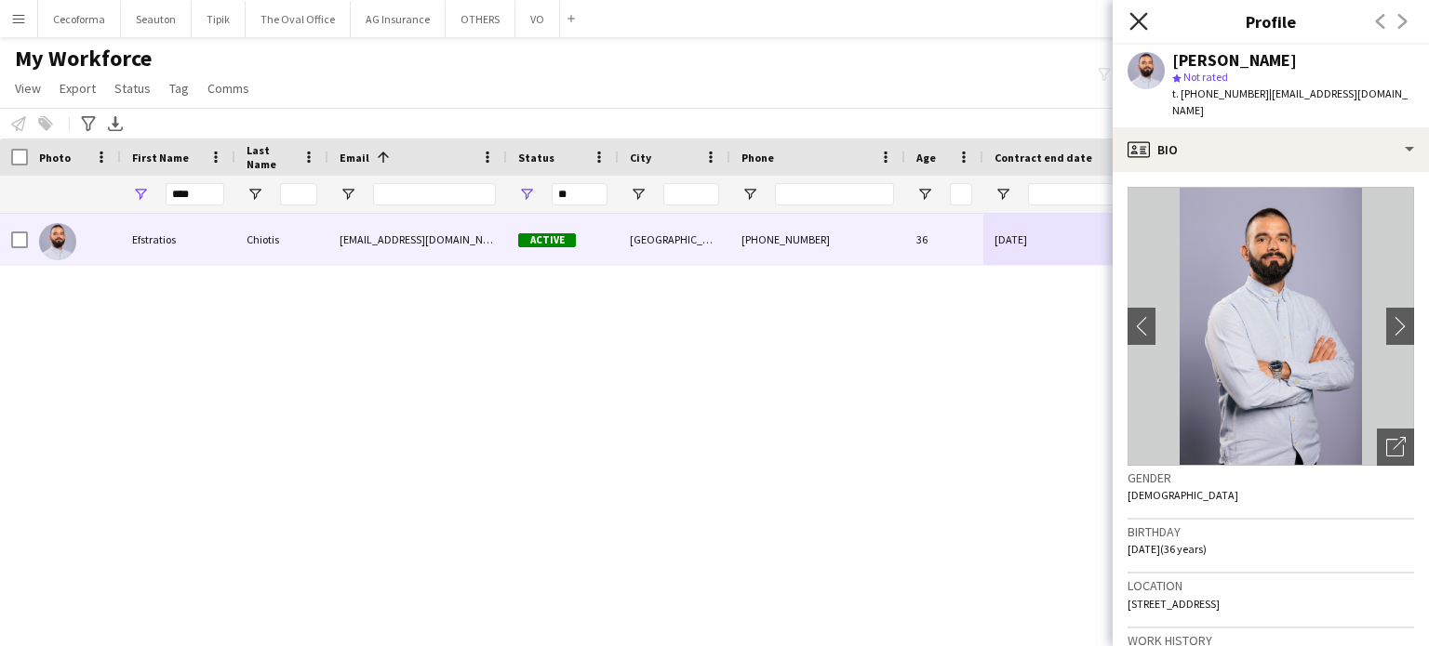
click at [1139, 14] on icon "Close pop-in" at bounding box center [1138, 21] width 18 height 18
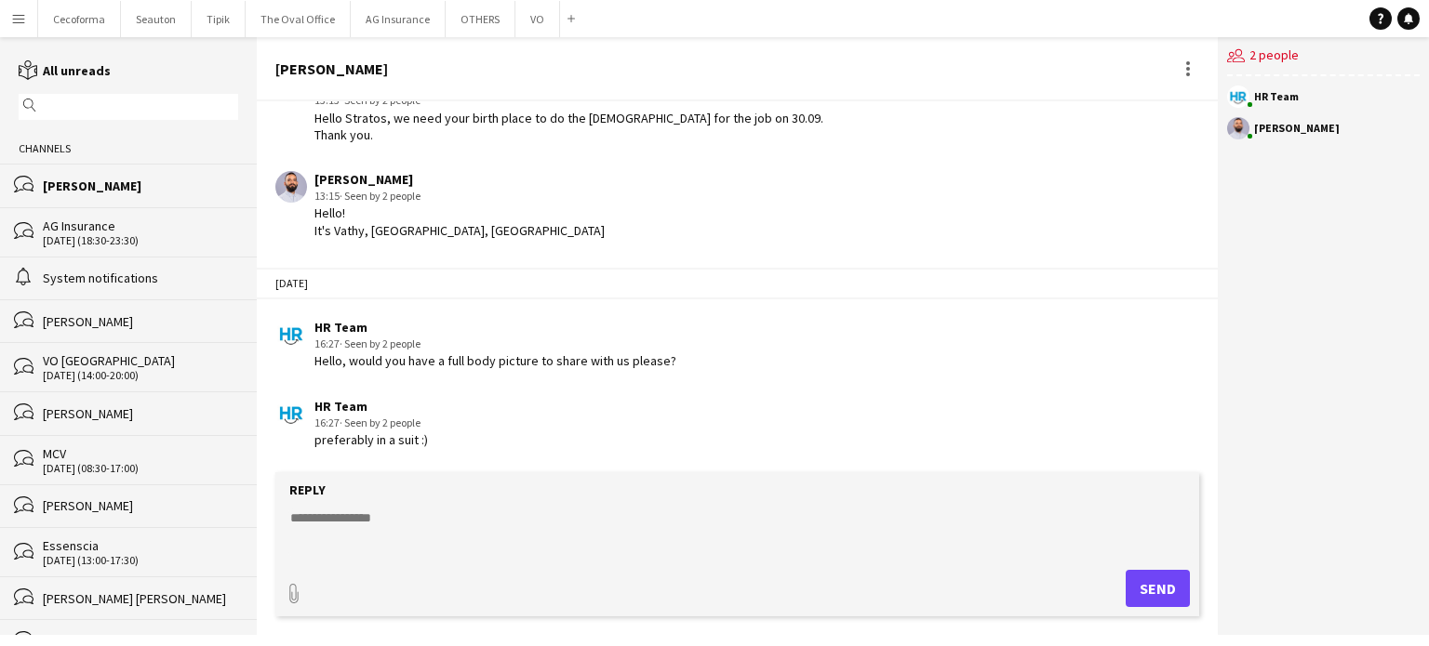
scroll to position [458, 0]
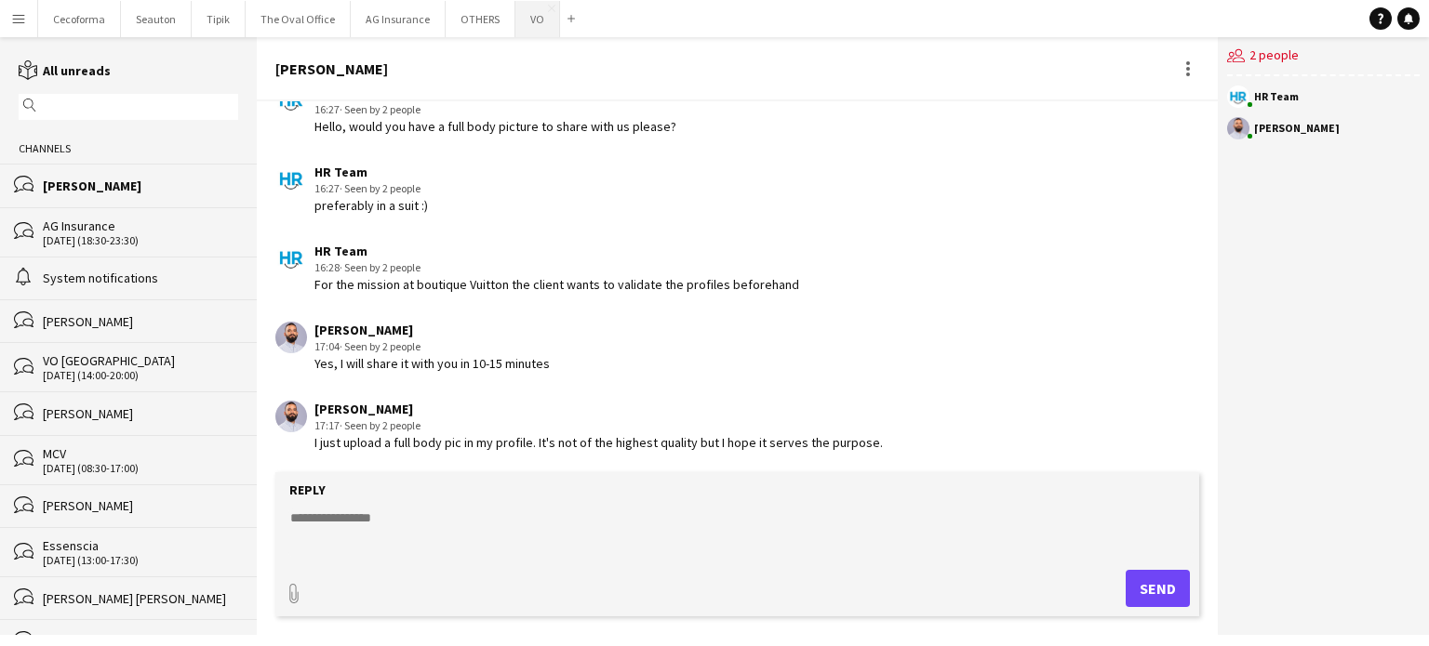
click at [531, 15] on button "VO Close" at bounding box center [537, 19] width 45 height 36
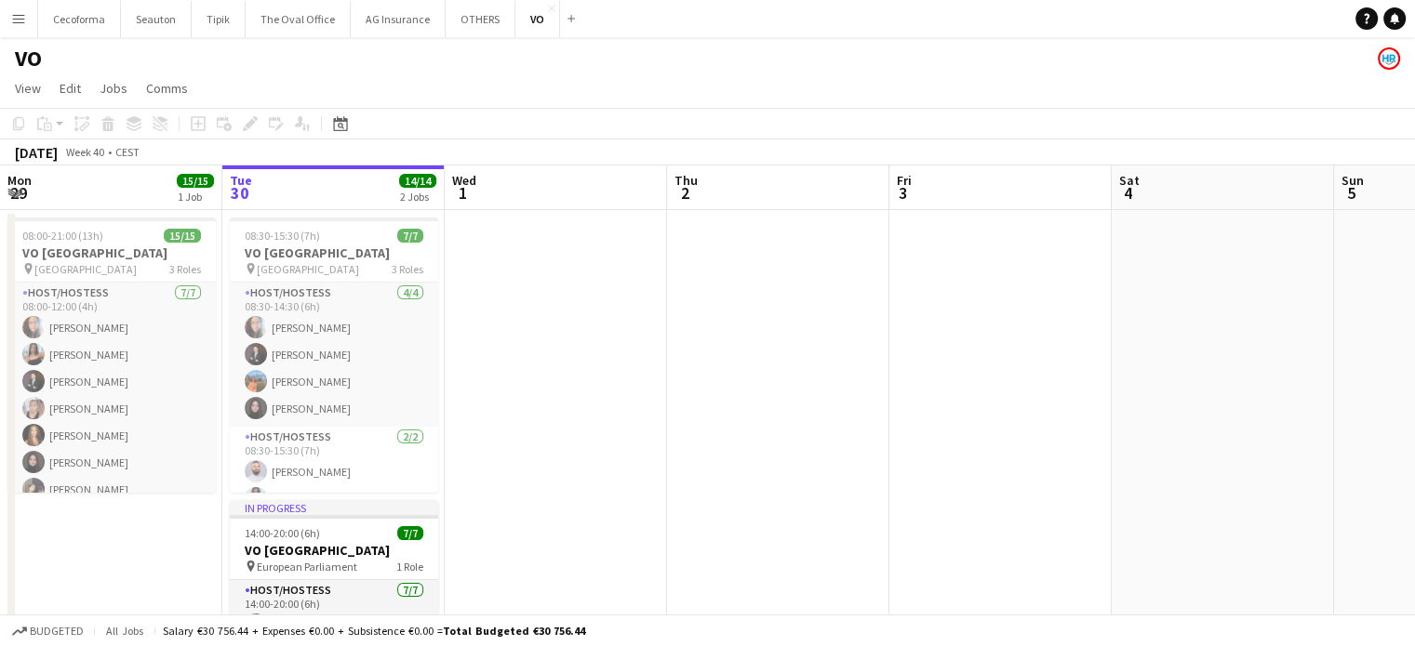
click at [18, 22] on app-icon "Menu" at bounding box center [18, 18] width 15 height 15
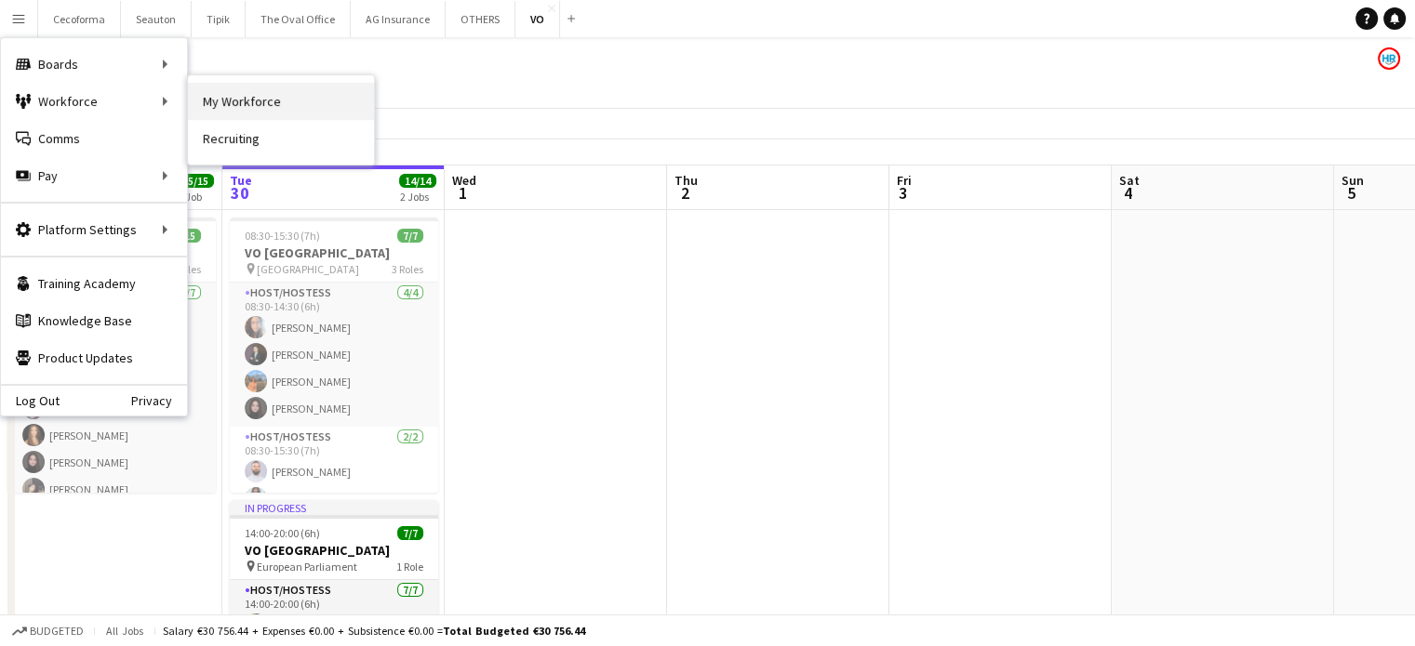
click at [257, 100] on link "My Workforce" at bounding box center [281, 101] width 186 height 37
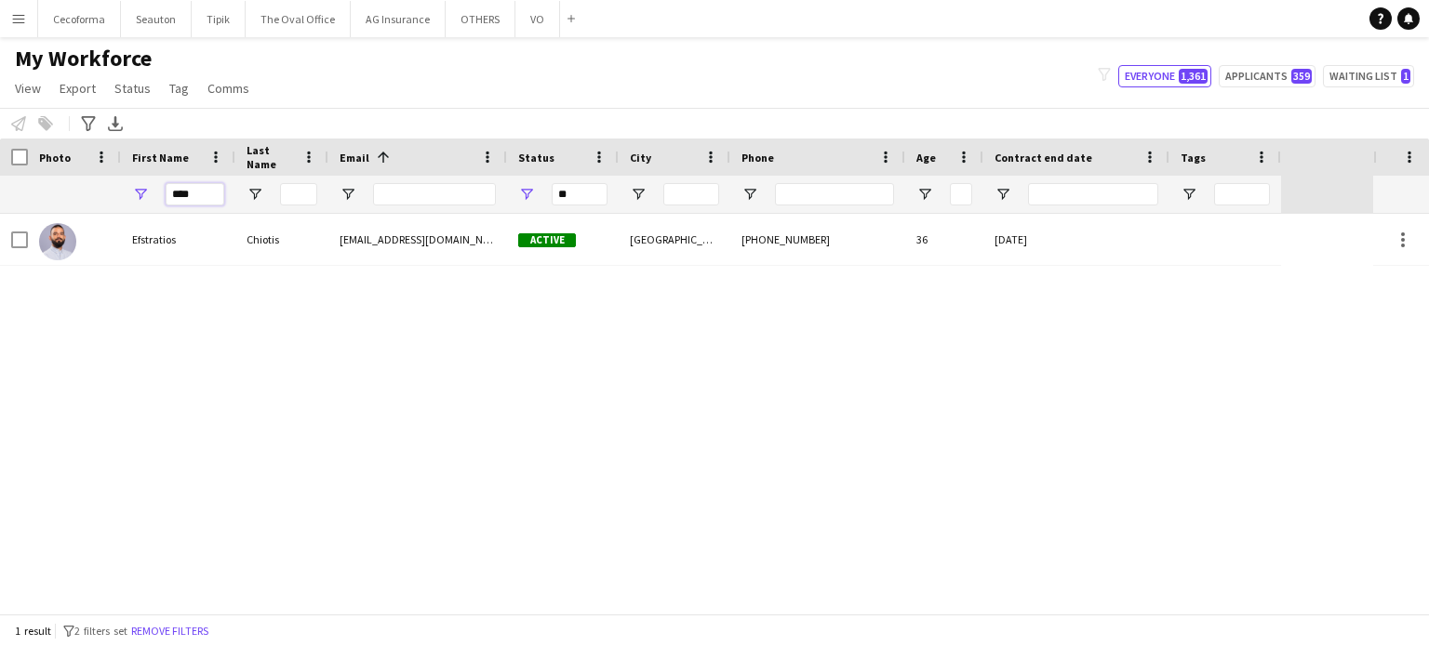
click at [201, 200] on input "****" at bounding box center [195, 194] width 59 height 22
type input "*"
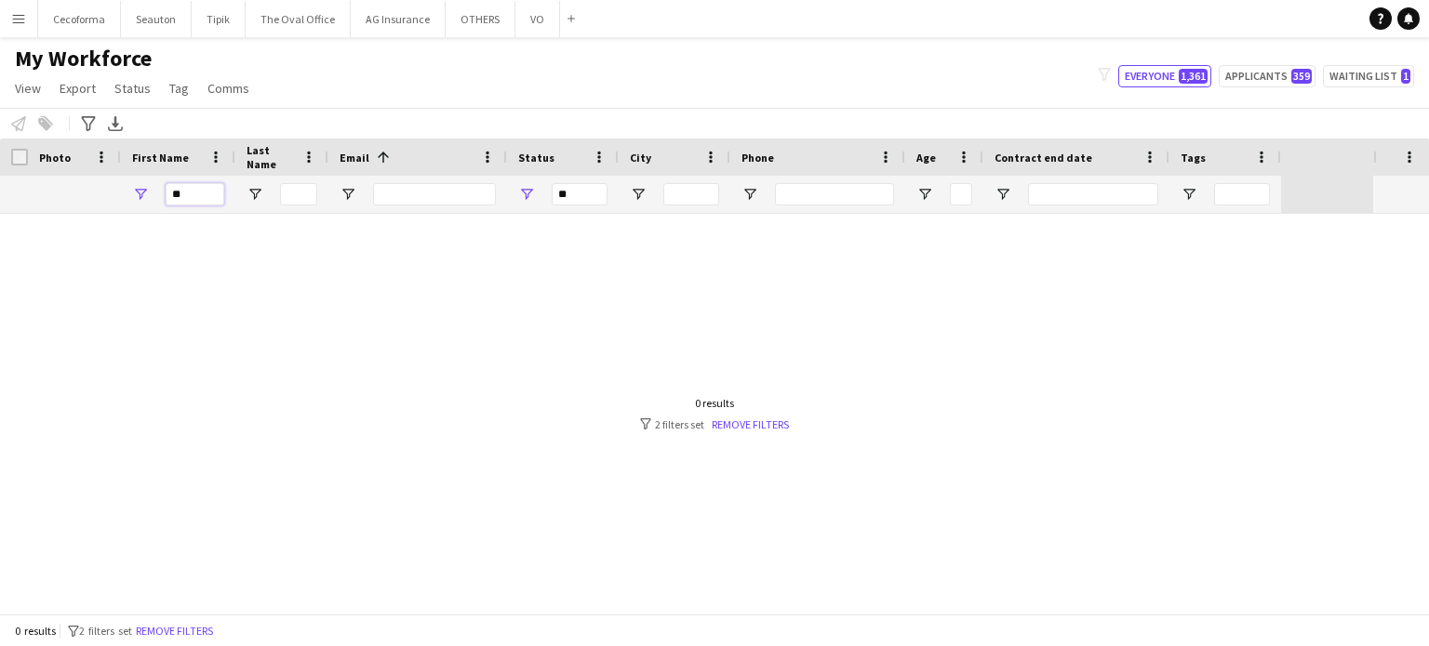
type input "*"
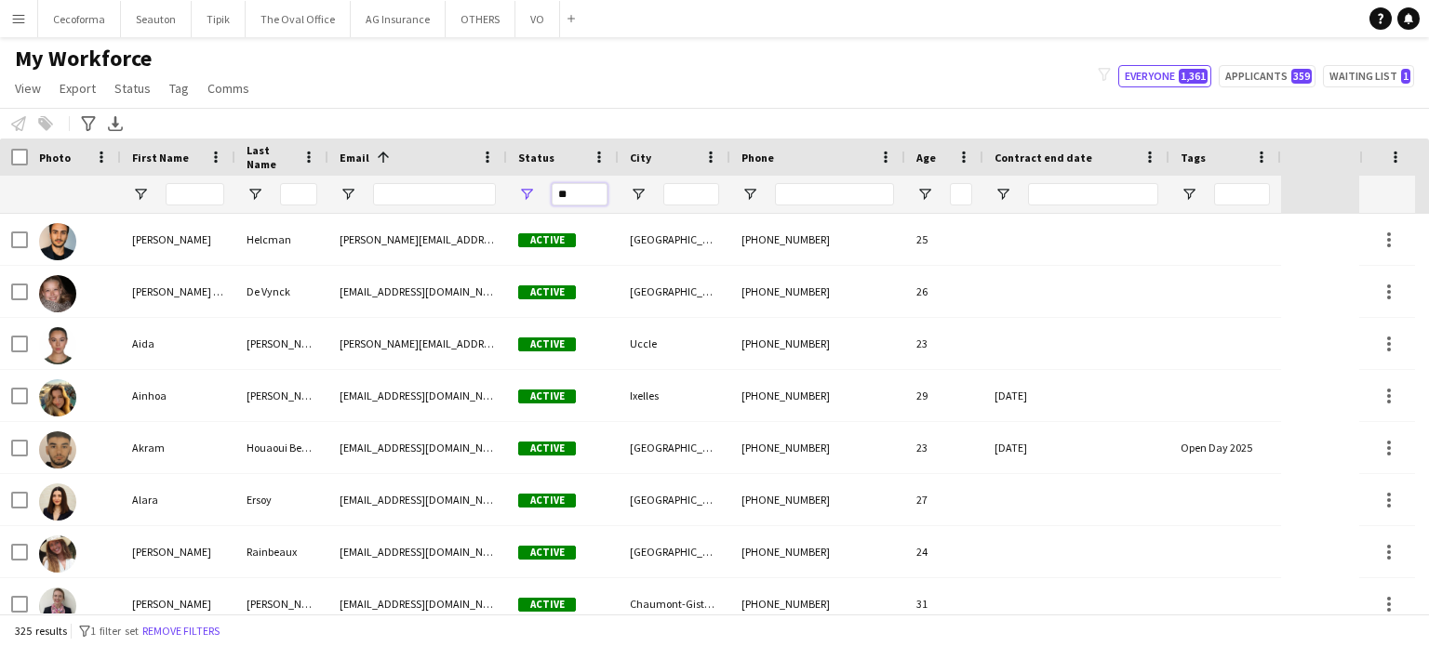
click at [566, 189] on input "**" at bounding box center [580, 194] width 56 height 22
type input "*"
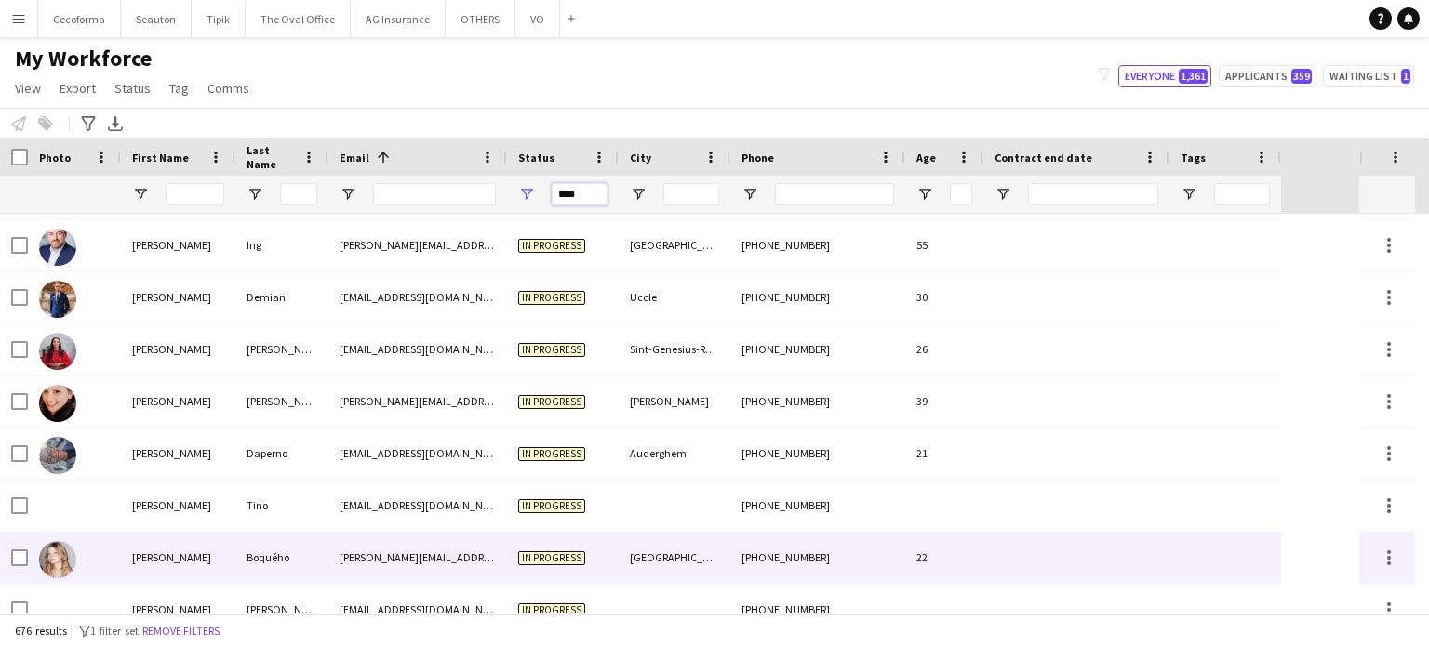
scroll to position [2325, 0]
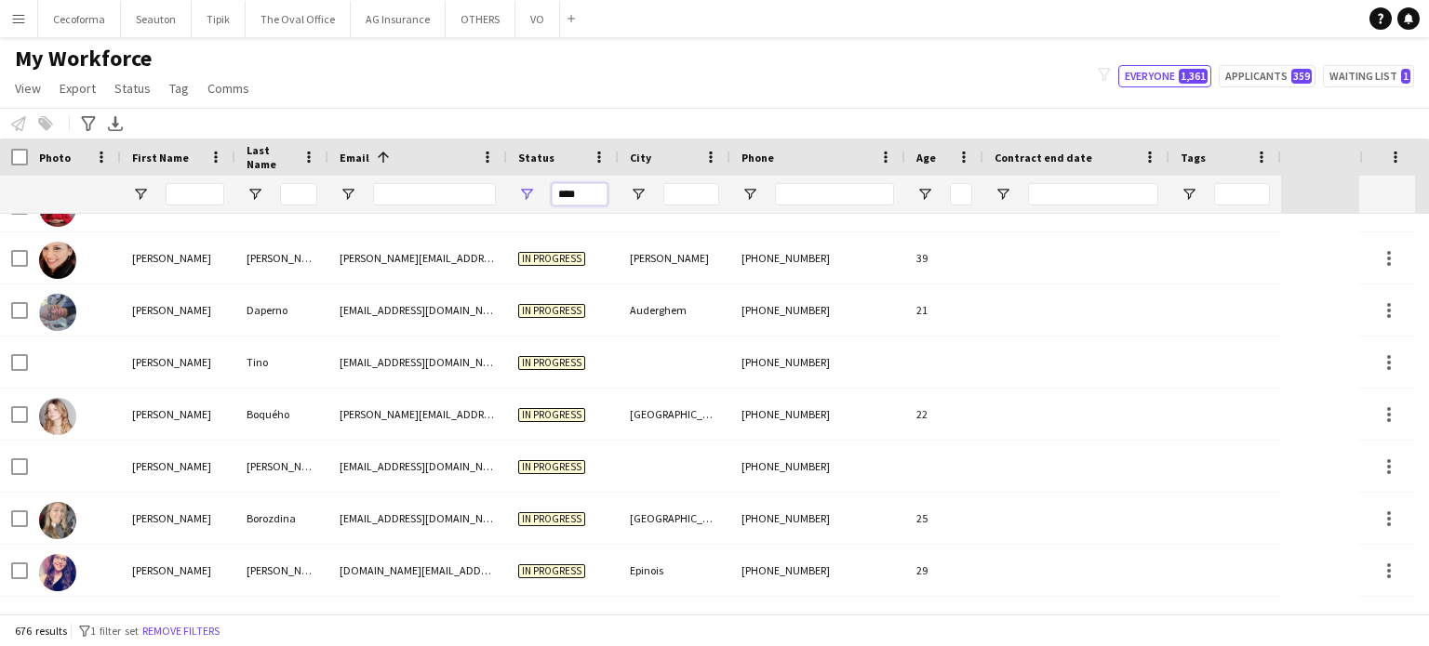
type input "****"
click at [207, 193] on input "First Name Filter Input" at bounding box center [195, 194] width 59 height 22
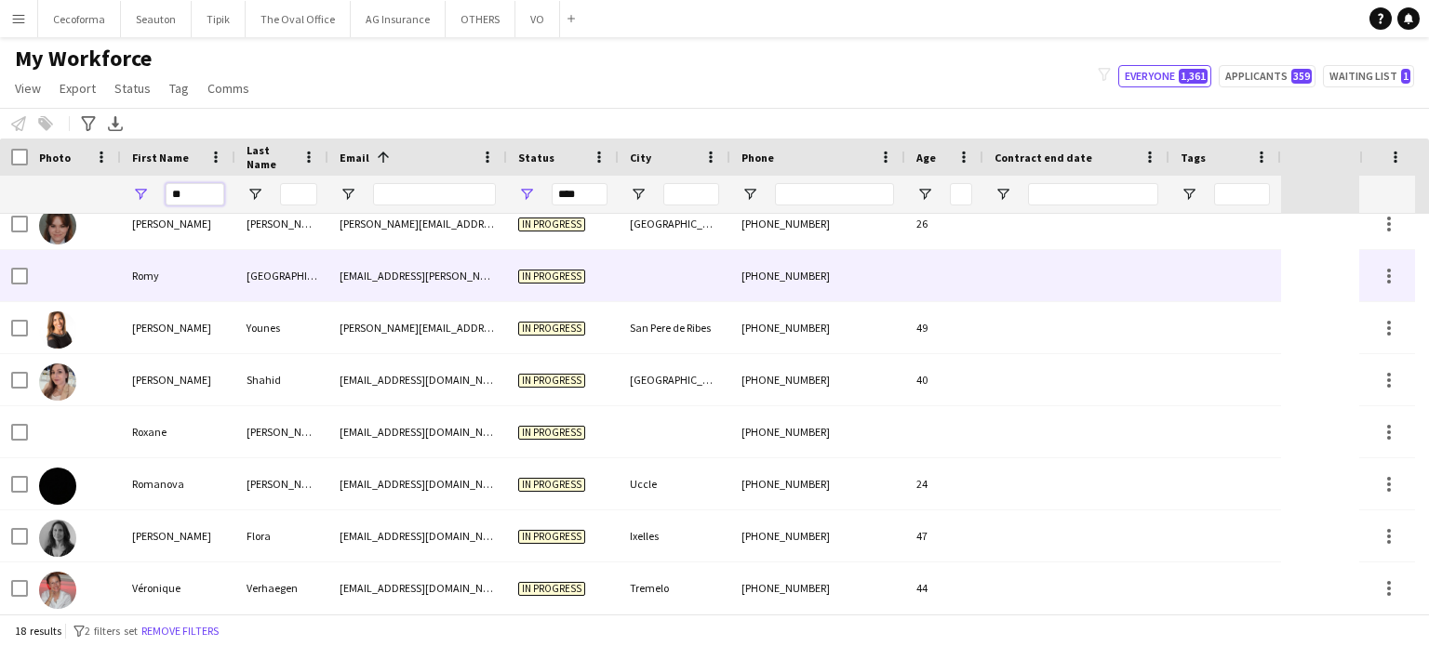
scroll to position [444, 0]
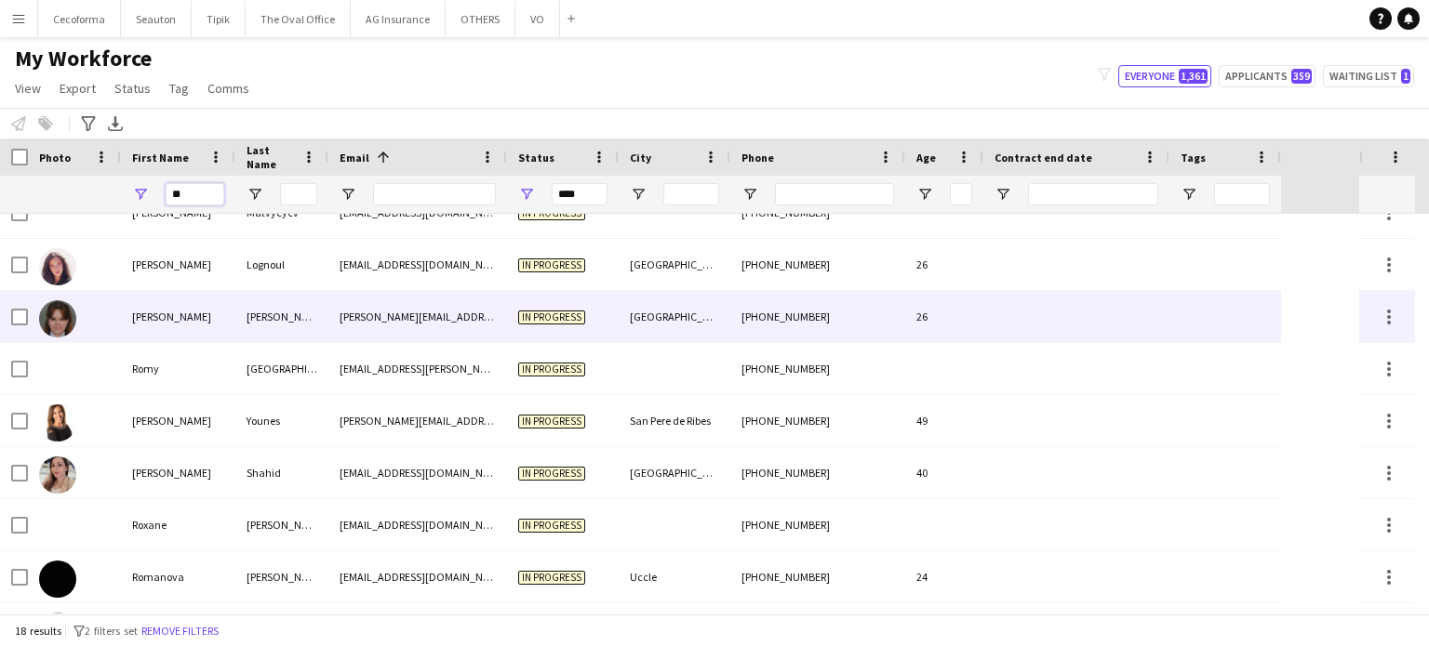
type input "**"
click at [1001, 313] on div at bounding box center [1076, 316] width 186 height 51
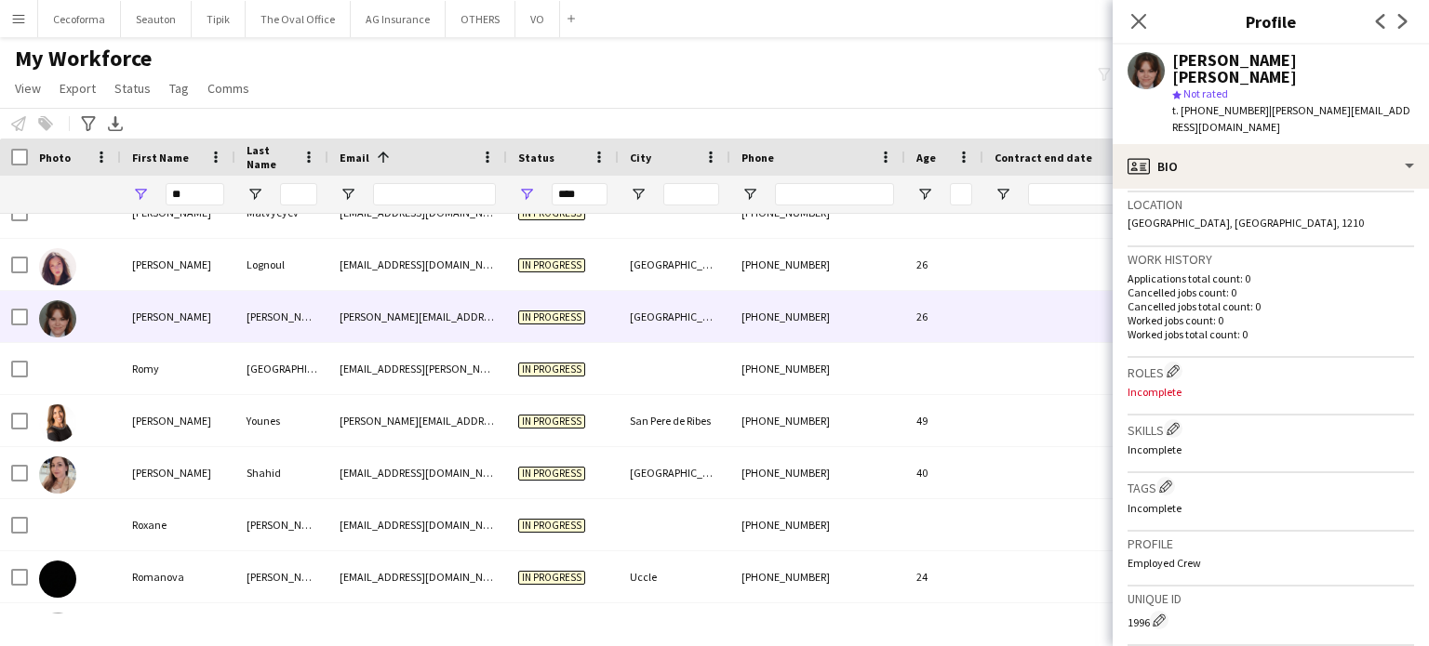
scroll to position [0, 0]
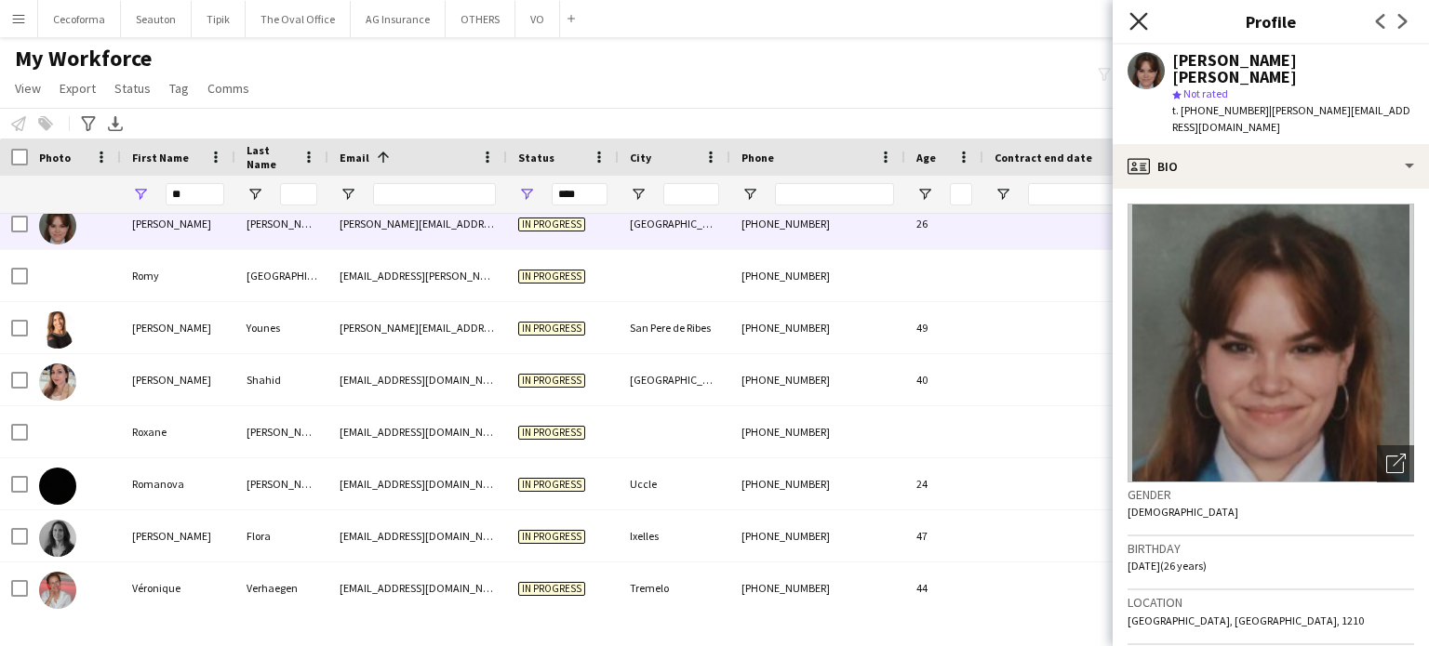
click at [1138, 25] on icon "Close pop-in" at bounding box center [1138, 21] width 18 height 18
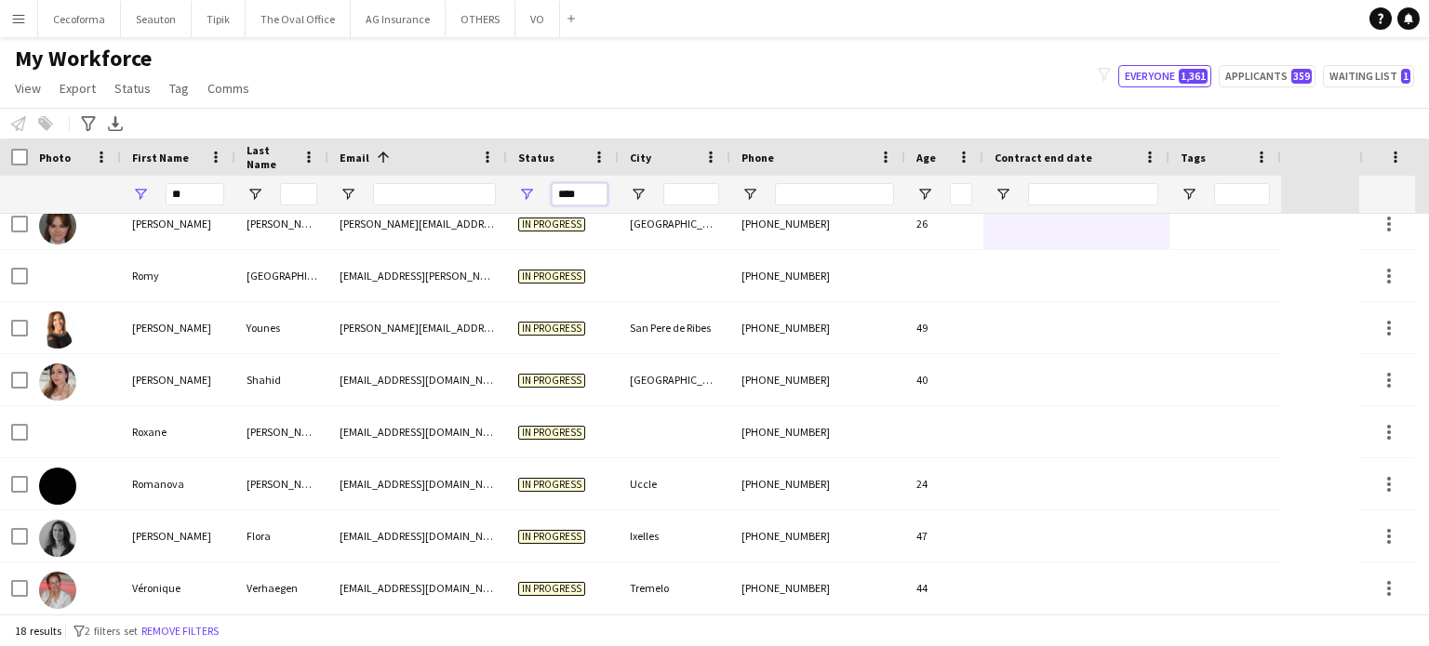
click at [604, 193] on input "****" at bounding box center [580, 194] width 56 height 22
type input "*"
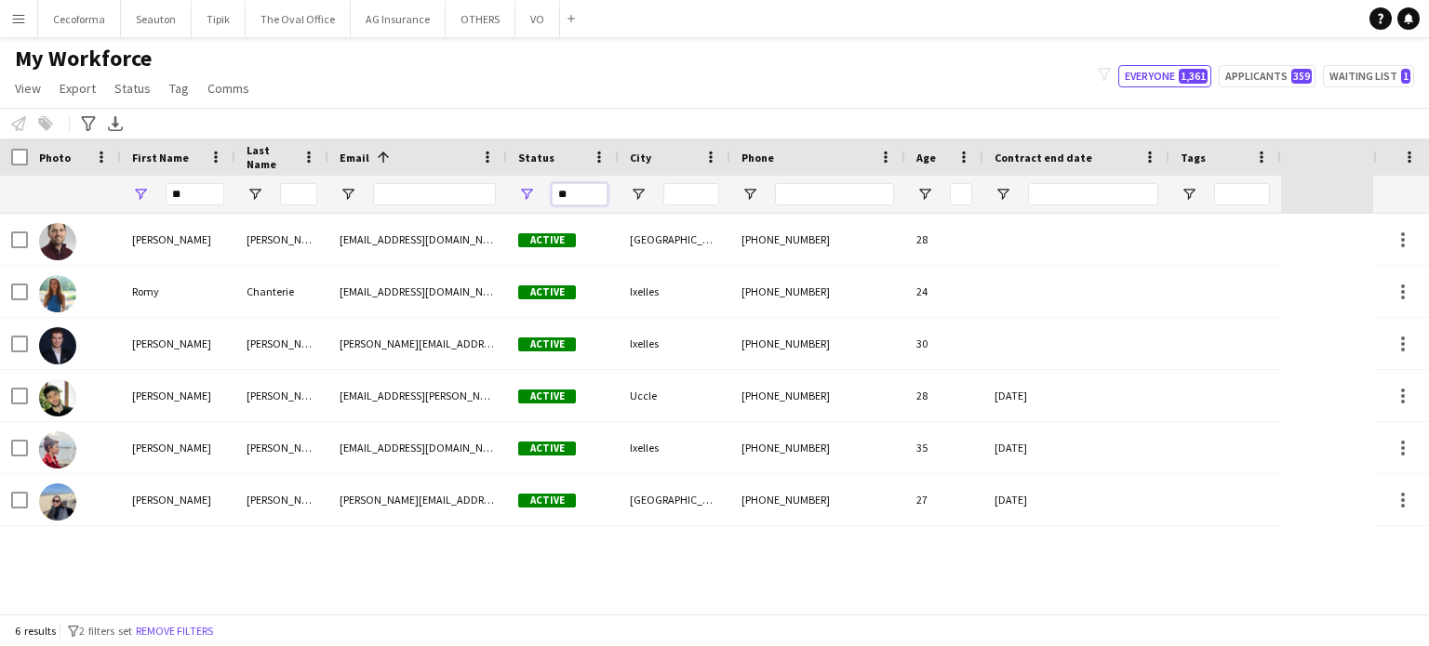
type input "**"
click at [189, 190] on input "**" at bounding box center [195, 194] width 59 height 22
type input "*"
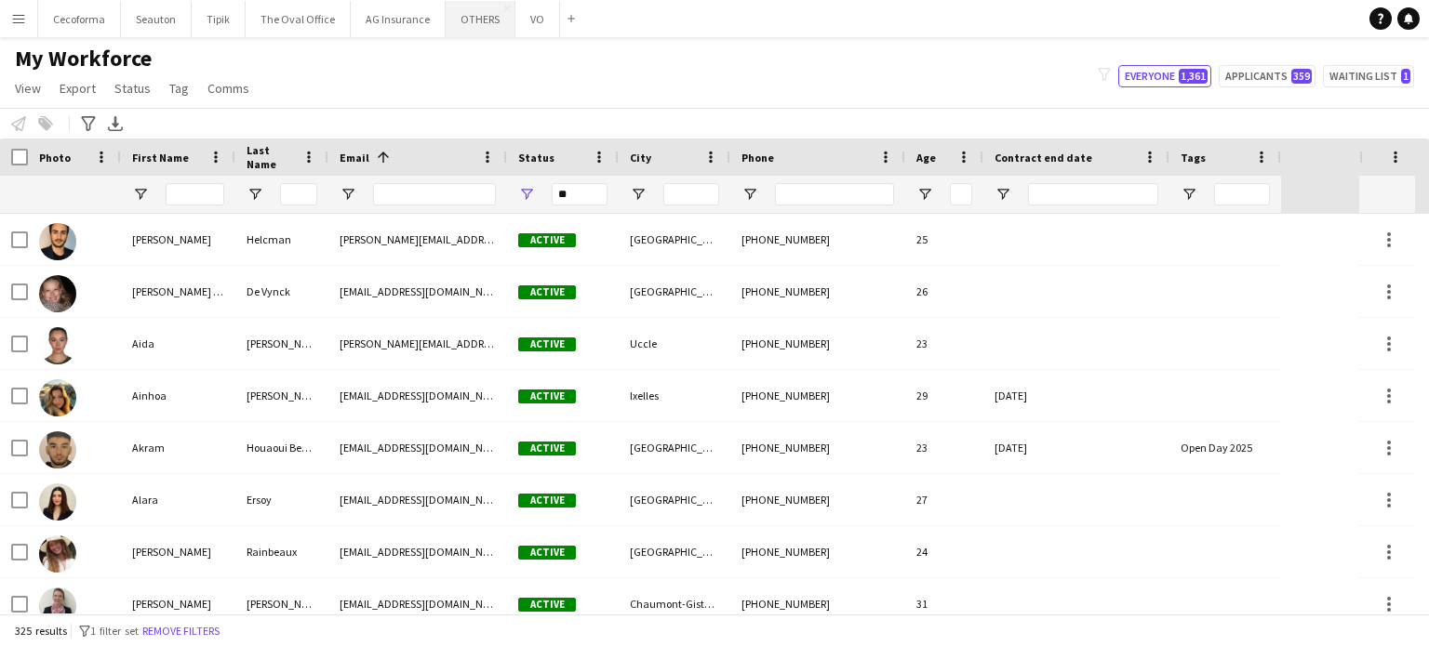
click at [447, 16] on button "OTHERS Close" at bounding box center [481, 19] width 70 height 36
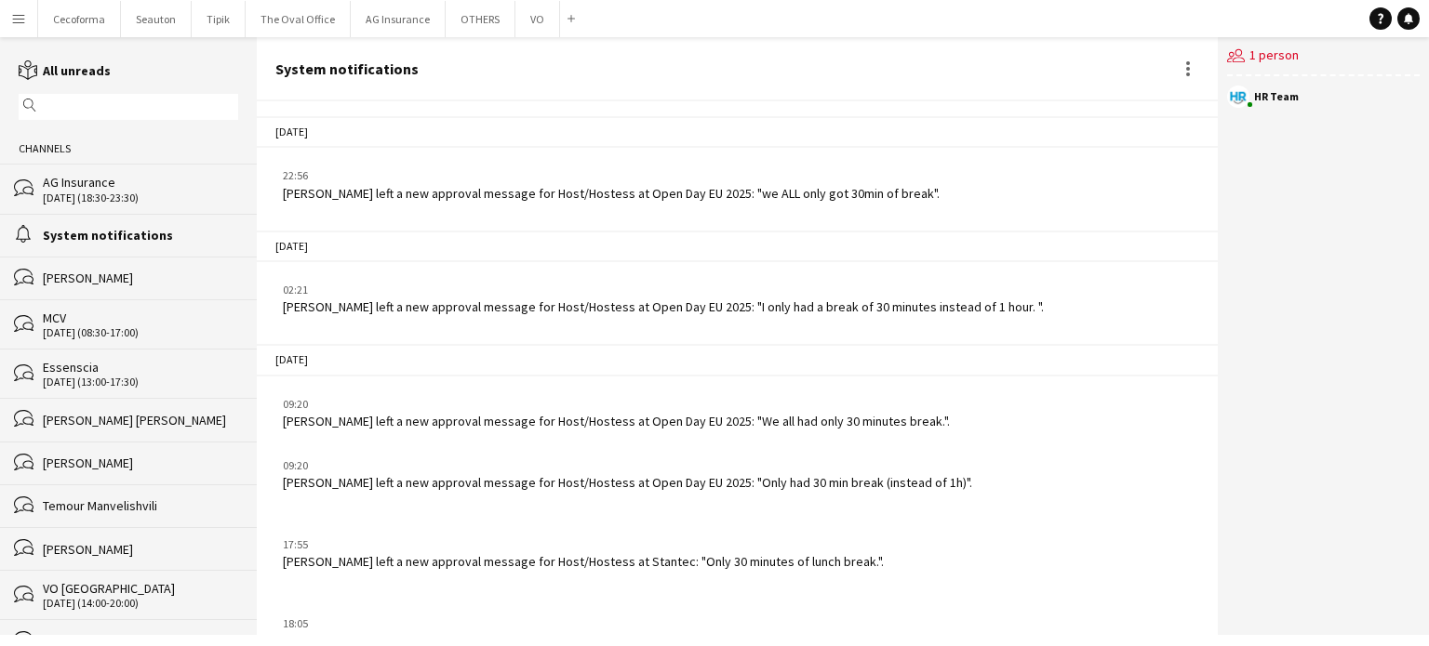
scroll to position [2394, 0]
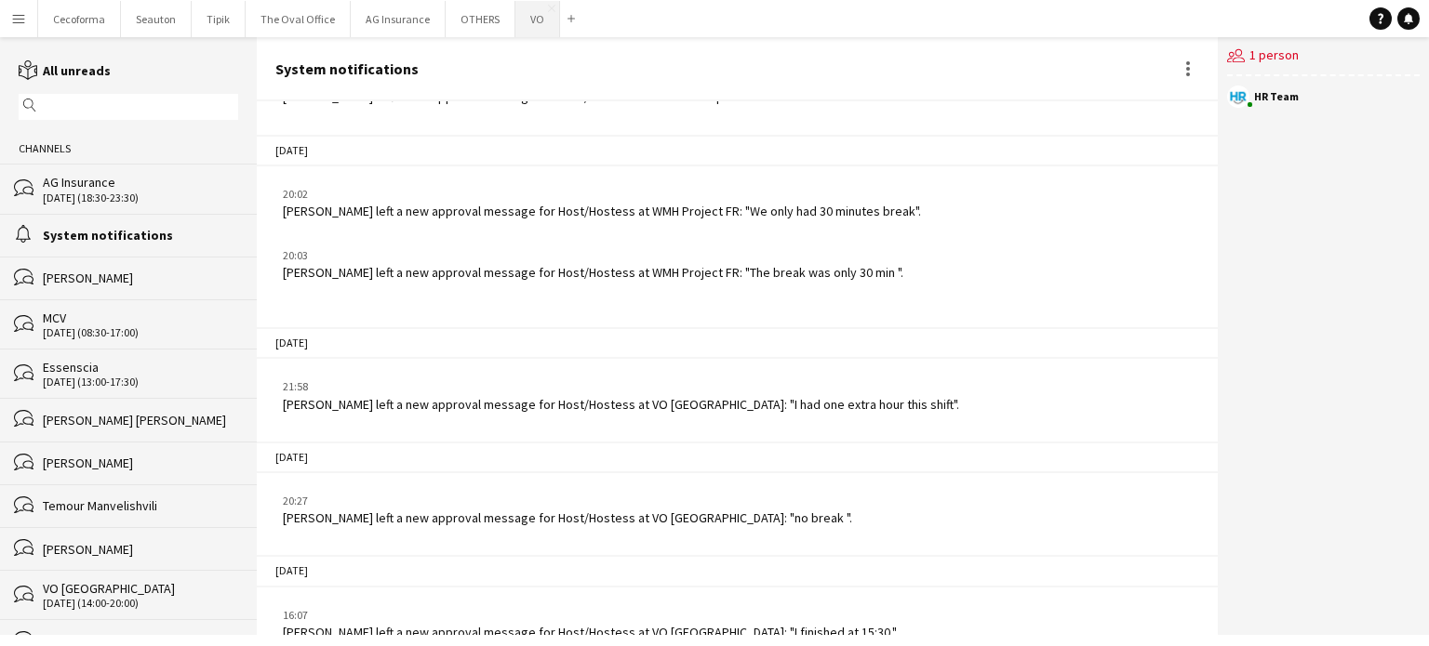
click at [515, 17] on button "VO Close" at bounding box center [537, 19] width 45 height 36
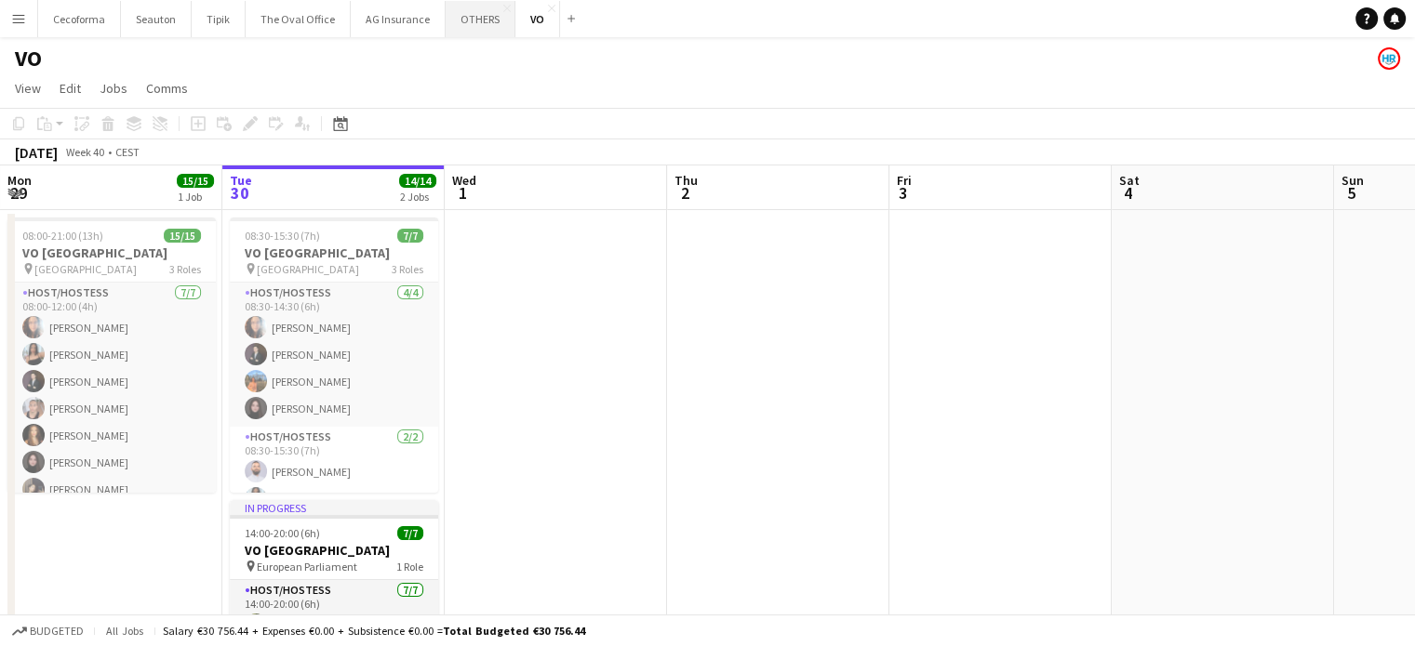
click at [458, 17] on button "OTHERS Close" at bounding box center [481, 19] width 70 height 36
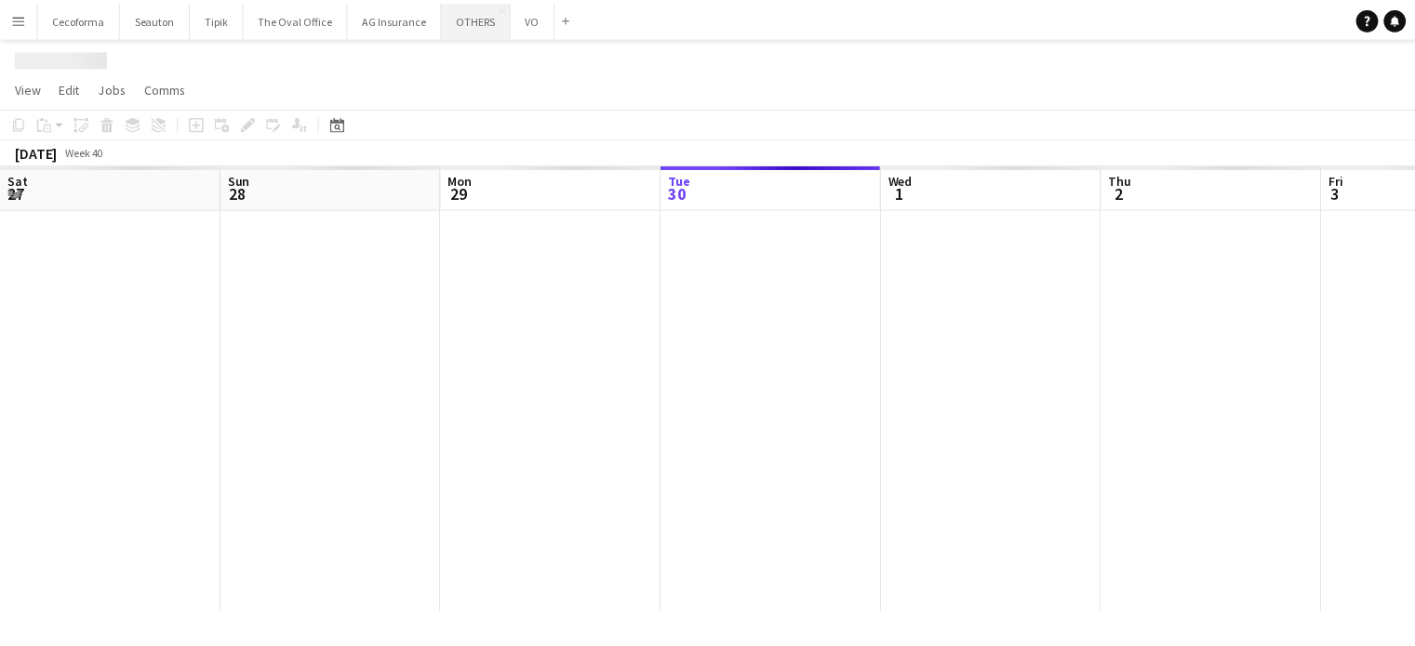
scroll to position [0, 445]
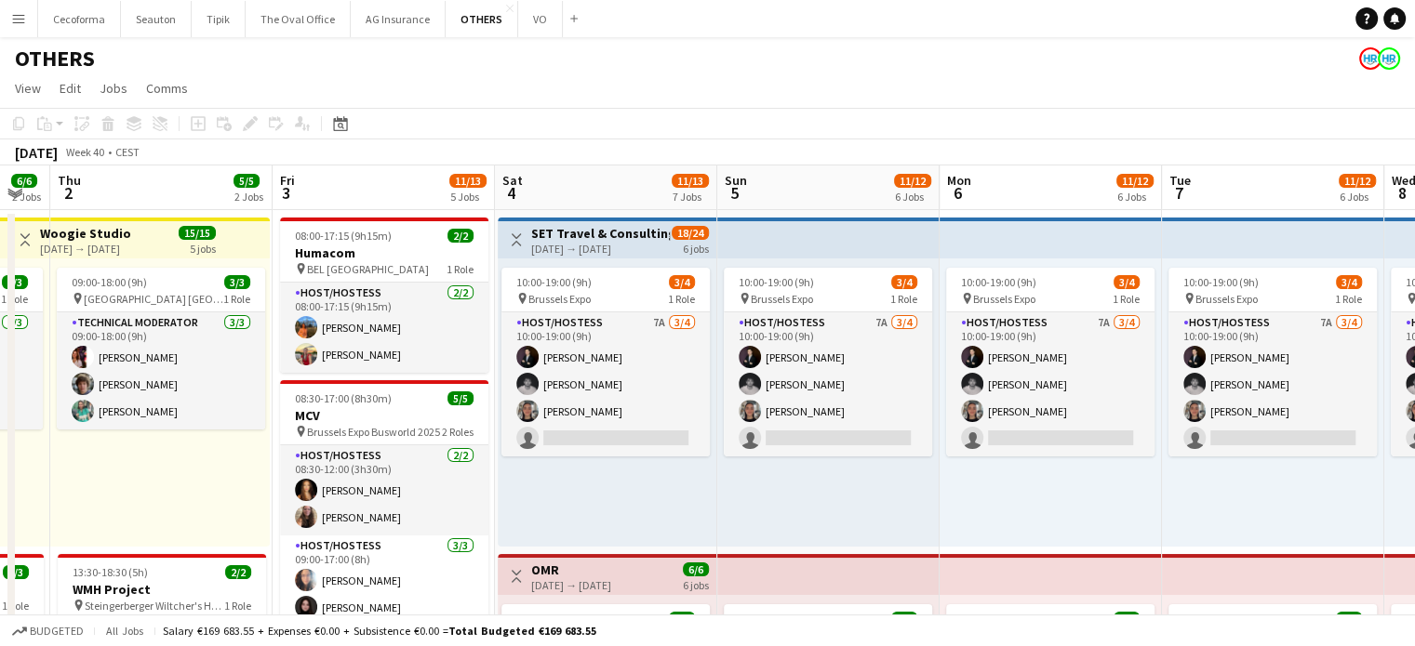
drag, startPoint x: 695, startPoint y: 511, endPoint x: 62, endPoint y: 470, distance: 633.8
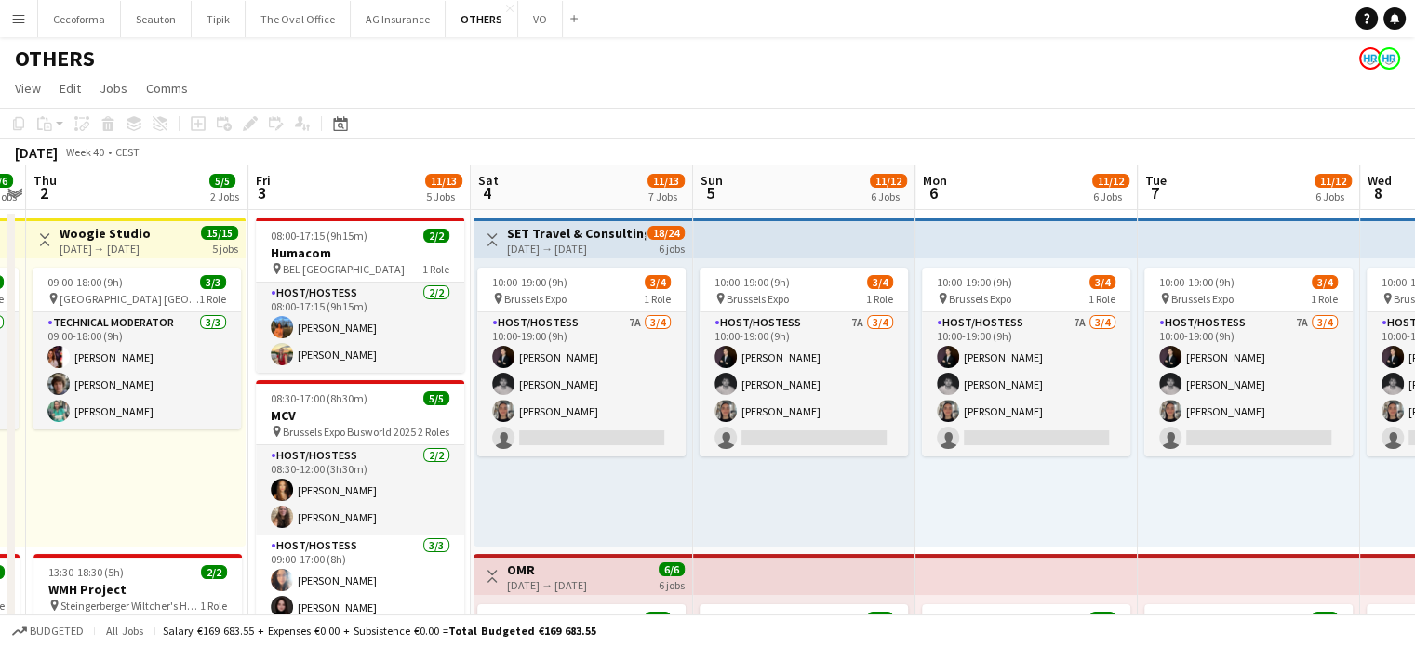
scroll to position [0, 861]
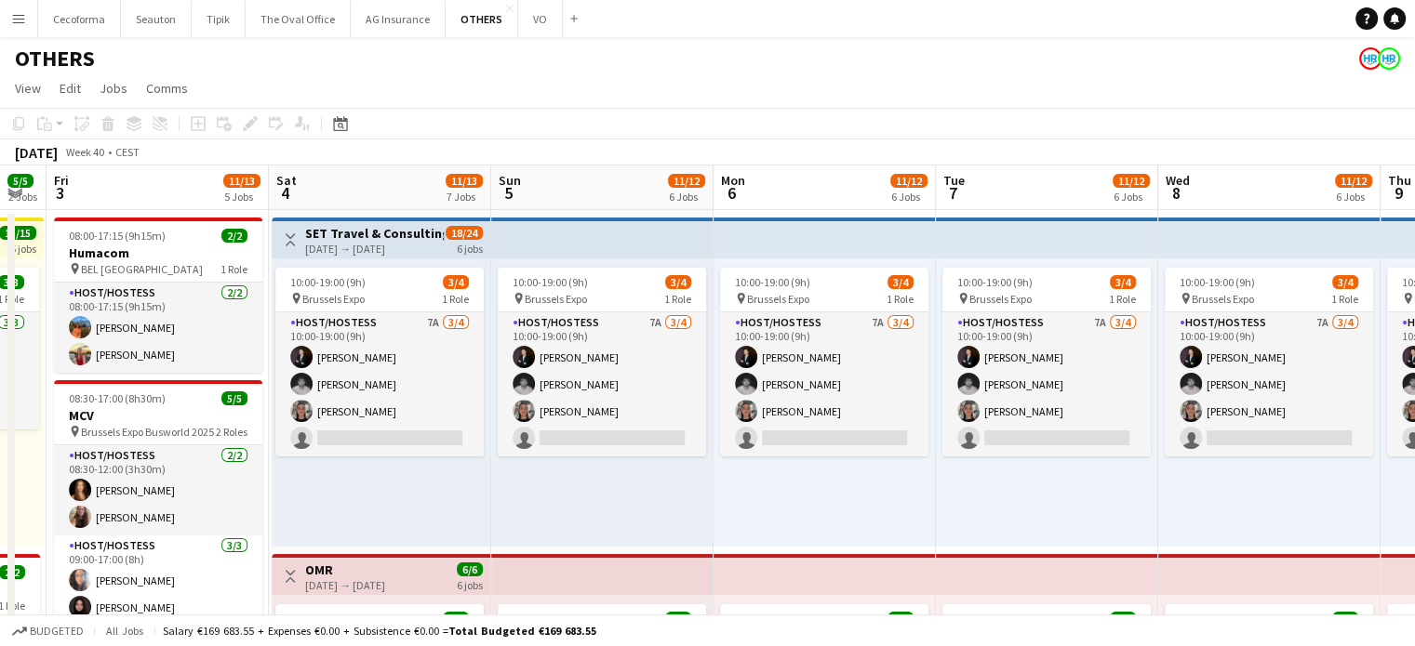
drag, startPoint x: 630, startPoint y: 515, endPoint x: 343, endPoint y: 494, distance: 287.3
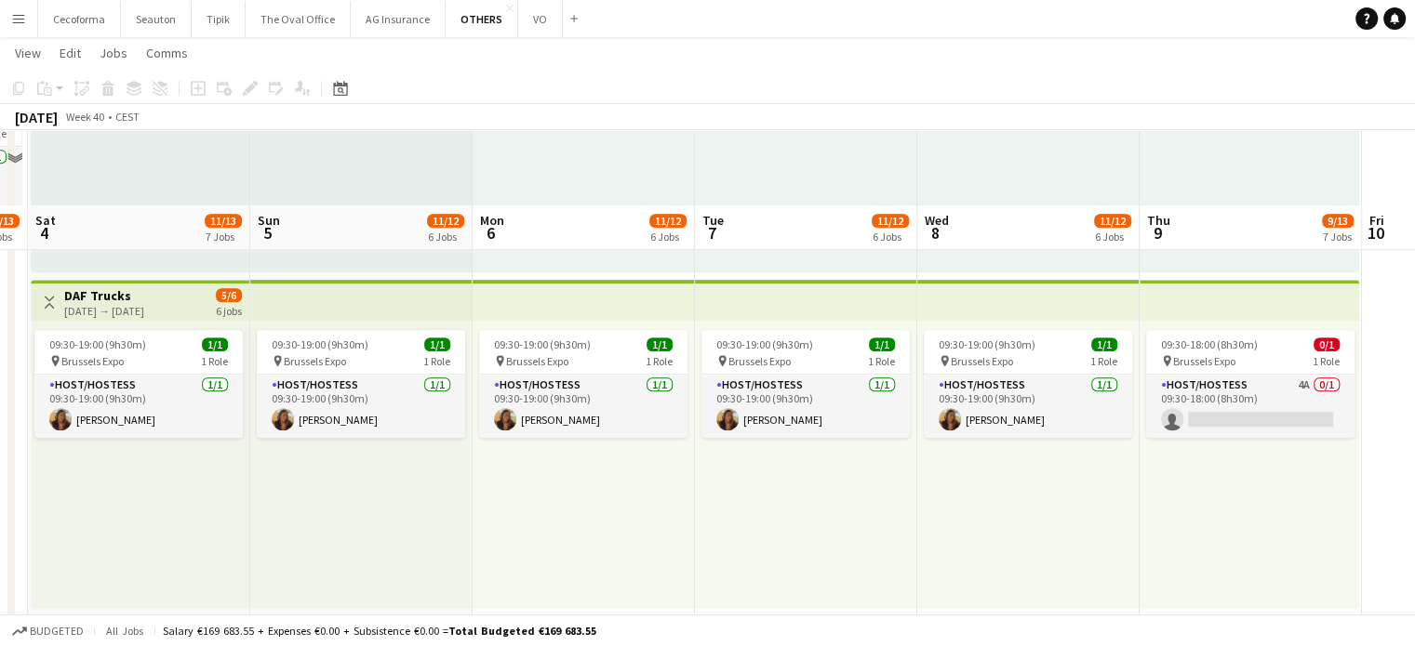
scroll to position [1023, 0]
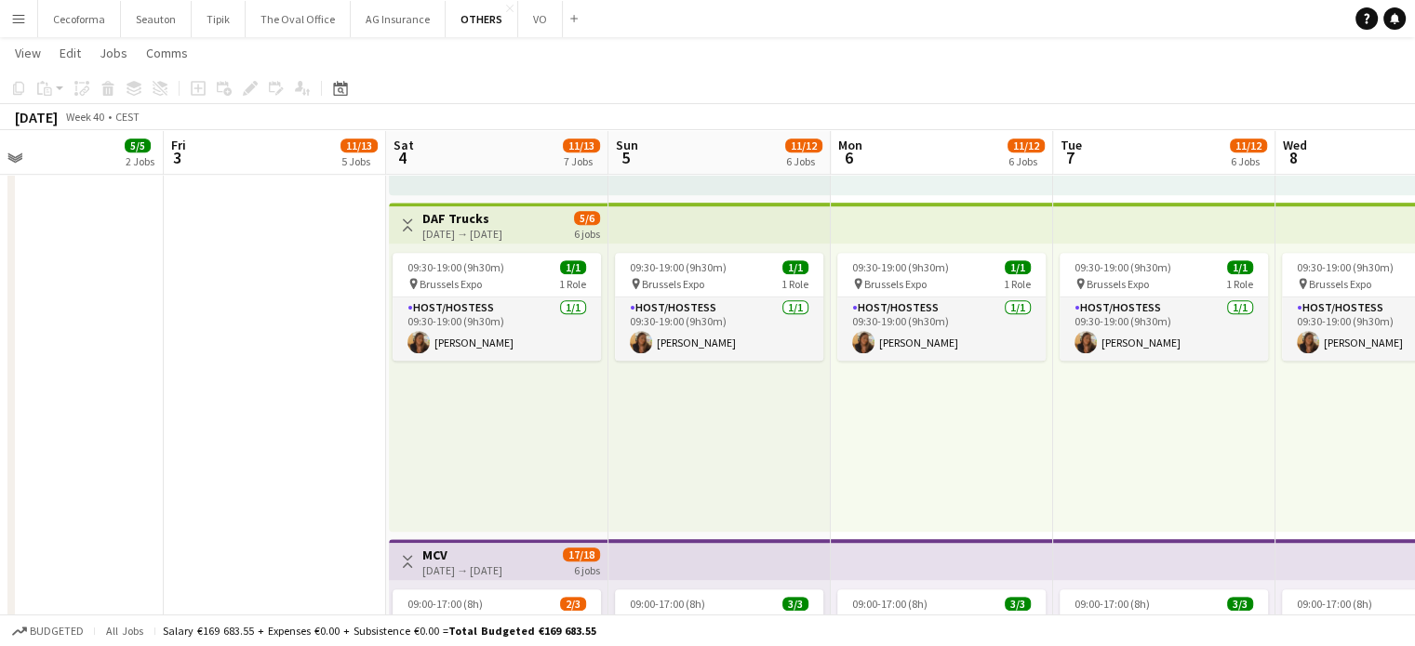
drag, startPoint x: 408, startPoint y: 461, endPoint x: 1254, endPoint y: 429, distance: 846.1
click at [1254, 429] on app-calendar-viewport "Tue 30 3/3 1 Job Wed 1 6/6 2 Jobs Thu 2 5/5 2 Jobs Fri 3 11/13 5 Jobs Sat 4 11/…" at bounding box center [707, 214] width 1415 height 2331
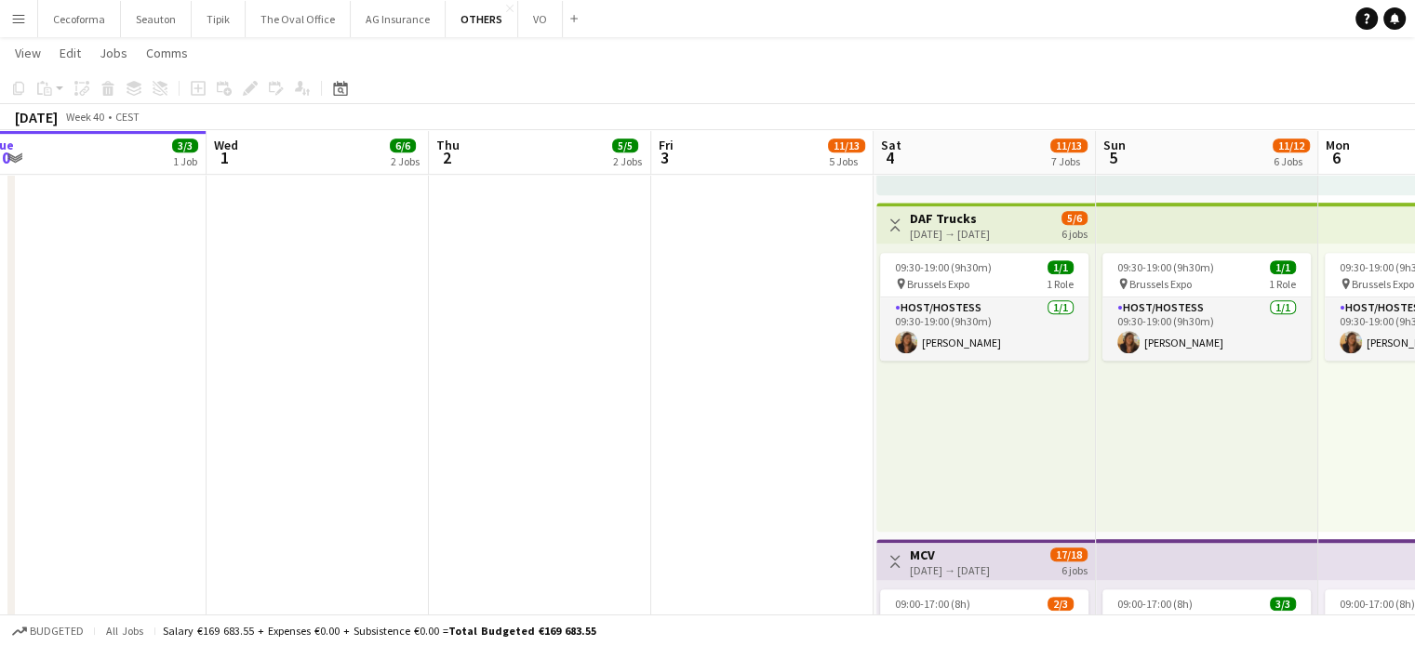
click at [490, 416] on app-date-cell "09:00-18:00 (9h) 3/3 pin Vilnius [GEOGRAPHIC_DATA] 1 Role Technical Moderator […" at bounding box center [540, 282] width 222 height 2195
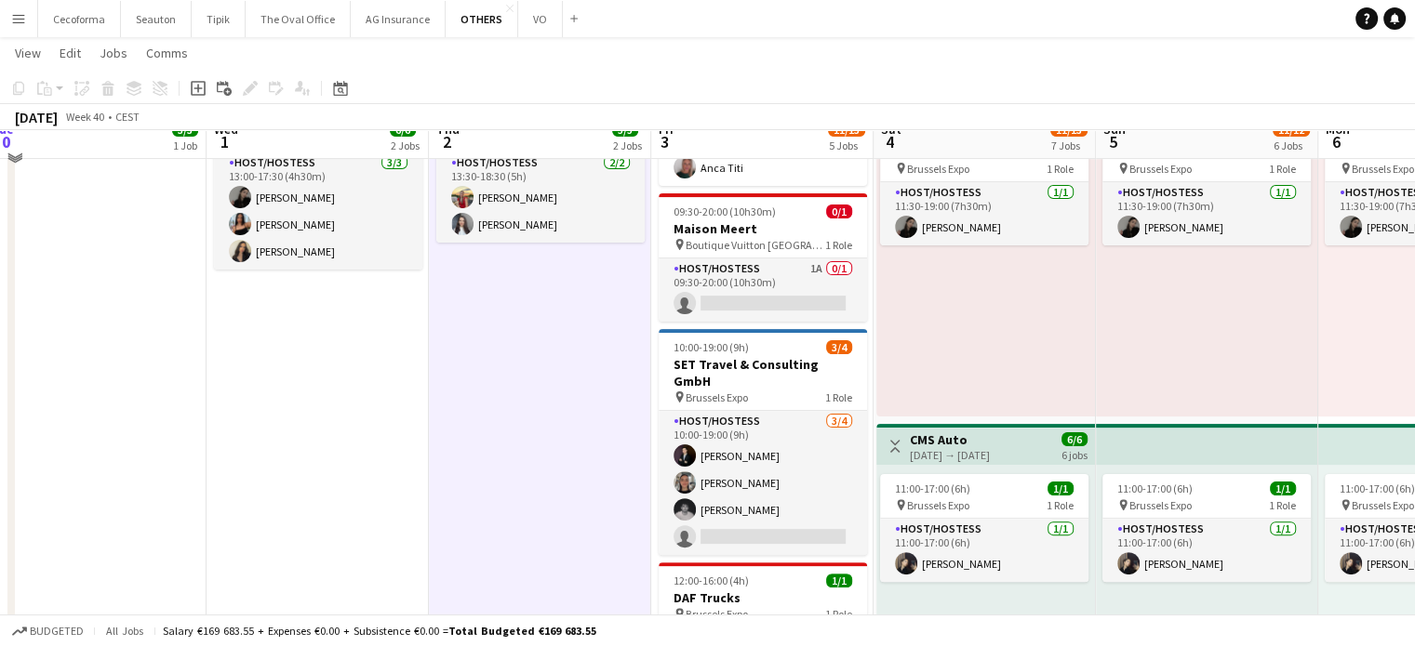
scroll to position [0, 0]
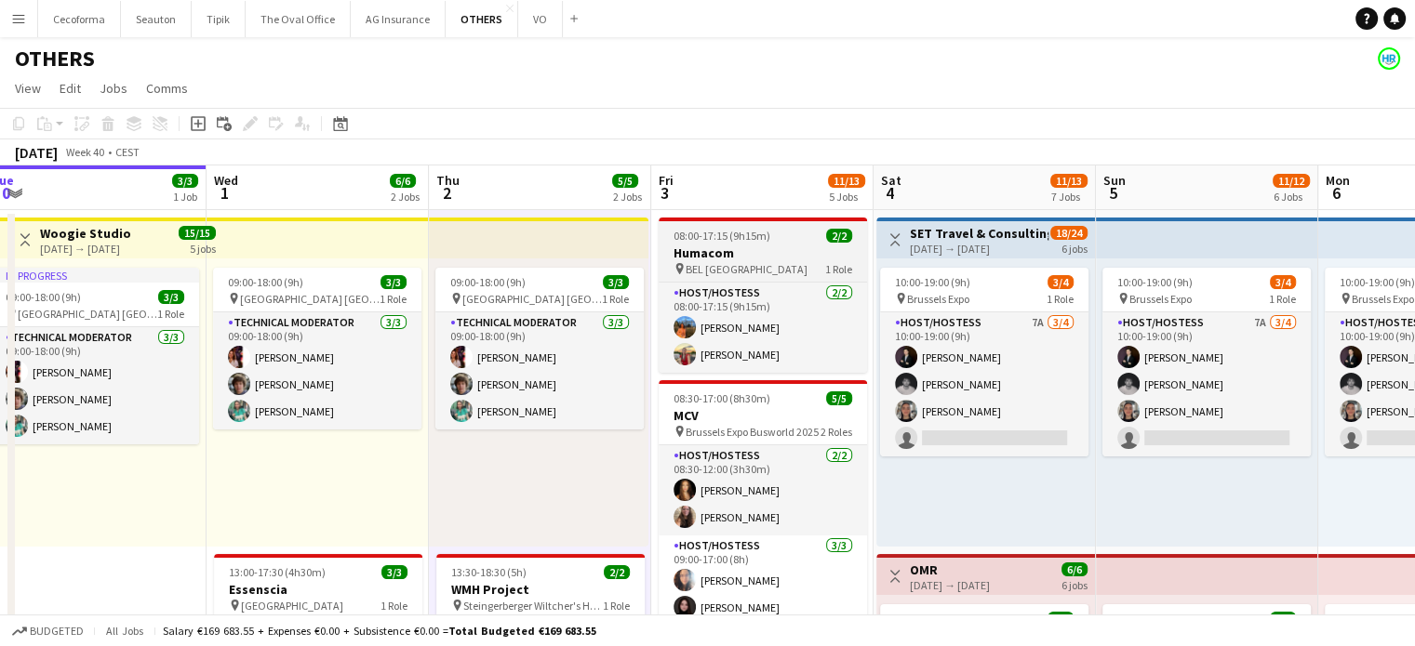
click at [715, 249] on h3 "Humacom" at bounding box center [763, 253] width 208 height 17
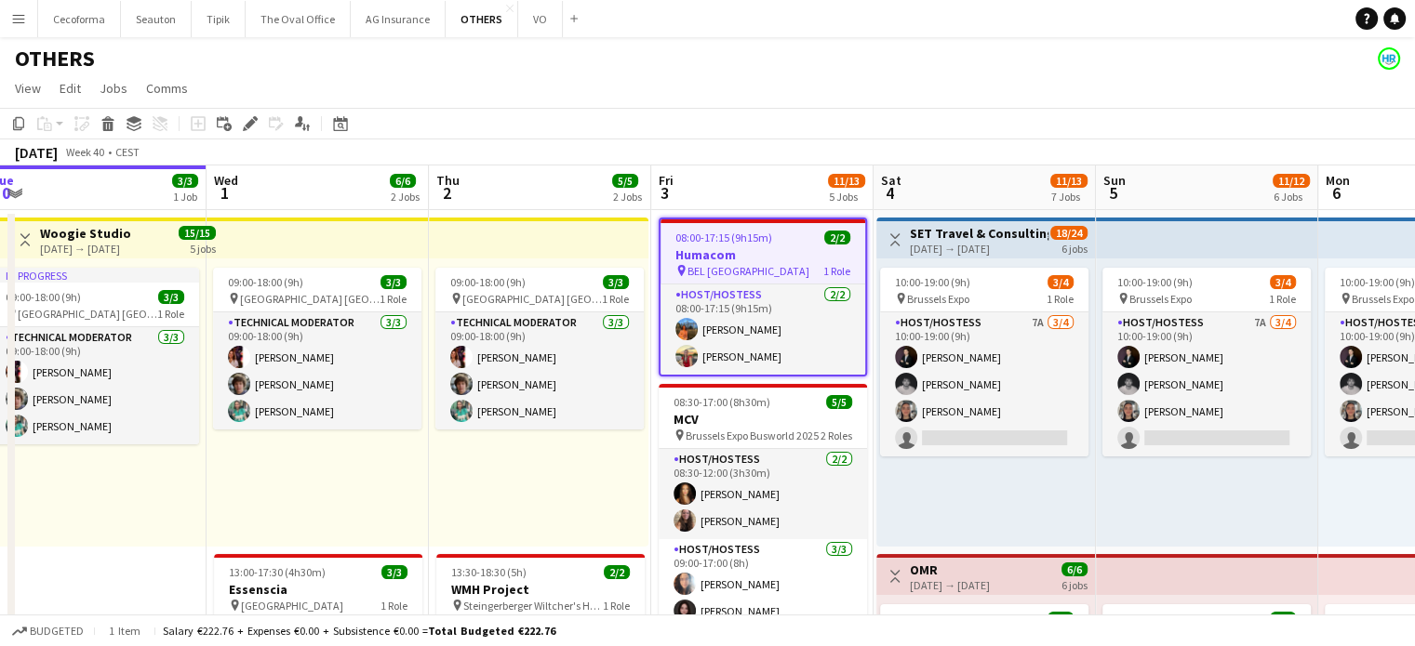
click at [788, 89] on app-page-menu "View Day view expanded Day view collapsed Month view Date picker Jump to [DATE]…" at bounding box center [707, 90] width 1415 height 35
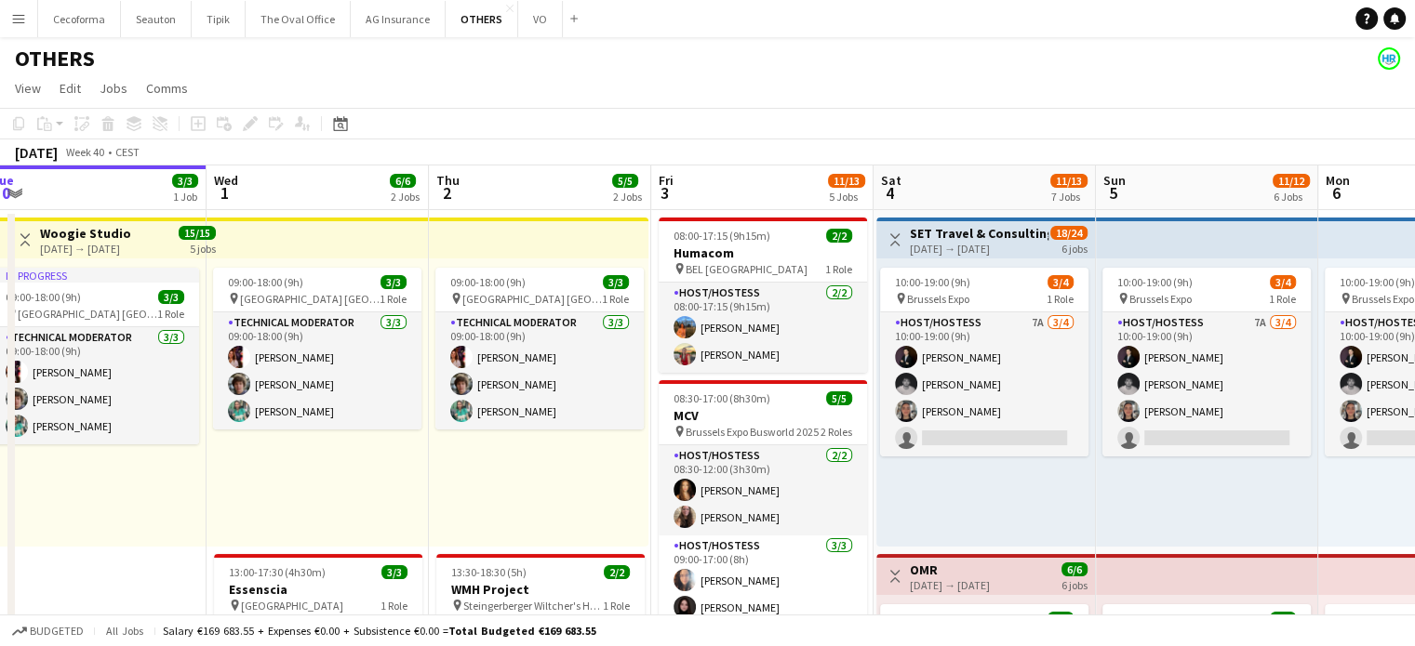
click at [564, 490] on div "09:00-18:00 (9h) 3/3 pin [GEOGRAPHIC_DATA] [GEOGRAPHIC_DATA] 1 Role Technical M…" at bounding box center [539, 403] width 220 height 288
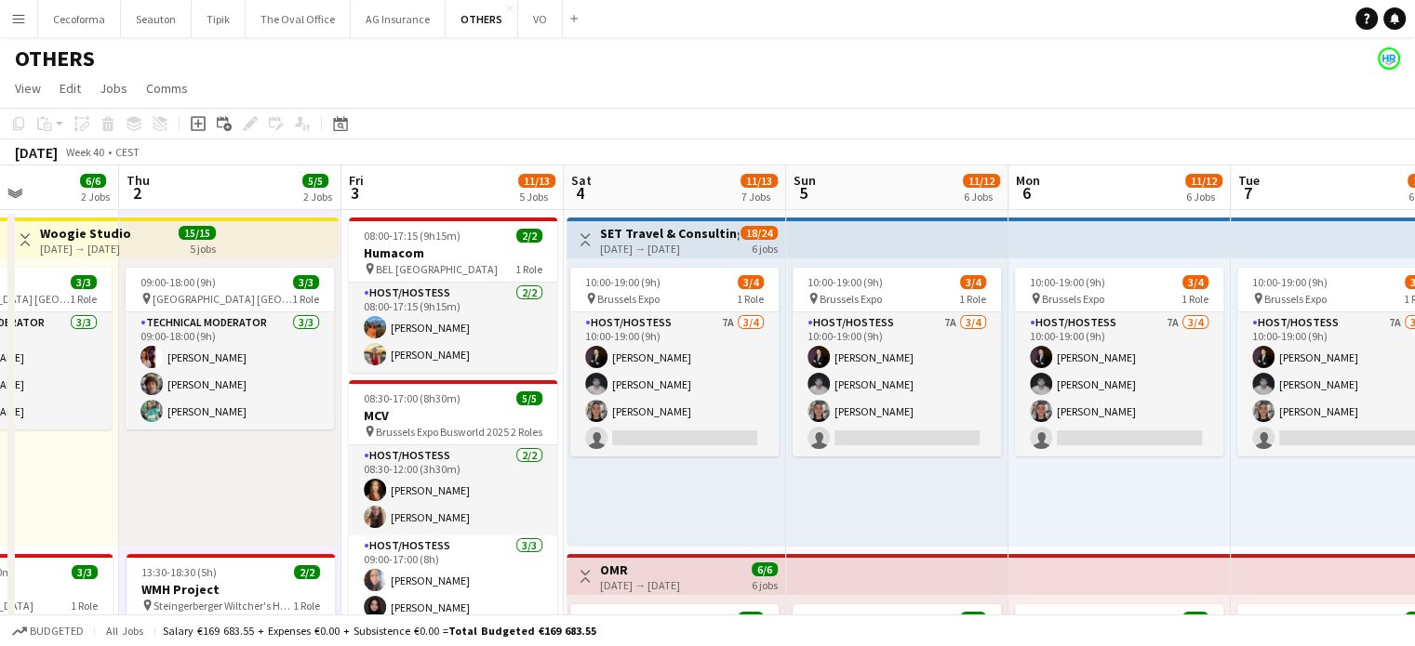
scroll to position [0, 489]
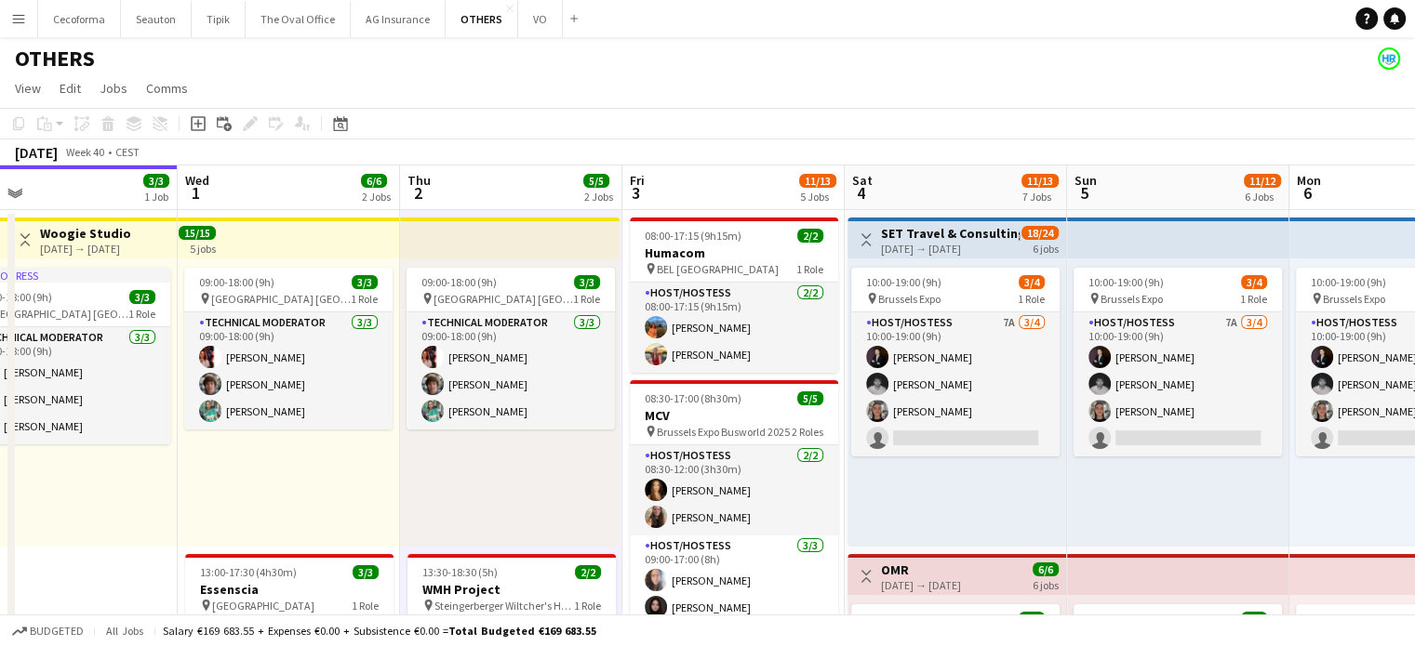
drag, startPoint x: 1069, startPoint y: 497, endPoint x: 595, endPoint y: 490, distance: 473.5
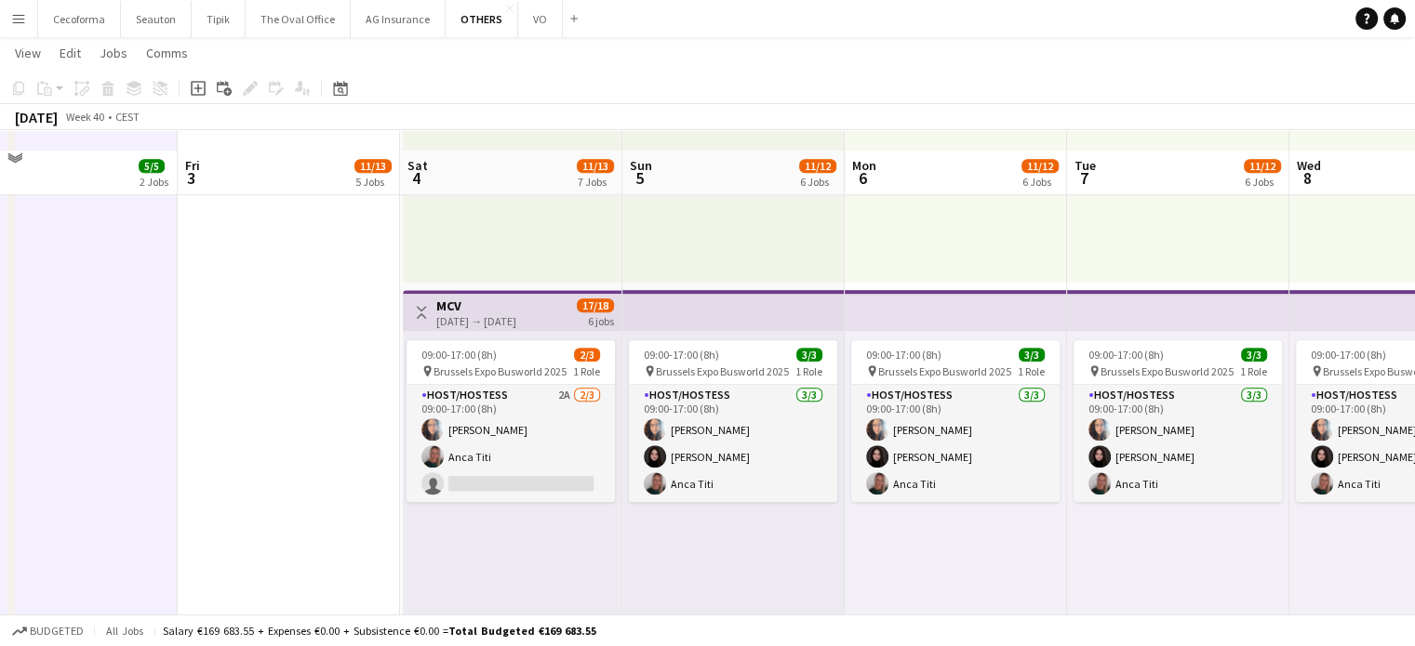
scroll to position [1302, 0]
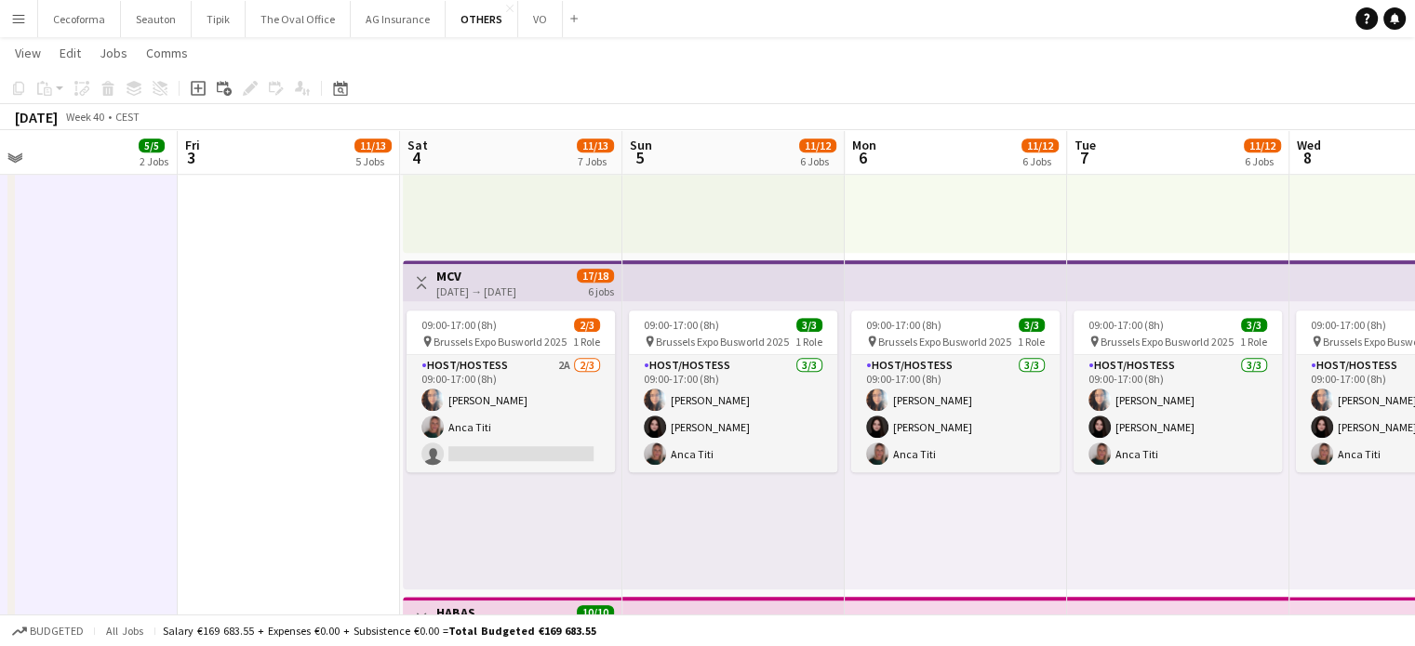
click at [958, 516] on div "09:00-17:00 (8h) 3/3 pin Brussels Expo Busworld 2025 1 Role Host/Hostess [DATE]…" at bounding box center [956, 445] width 222 height 288
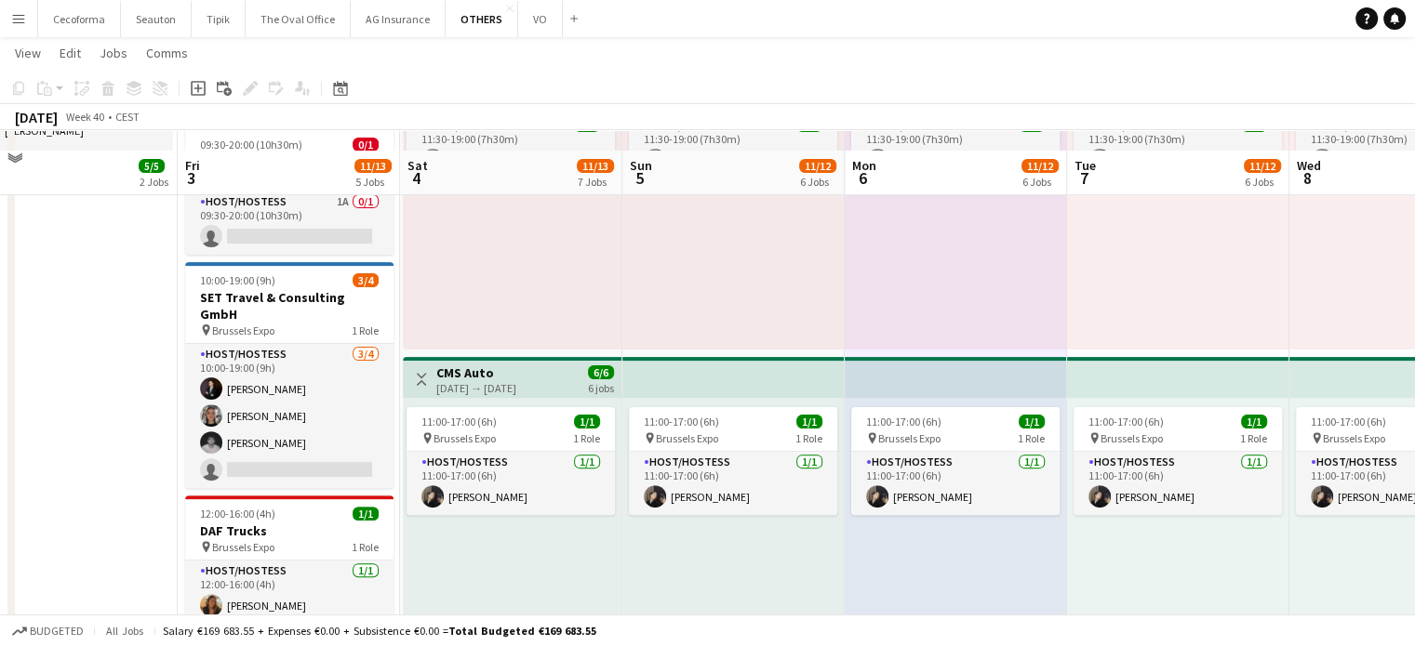
scroll to position [558, 0]
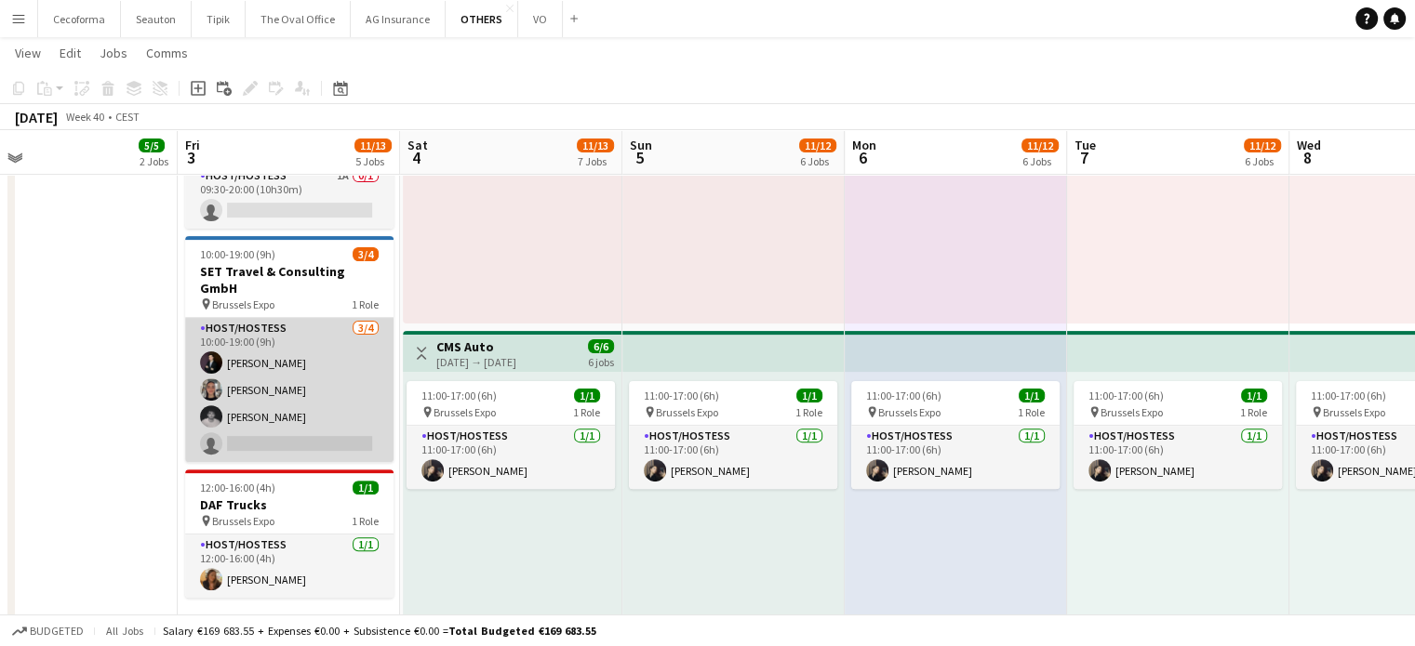
click at [280, 413] on app-card-role "Host/Hostess [DATE] 10:00-19:00 (9h) [PERSON_NAME] [PERSON_NAME] [PERSON_NAME] …" at bounding box center [289, 390] width 208 height 144
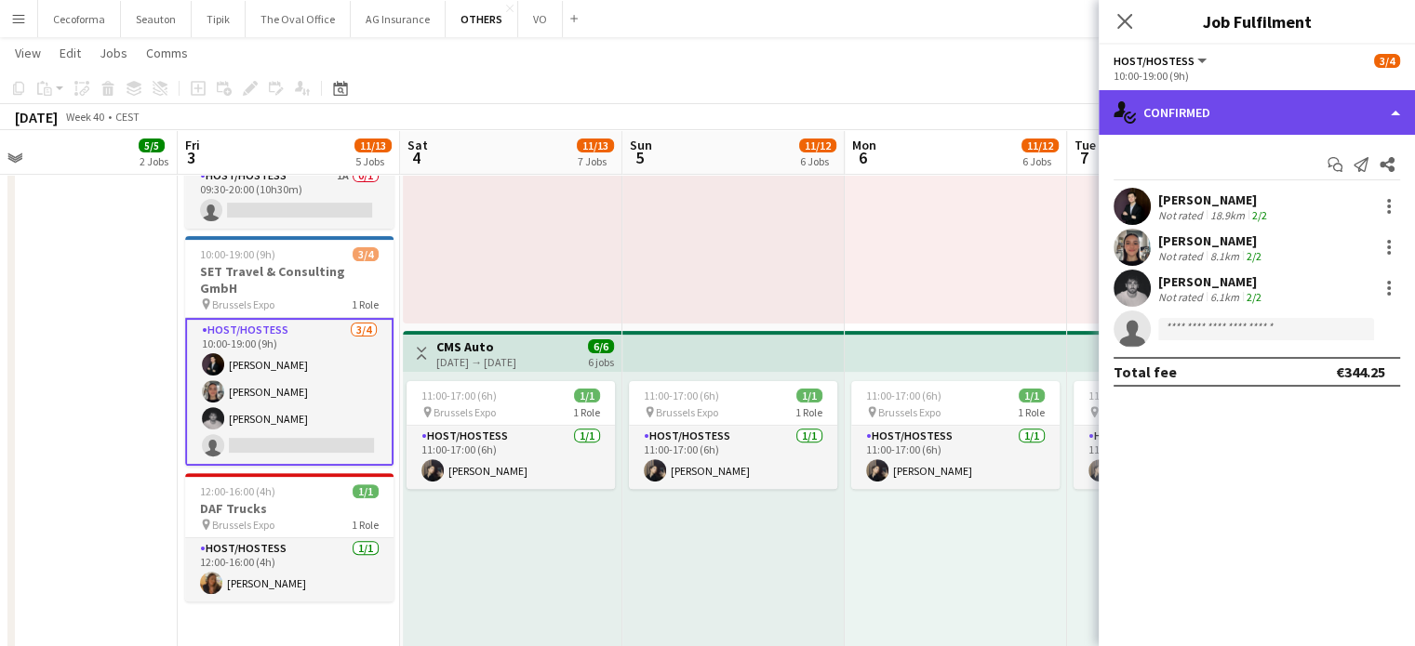
click at [1396, 111] on div "single-neutral-actions-check-2 Confirmed" at bounding box center [1256, 112] width 316 height 45
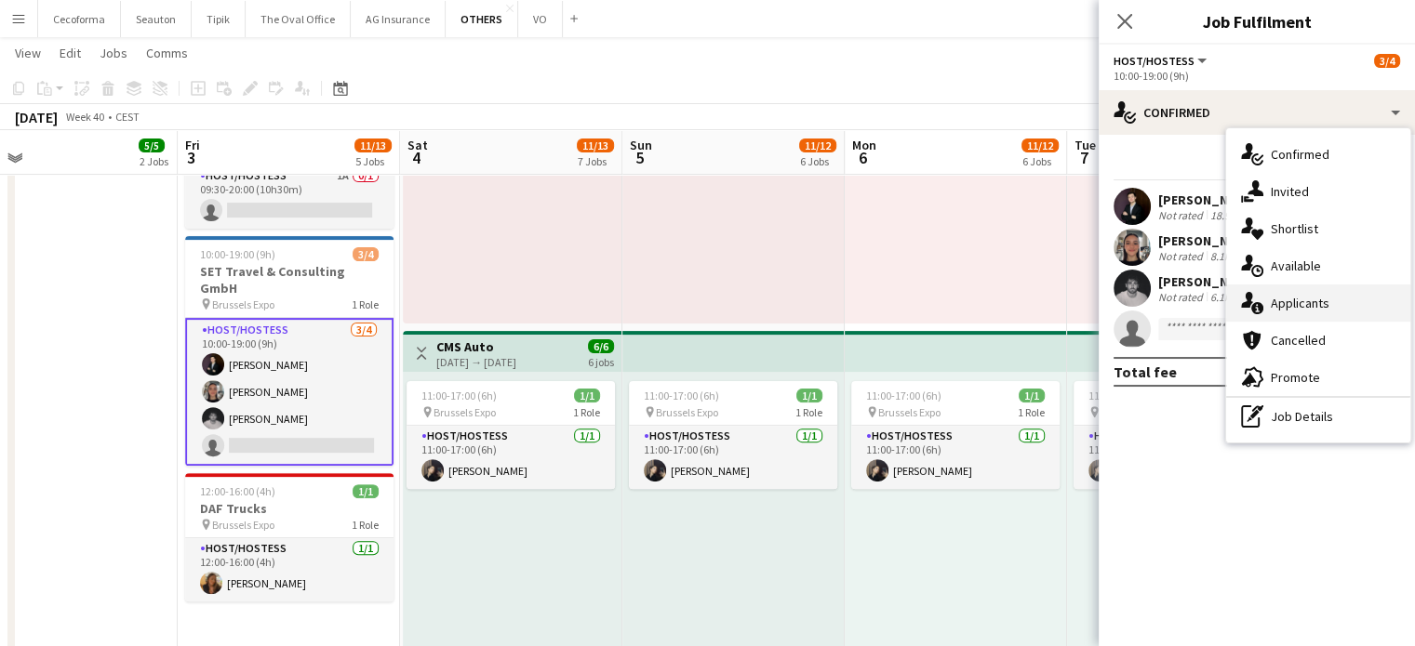
click at [1295, 304] on span "Applicants" at bounding box center [1300, 303] width 59 height 17
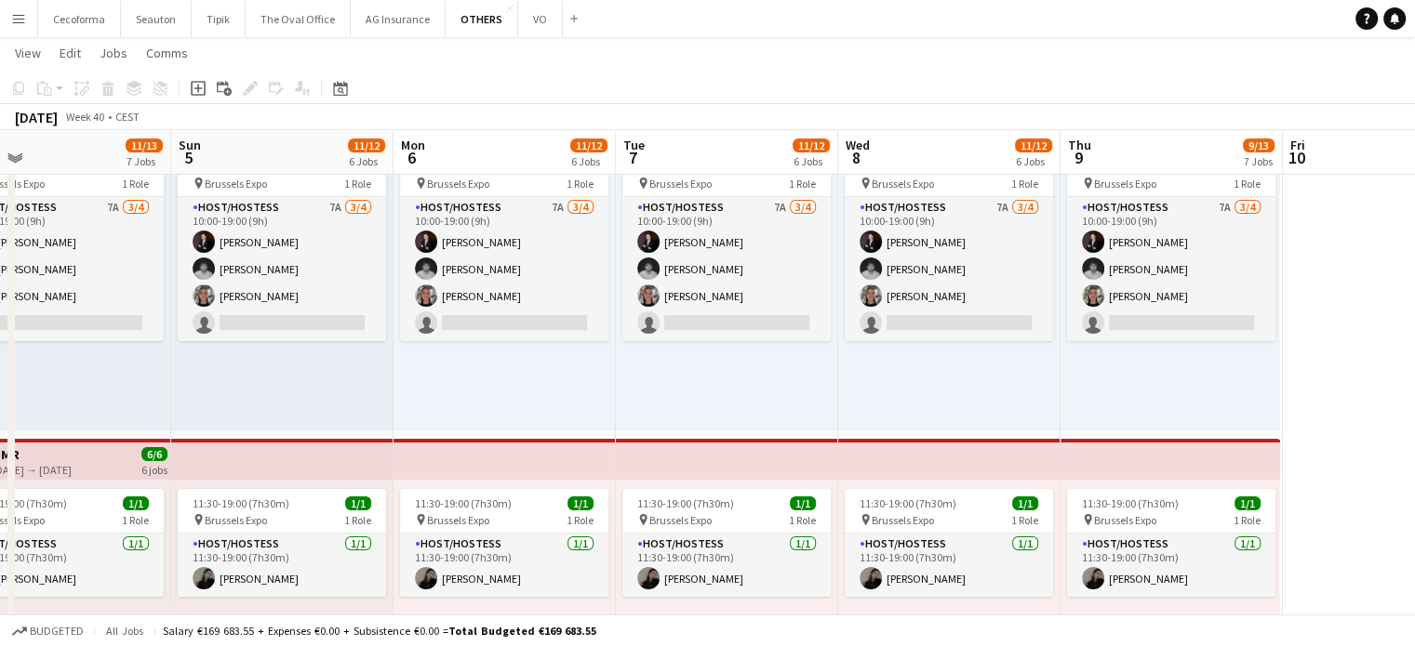
scroll to position [0, 518]
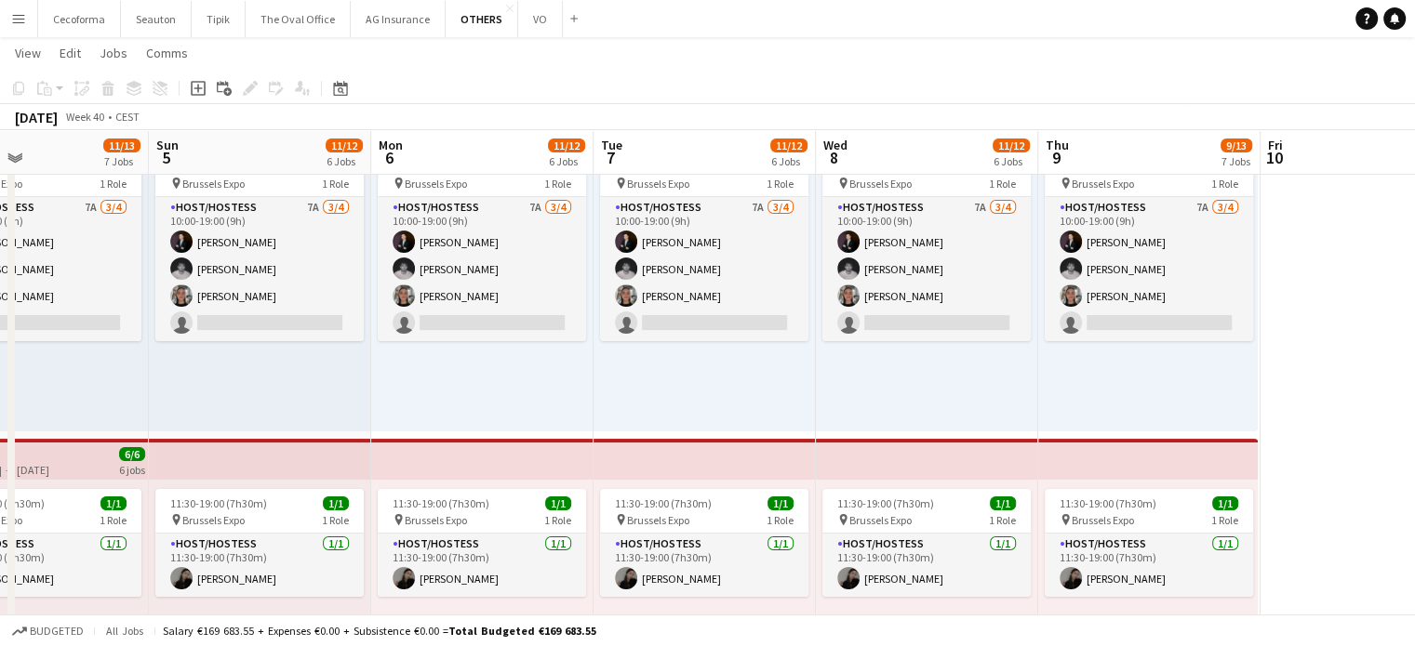
drag, startPoint x: 720, startPoint y: 393, endPoint x: 246, endPoint y: 393, distance: 473.4
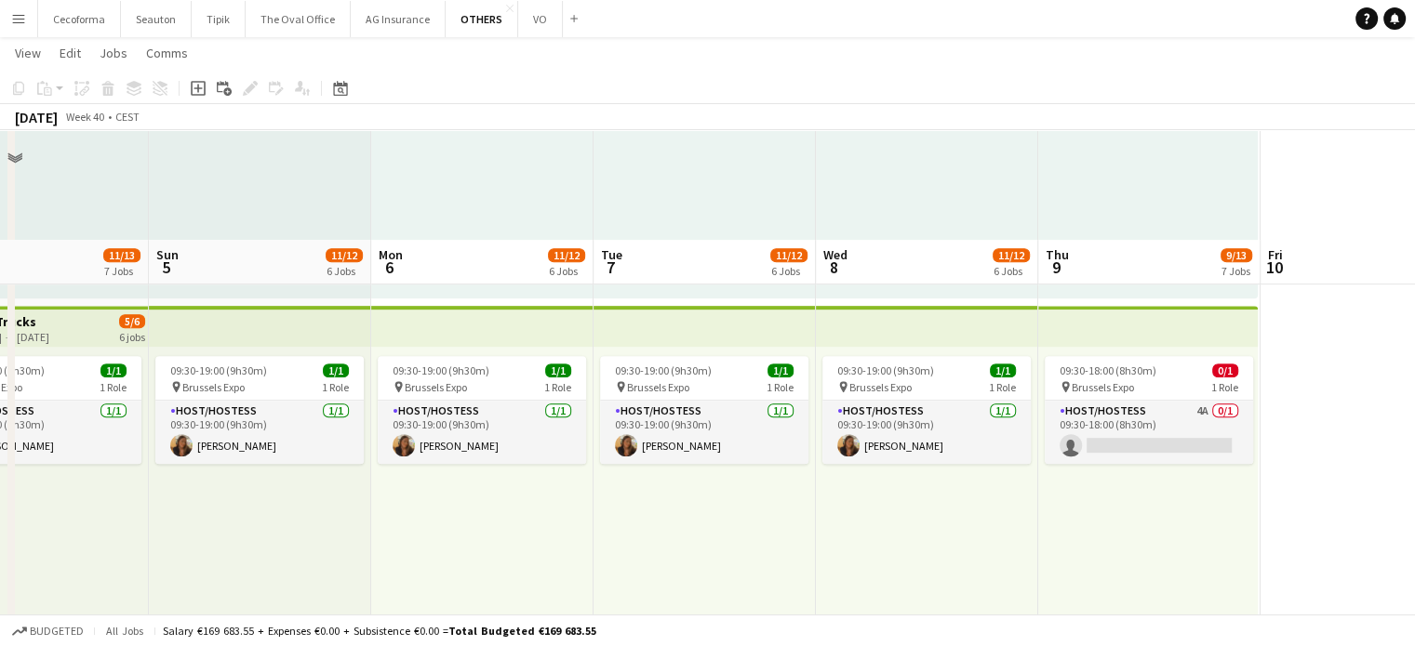
scroll to position [1044, 0]
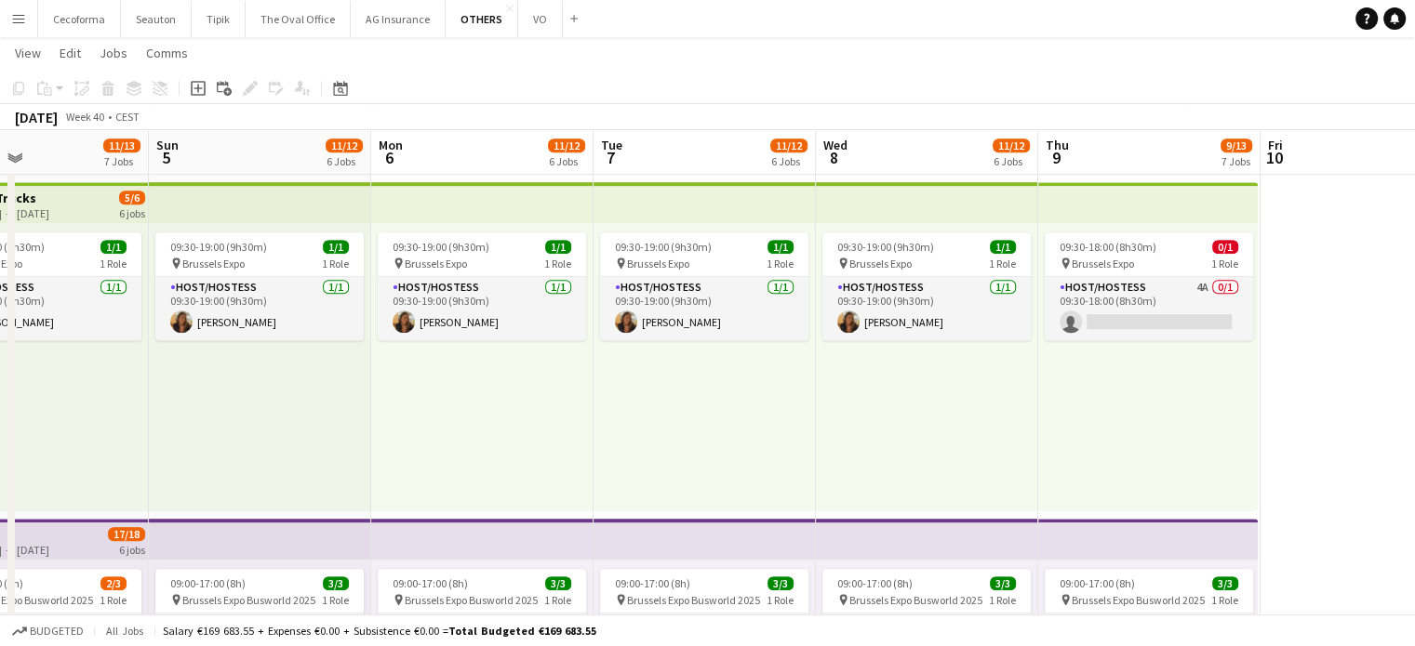
click at [920, 436] on div "09:30-19:00 (9h30m) 1/1 pin Brussels Expo 1 Role Host/Hostess [DATE] 09:30-19:0…" at bounding box center [927, 367] width 222 height 288
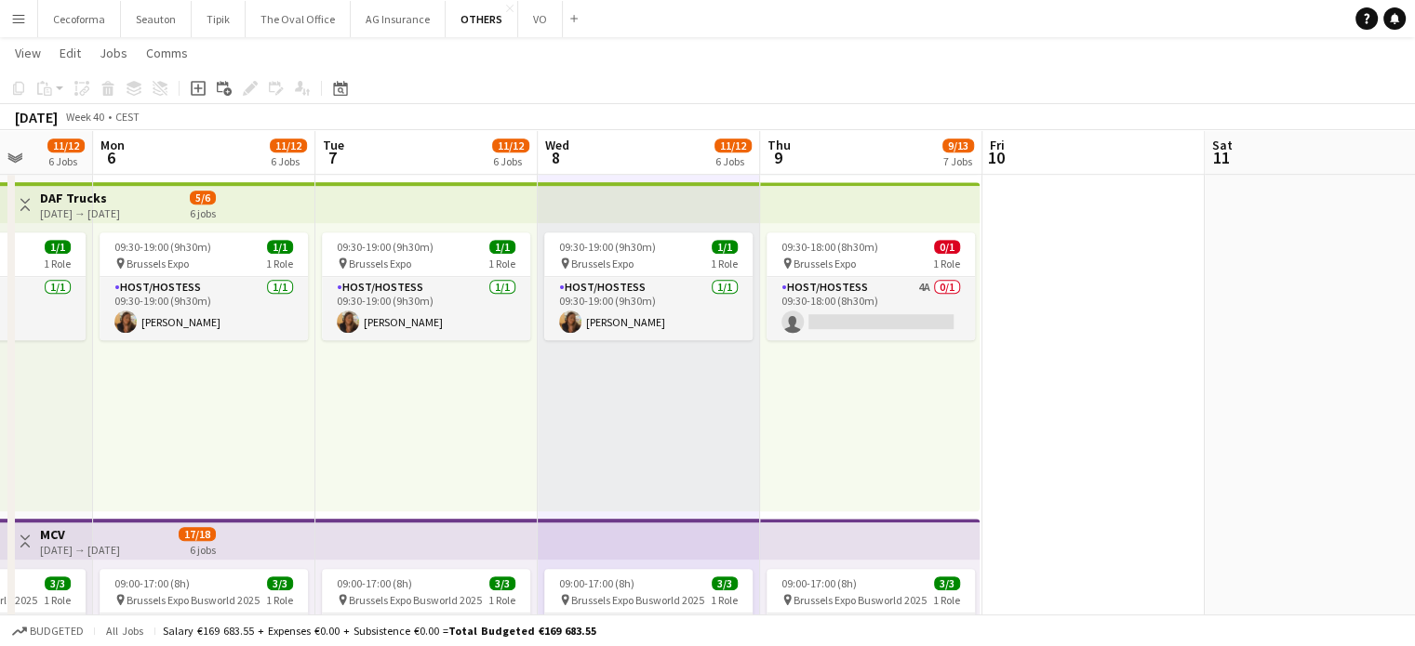
scroll to position [0, 804]
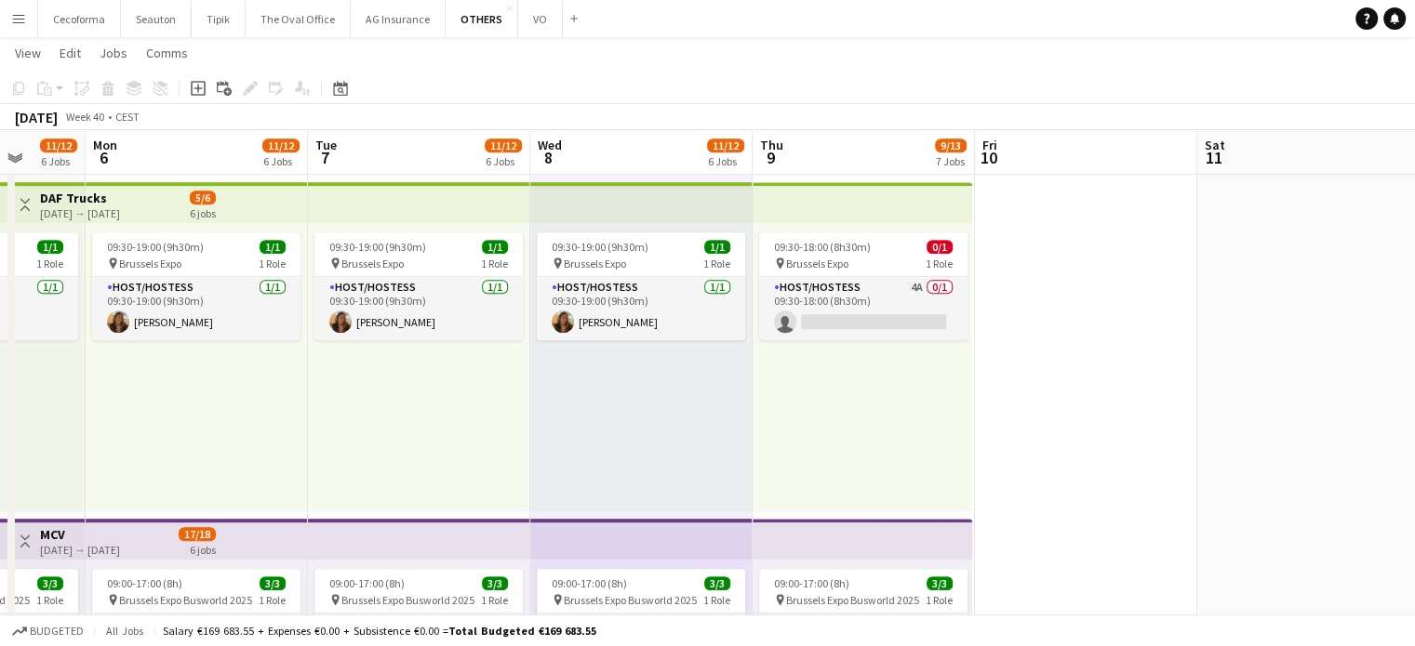
drag, startPoint x: 945, startPoint y: 407, endPoint x: 765, endPoint y: 403, distance: 180.5
click at [765, 403] on app-calendar-viewport "Thu 2 5/5 2 Jobs Fri 3 11/13 5 Jobs Sat 4 11/13 7 Jobs Sun 5 11/12 6 Jobs Mon 6…" at bounding box center [707, 194] width 1415 height 2331
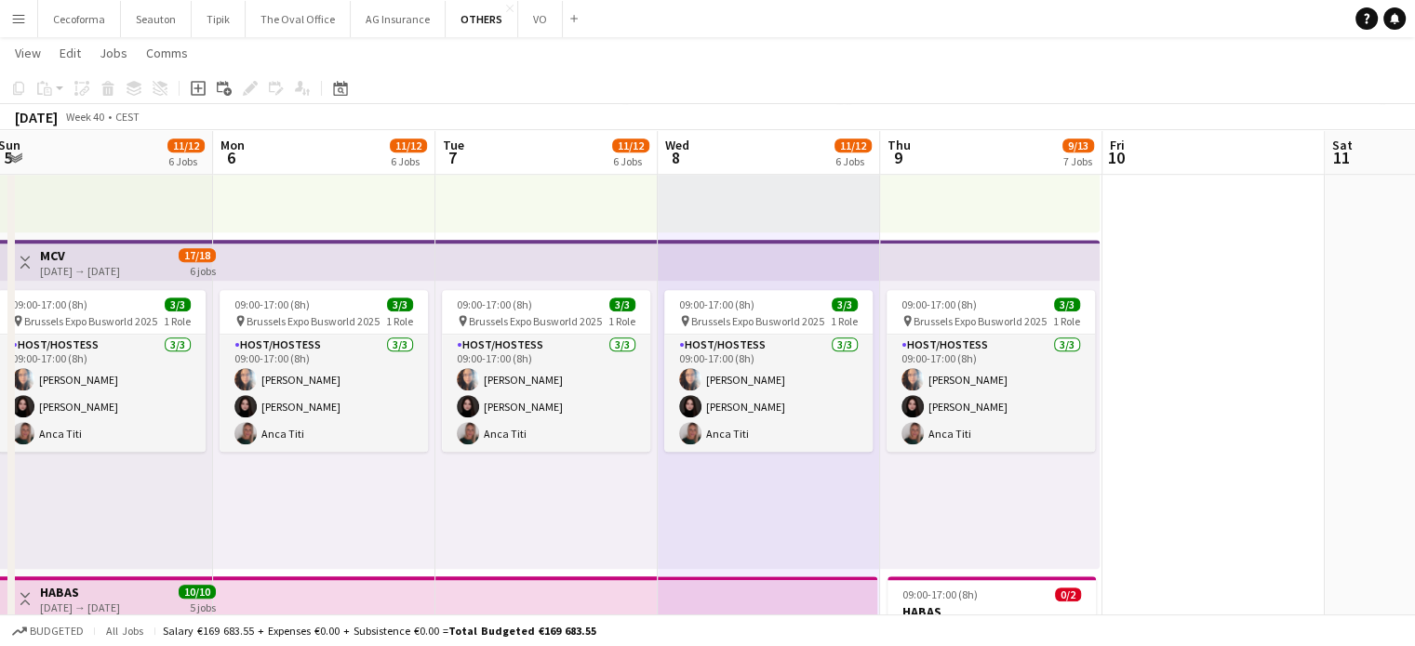
scroll to position [0, 666]
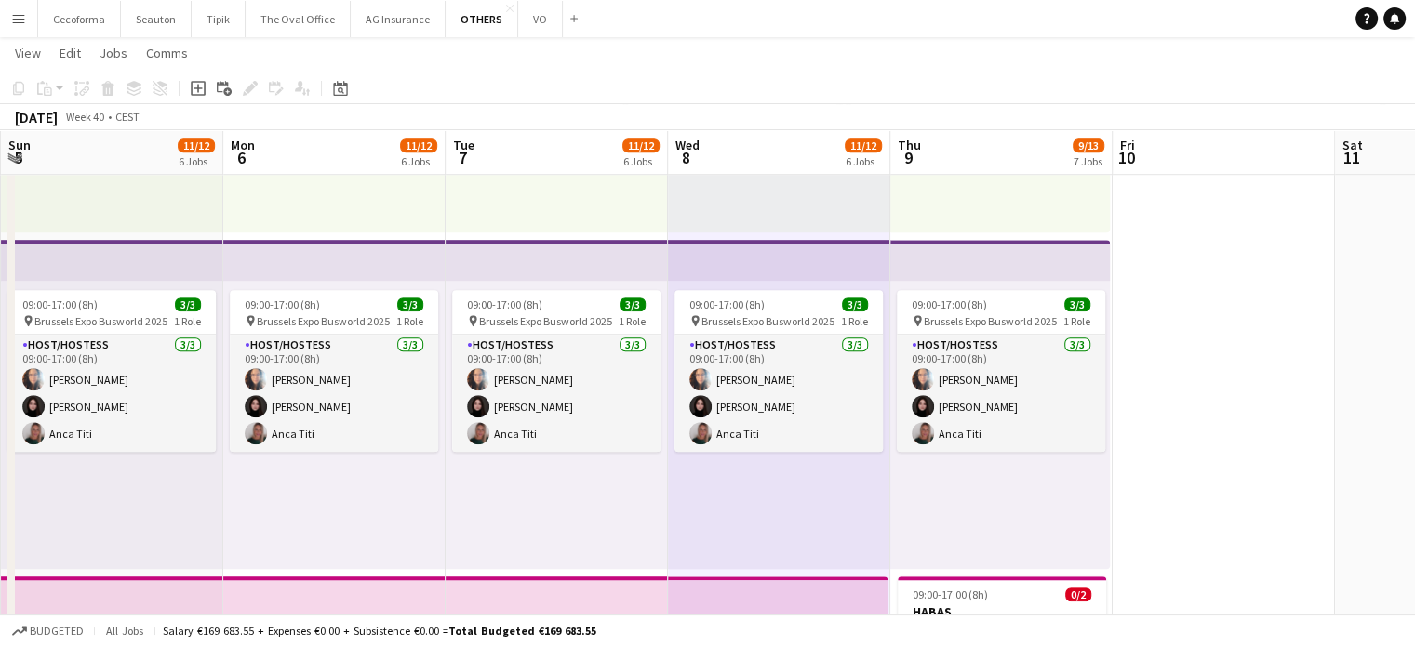
drag, startPoint x: 1005, startPoint y: 454, endPoint x: 1142, endPoint y: 464, distance: 137.1
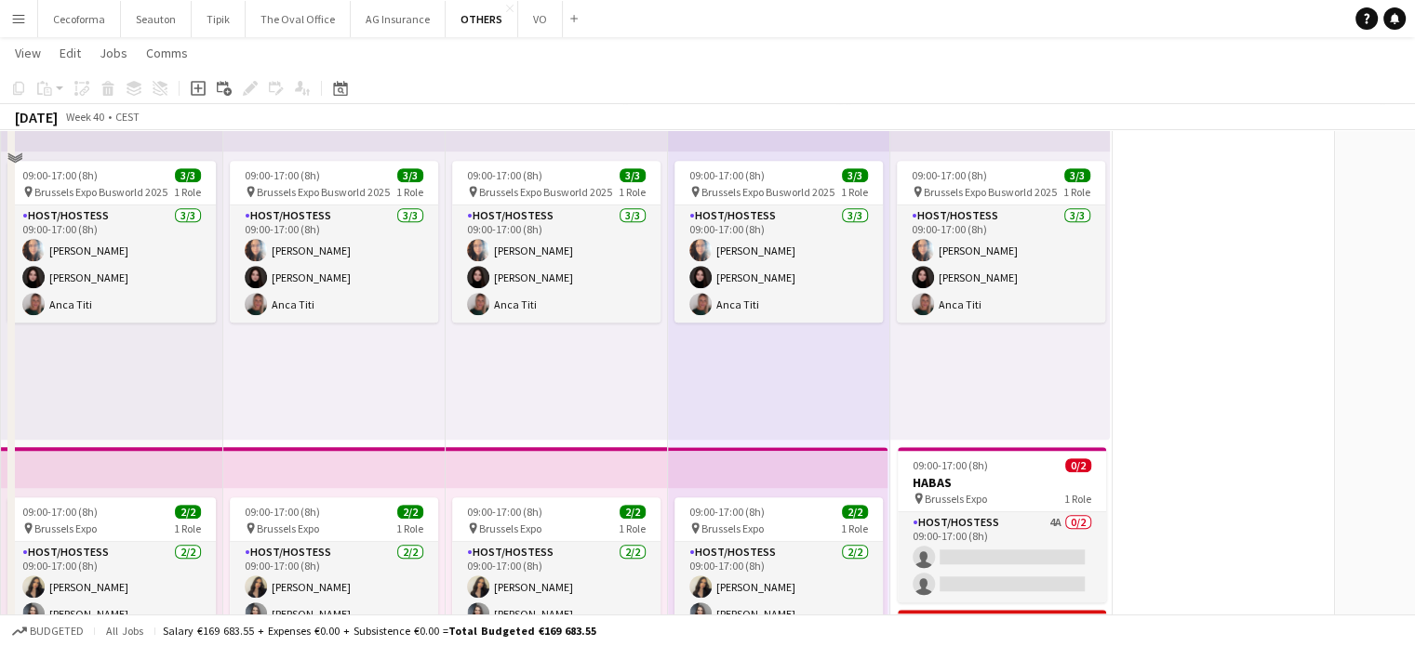
scroll to position [1695, 0]
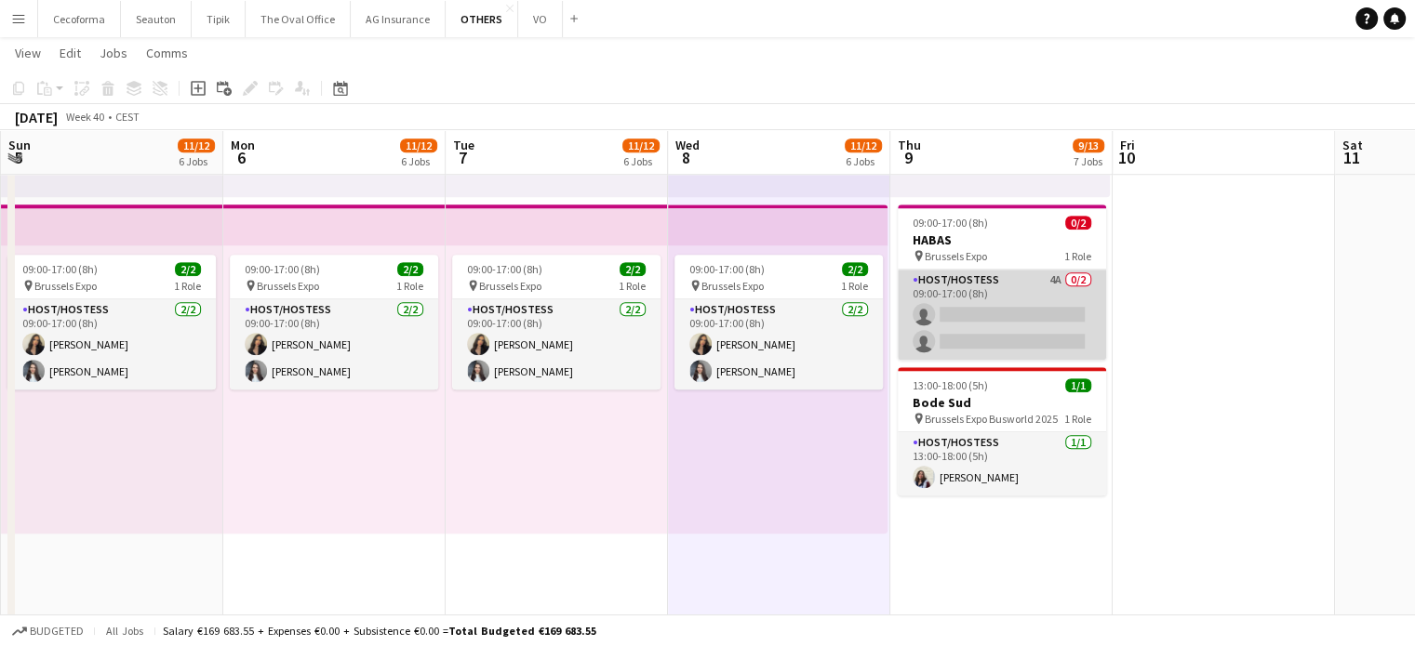
click at [1005, 322] on app-card-role "Host/Hostess 4A 0/2 09:00-17:00 (8h) single-neutral-actions single-neutral-acti…" at bounding box center [1002, 315] width 208 height 90
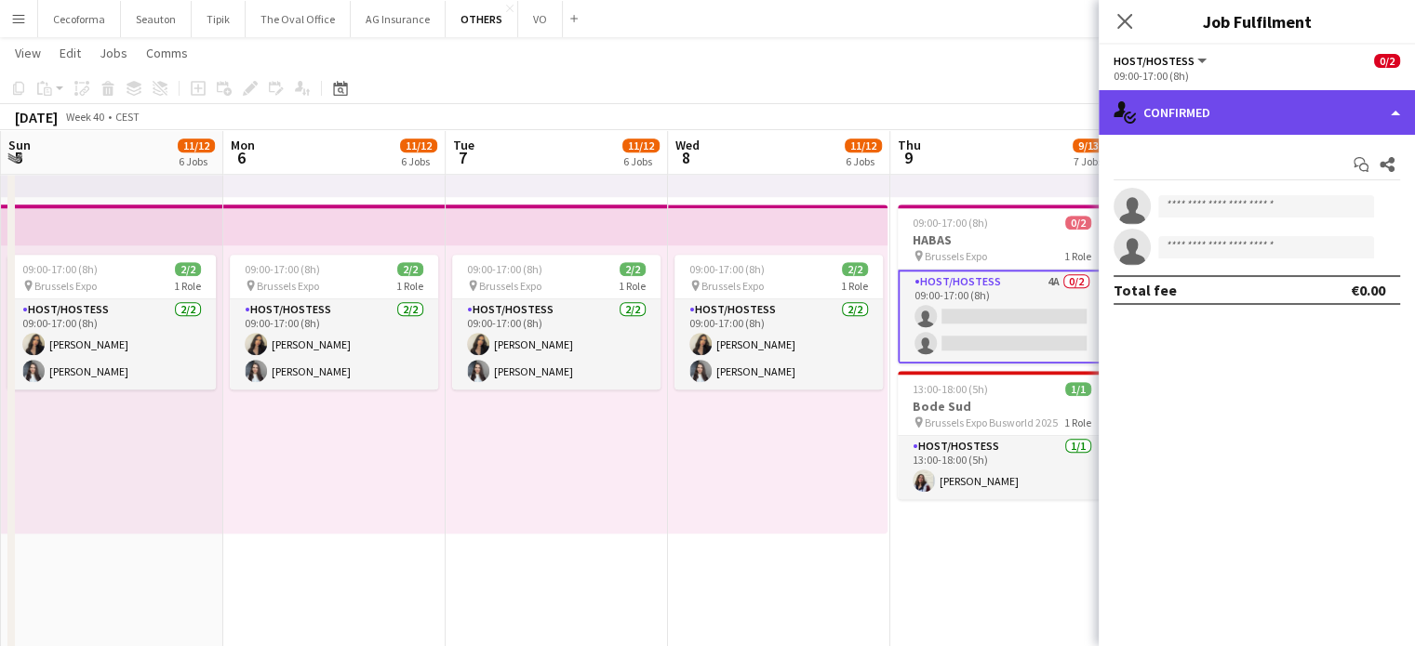
click at [1401, 111] on div "single-neutral-actions-check-2 Confirmed" at bounding box center [1256, 112] width 316 height 45
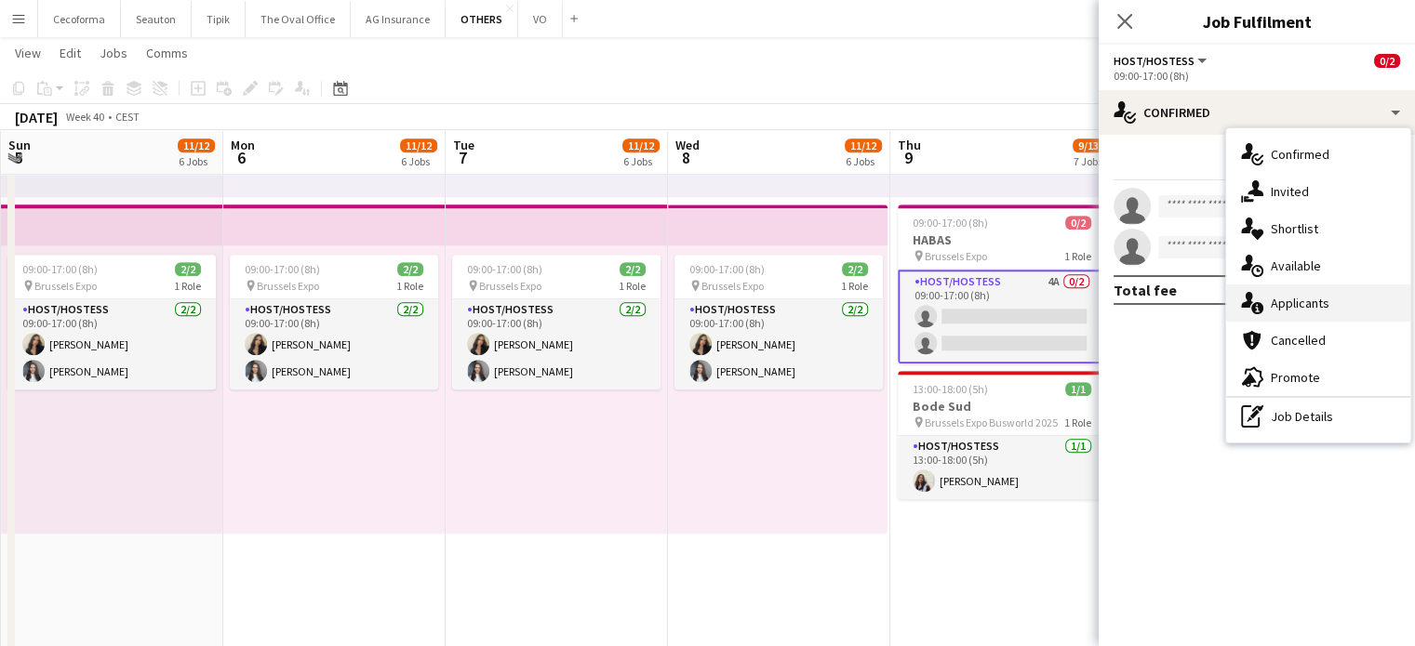
click at [1291, 300] on span "Applicants" at bounding box center [1300, 303] width 59 height 17
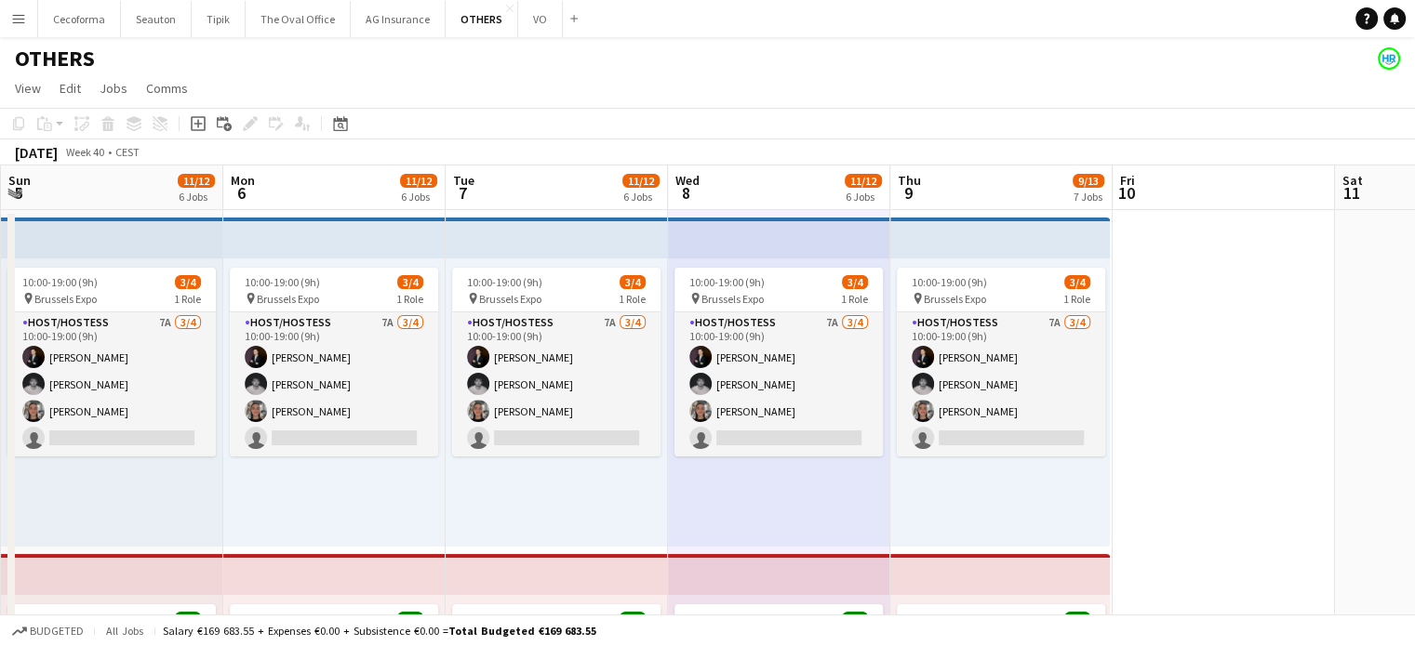
scroll to position [0, 476]
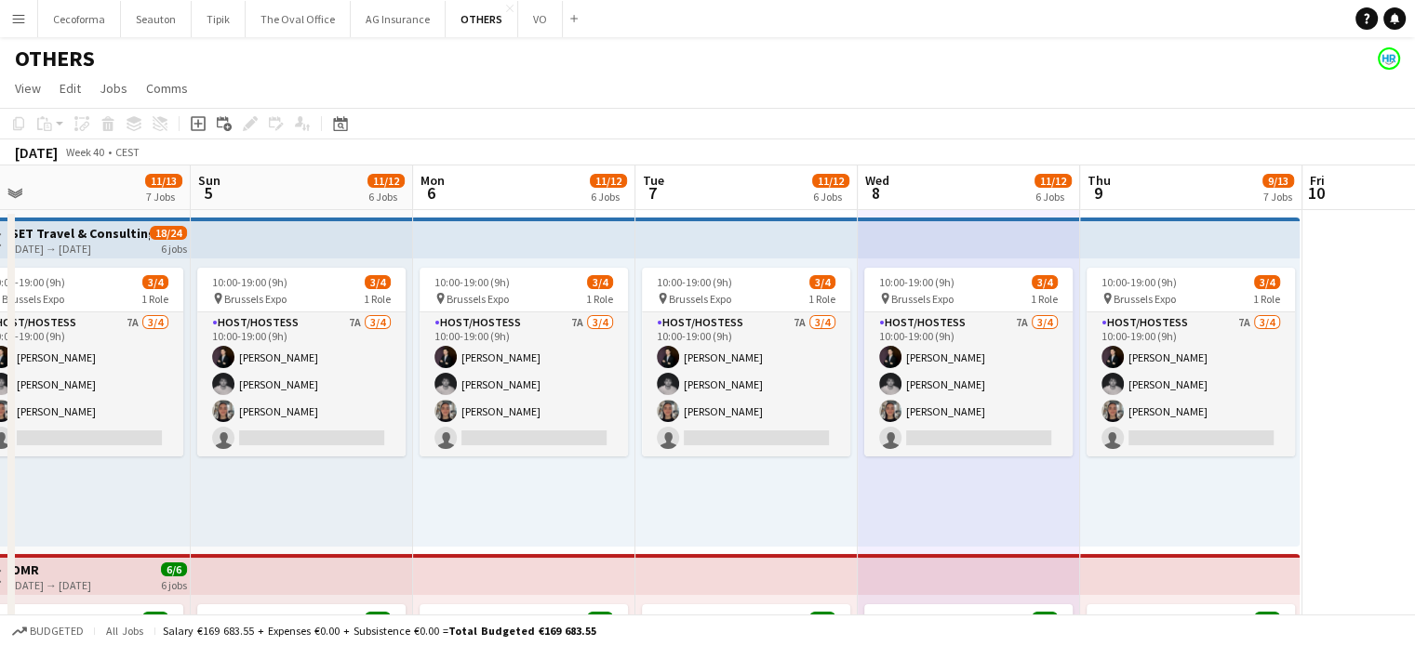
drag, startPoint x: 1205, startPoint y: 505, endPoint x: 1401, endPoint y: 501, distance: 195.4
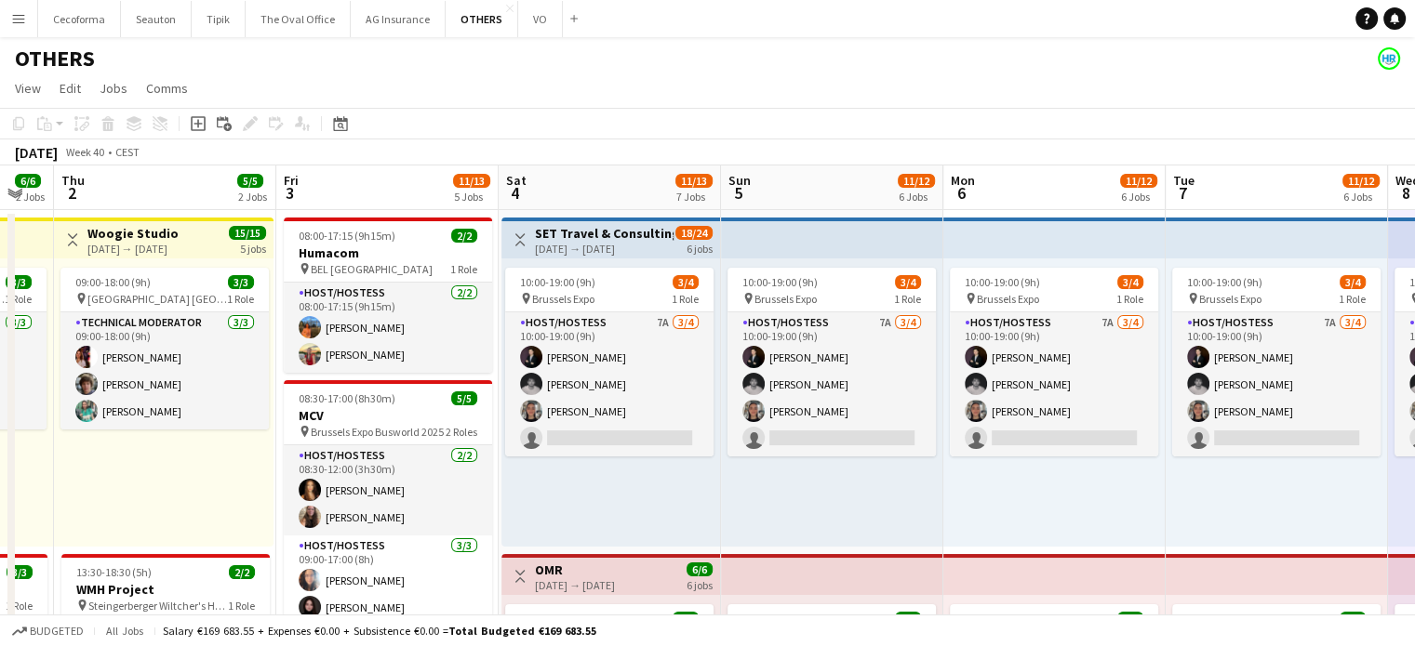
scroll to position [0, 586]
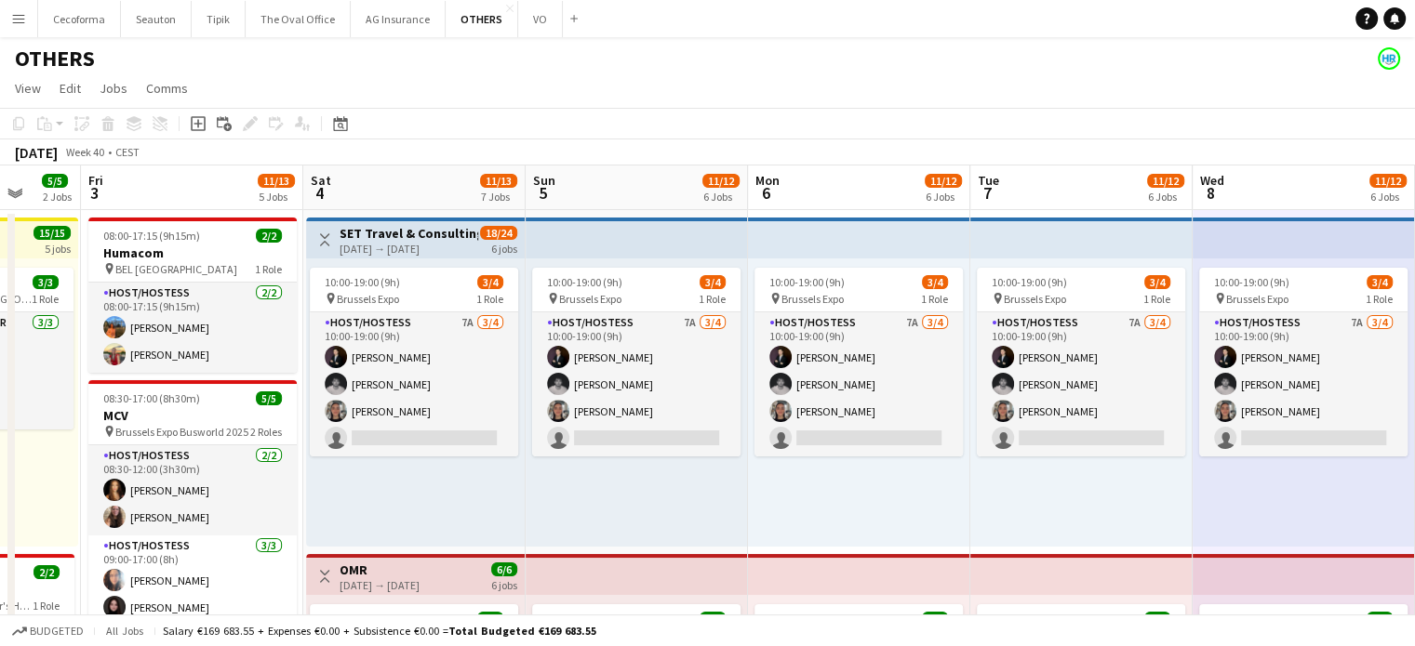
drag, startPoint x: 199, startPoint y: 508, endPoint x: 534, endPoint y: 516, distance: 334.9
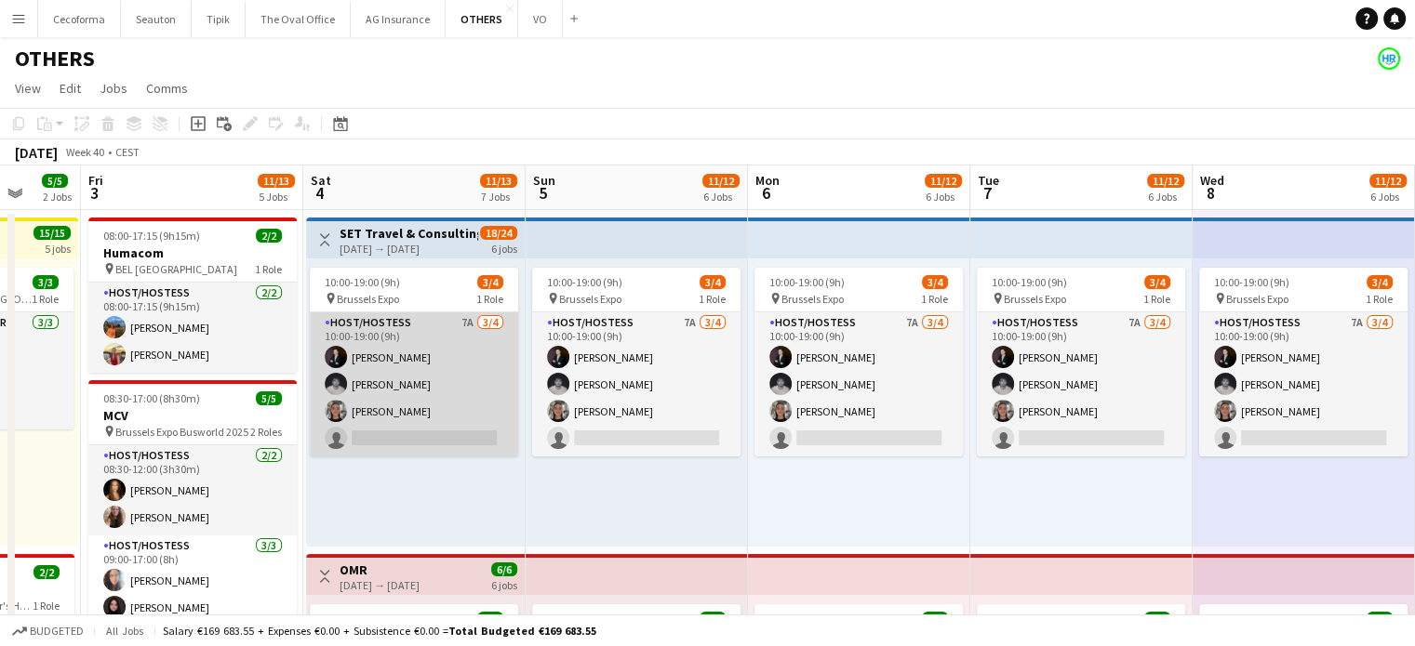
click at [434, 435] on app-card-role "Host/Hostess 7A [DATE] 10:00-19:00 (9h) [PERSON_NAME] [PERSON_NAME] [PERSON_NAM…" at bounding box center [414, 385] width 208 height 144
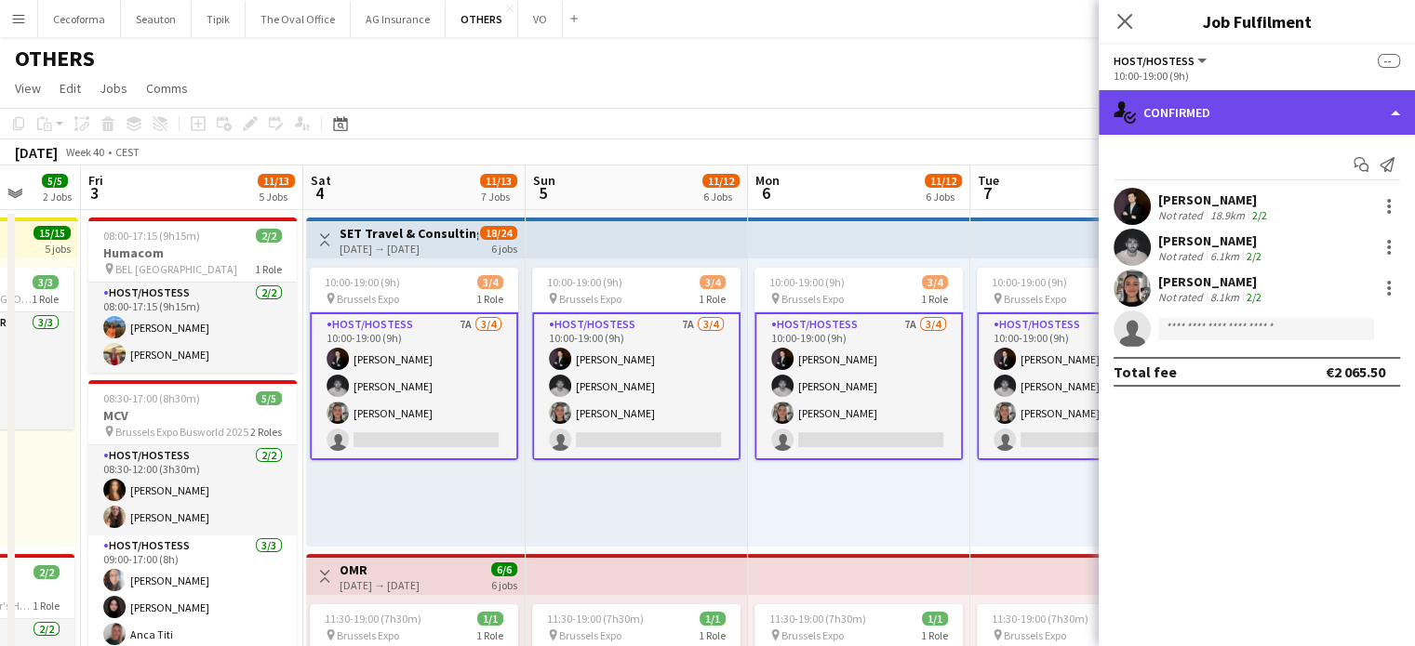
click at [1394, 111] on div "single-neutral-actions-check-2 Confirmed" at bounding box center [1256, 112] width 316 height 45
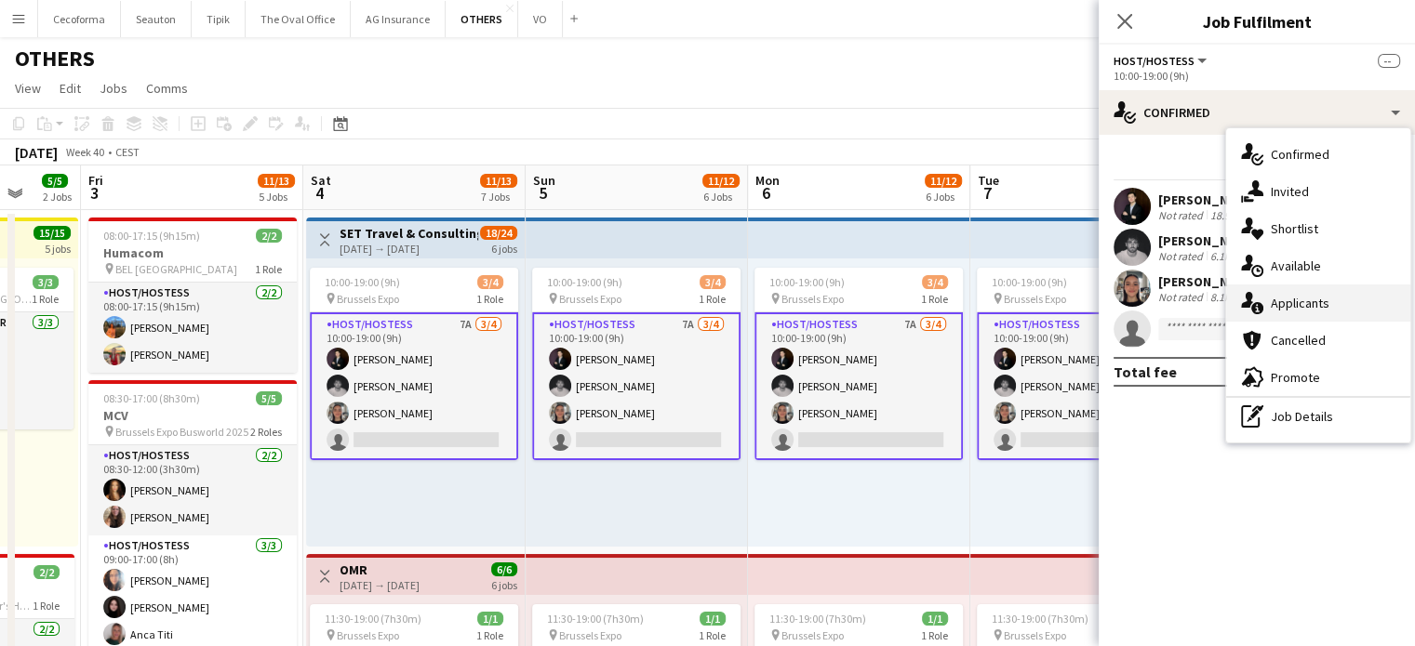
click at [1300, 302] on span "Applicants" at bounding box center [1300, 303] width 59 height 17
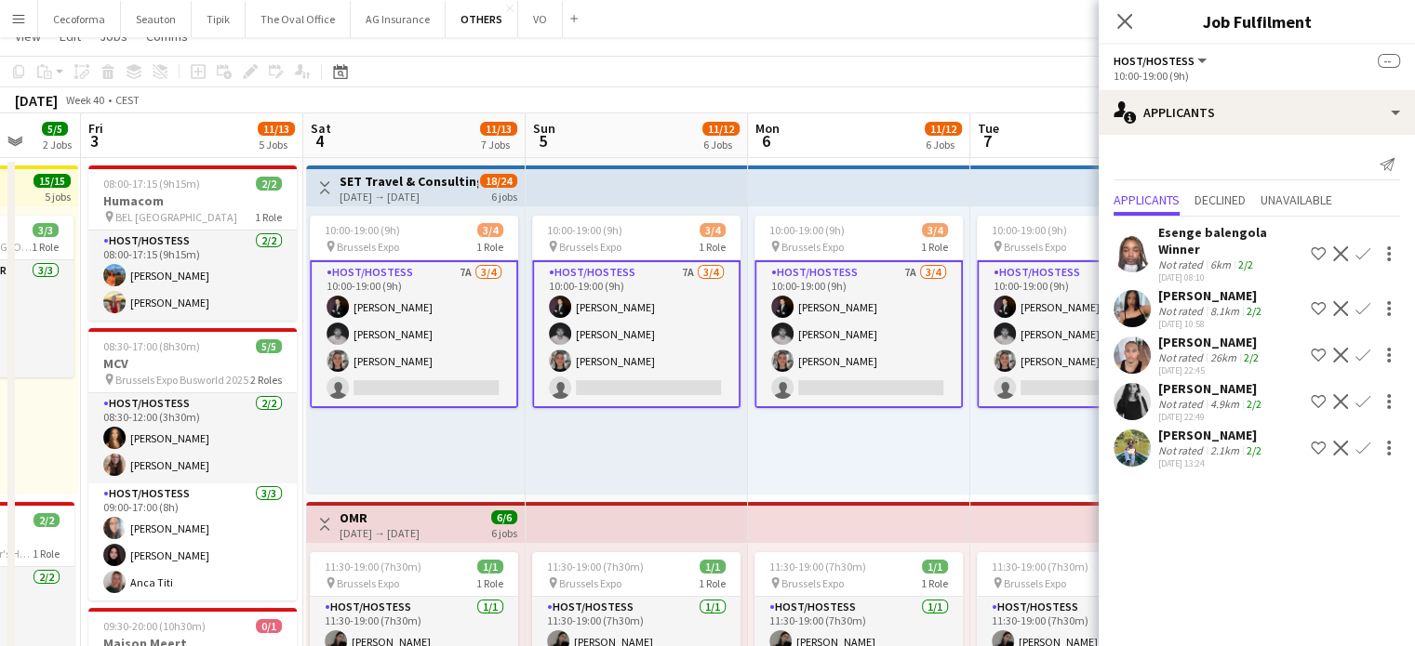
scroll to position [0, 0]
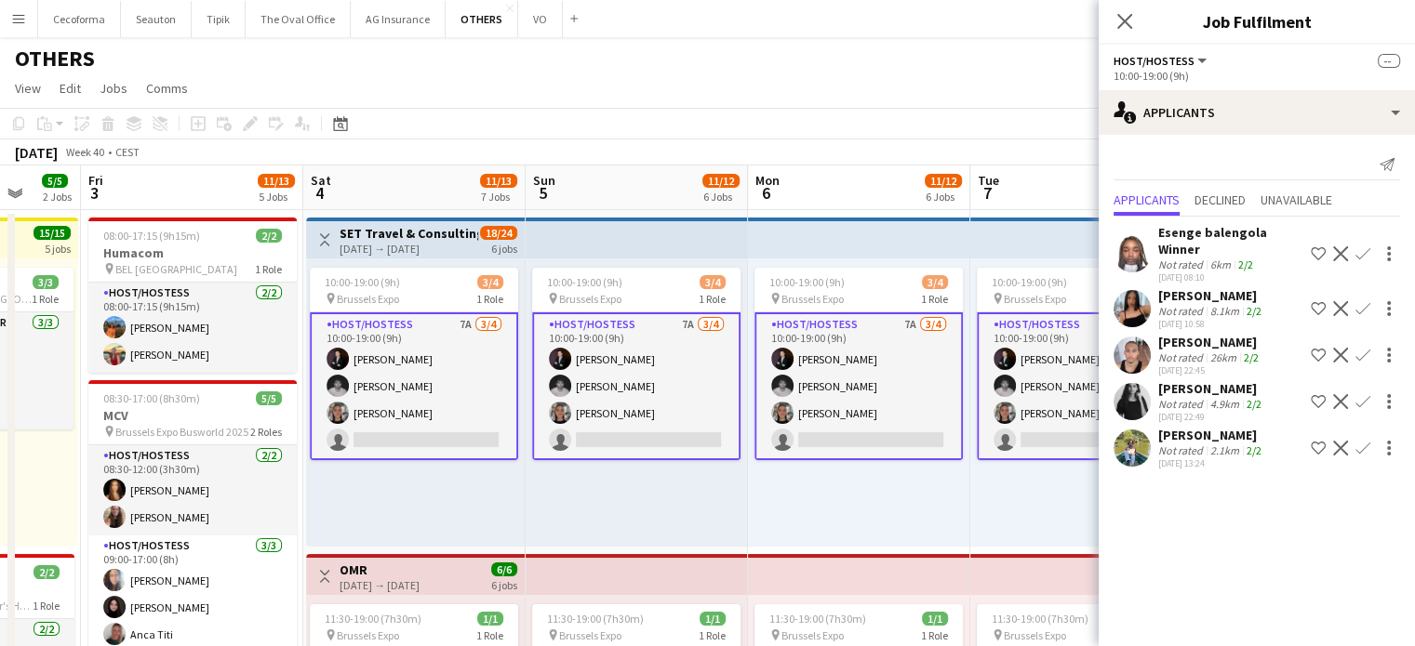
click at [836, 518] on div "10:00-19:00 (9h) 3/4 pin Brussels Expo 1 Role Host/Hostess 7A [DATE] 10:00-19:0…" at bounding box center [859, 403] width 222 height 288
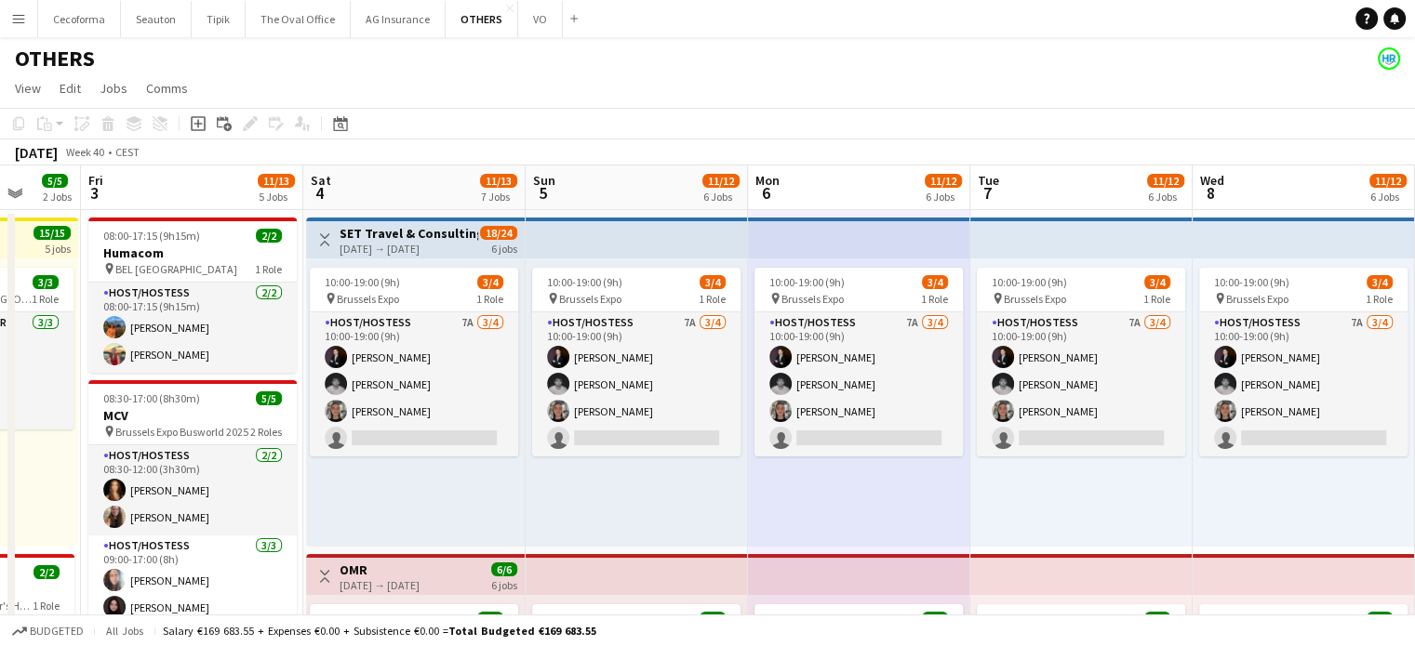
drag, startPoint x: 11, startPoint y: 479, endPoint x: 417, endPoint y: 510, distance: 406.7
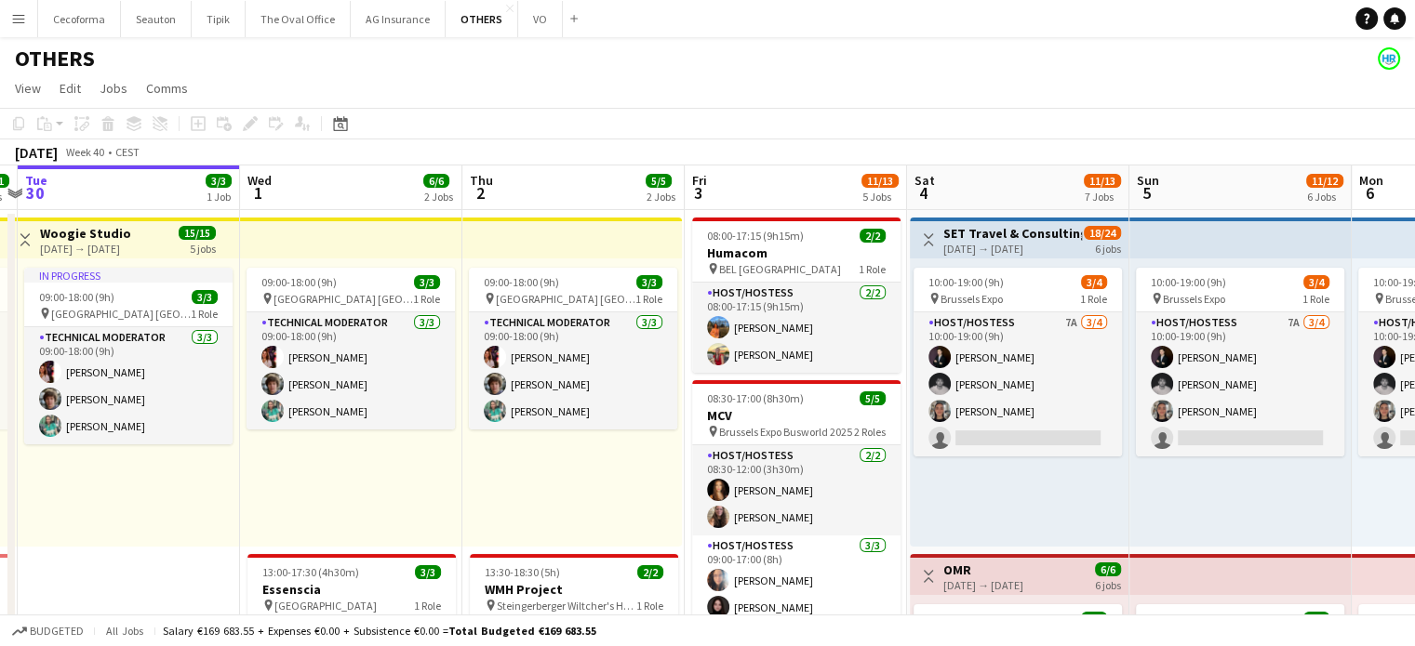
scroll to position [0, 418]
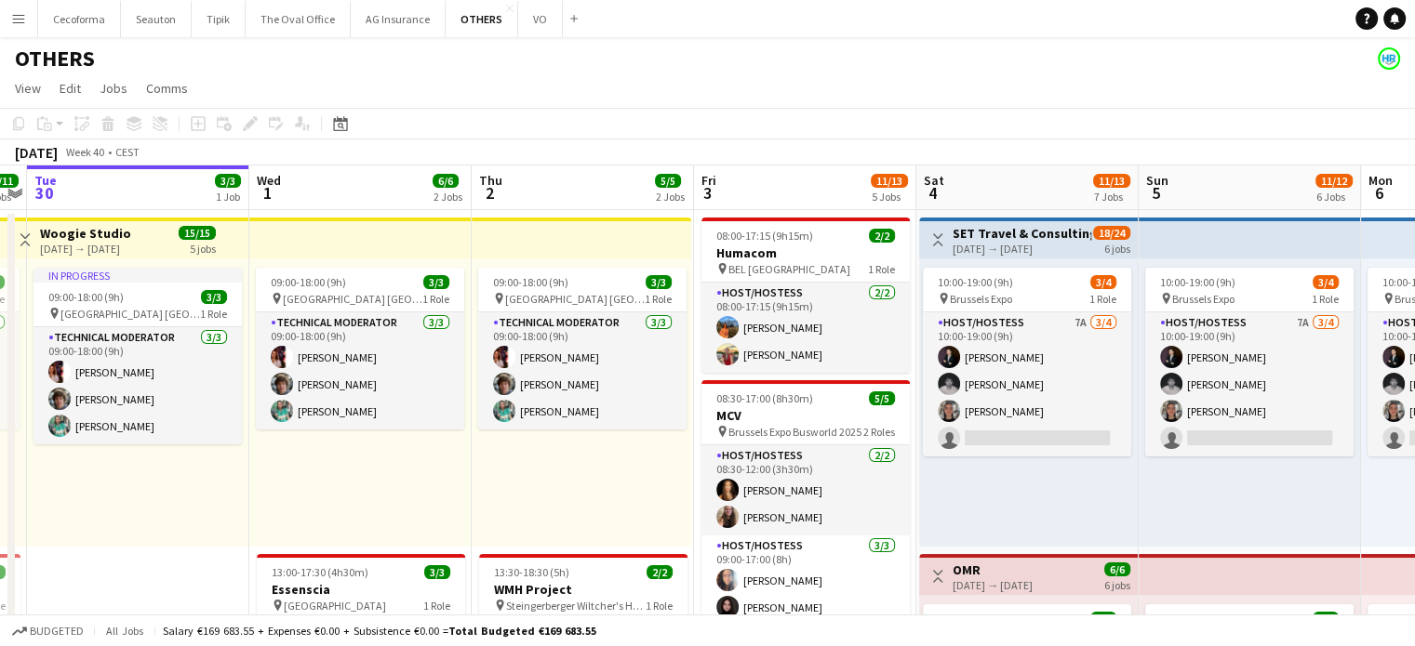
drag, startPoint x: 408, startPoint y: 491, endPoint x: 1021, endPoint y: 521, distance: 613.7
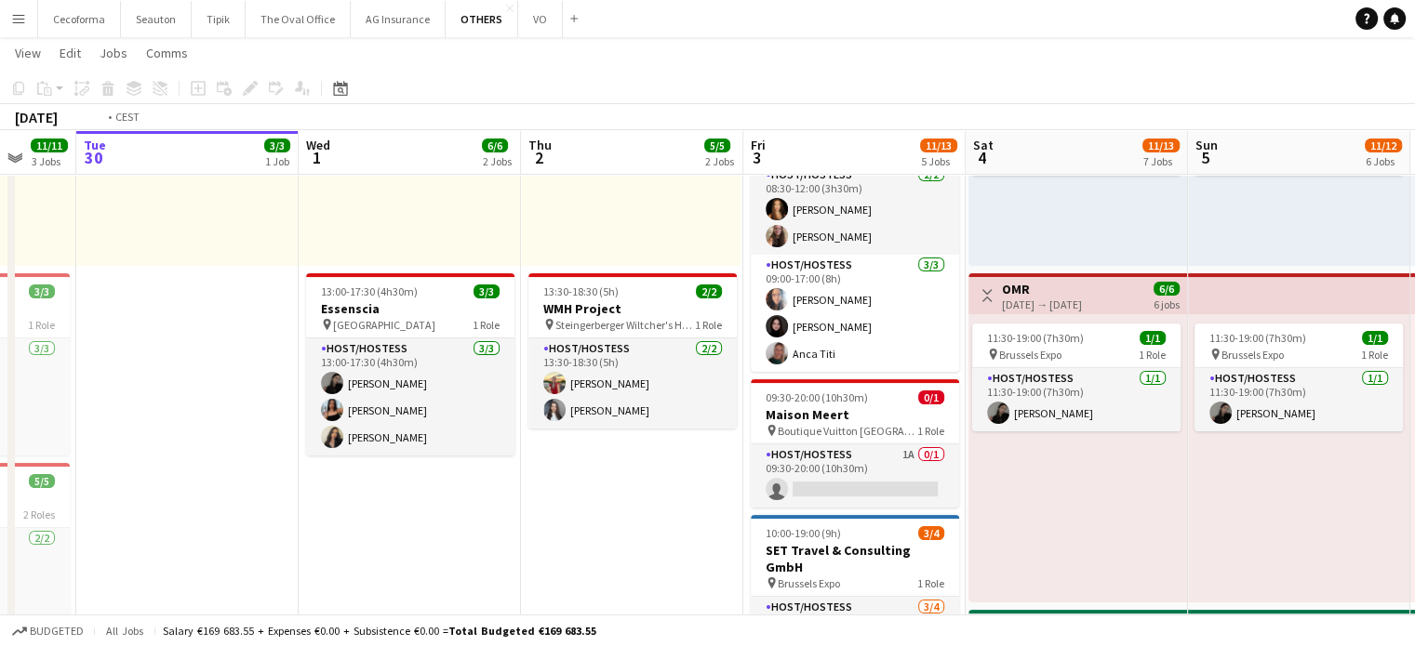
scroll to position [0, 543]
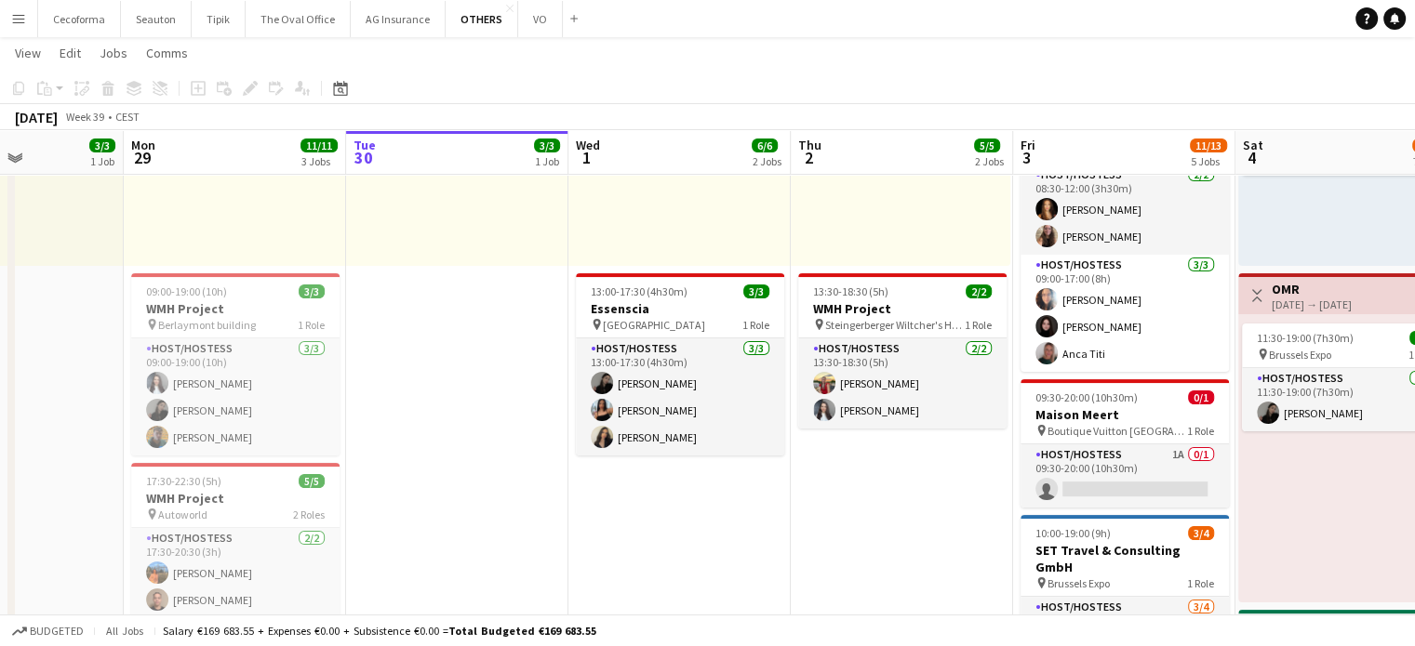
drag, startPoint x: 153, startPoint y: 486, endPoint x: 405, endPoint y: 524, distance: 254.8
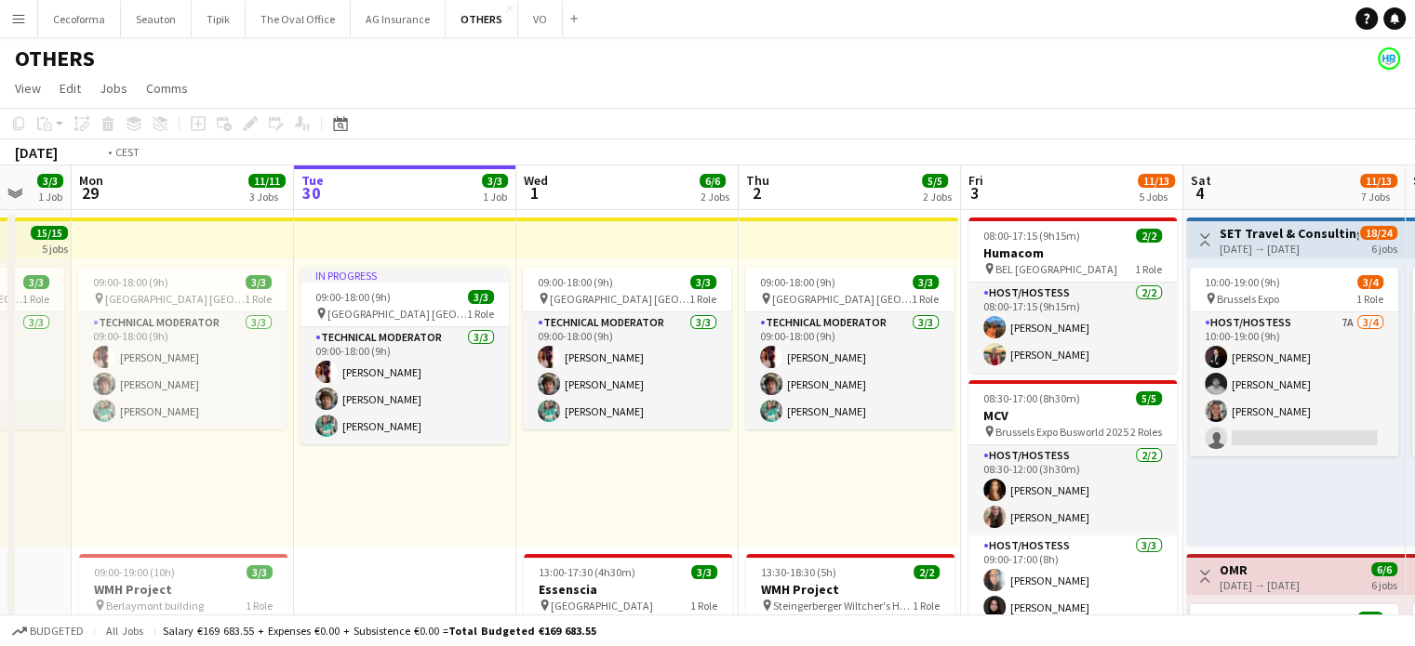
scroll to position [0, 676]
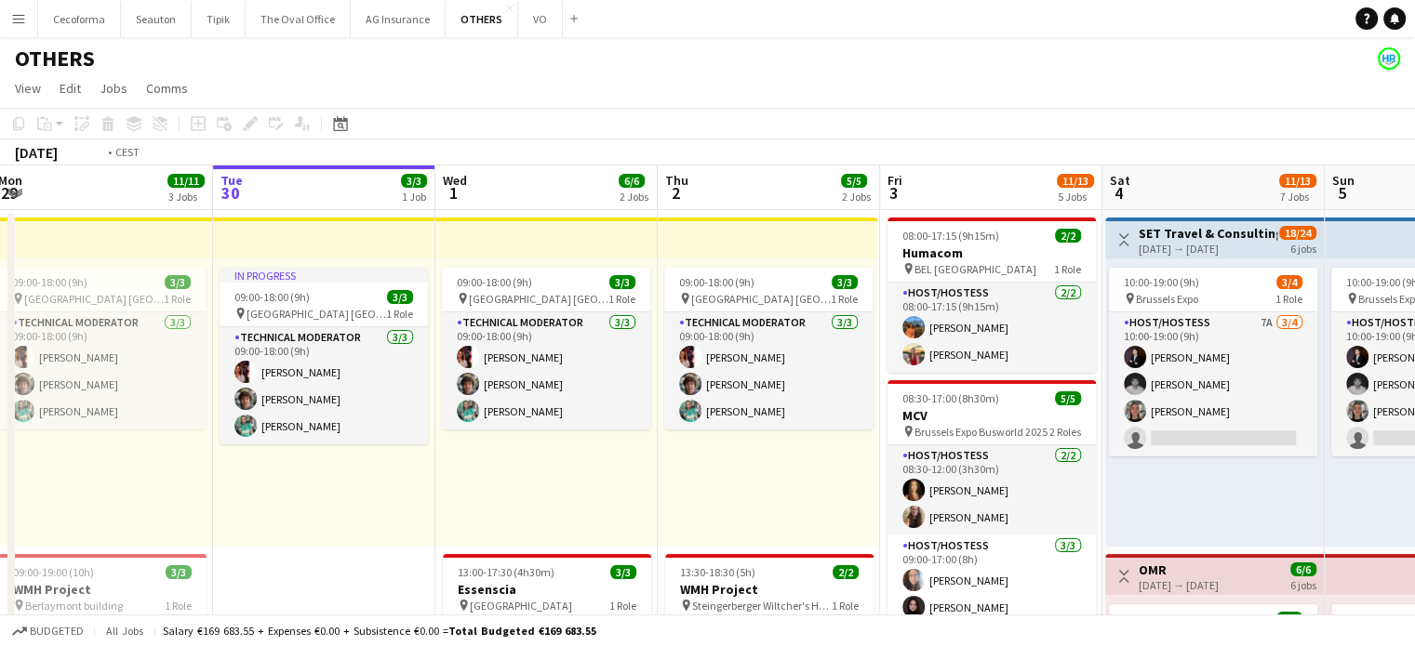
drag, startPoint x: 332, startPoint y: 585, endPoint x: 309, endPoint y: 577, distance: 24.7
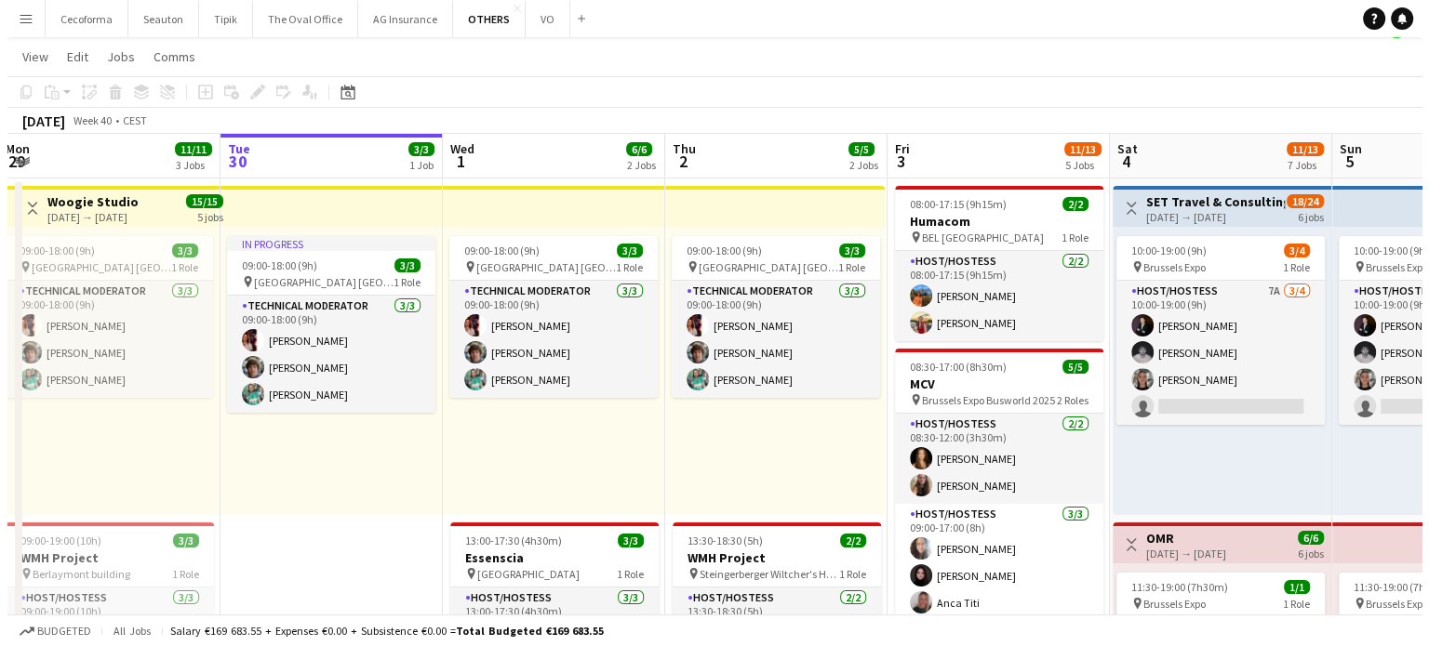
scroll to position [0, 0]
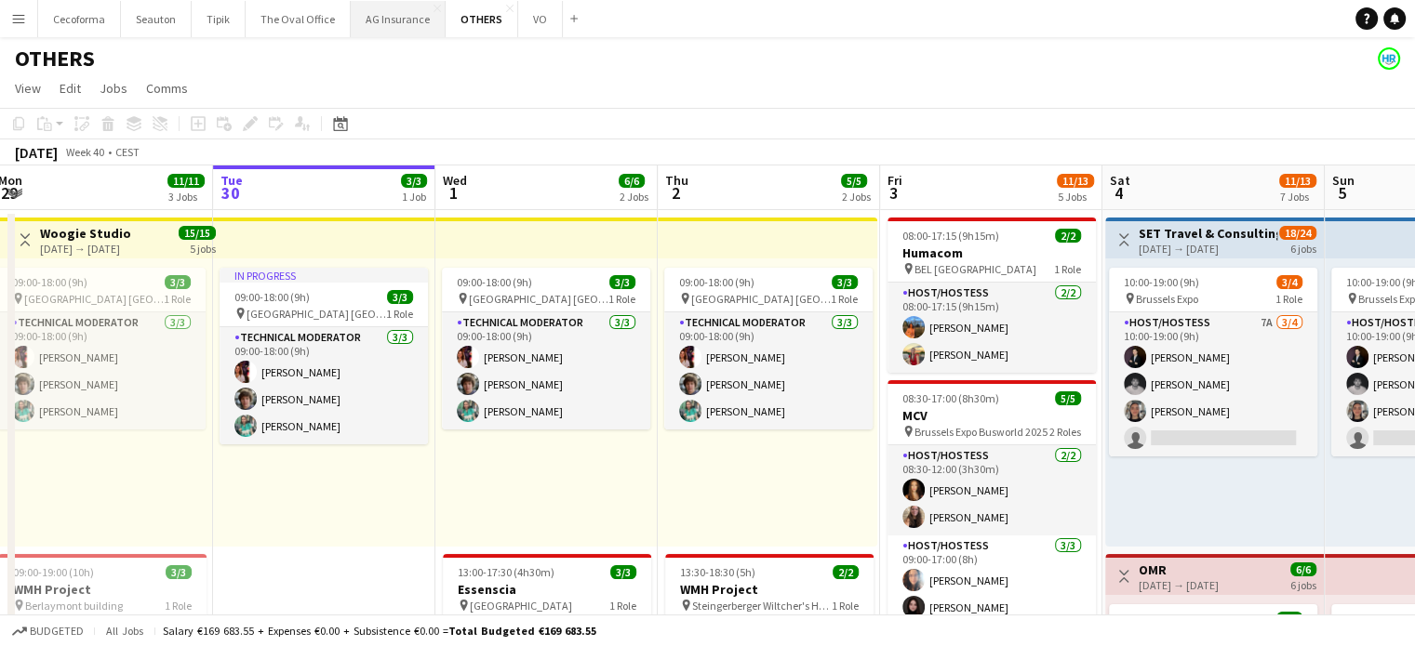
click at [389, 18] on button "AG Insurance Close" at bounding box center [398, 19] width 95 height 36
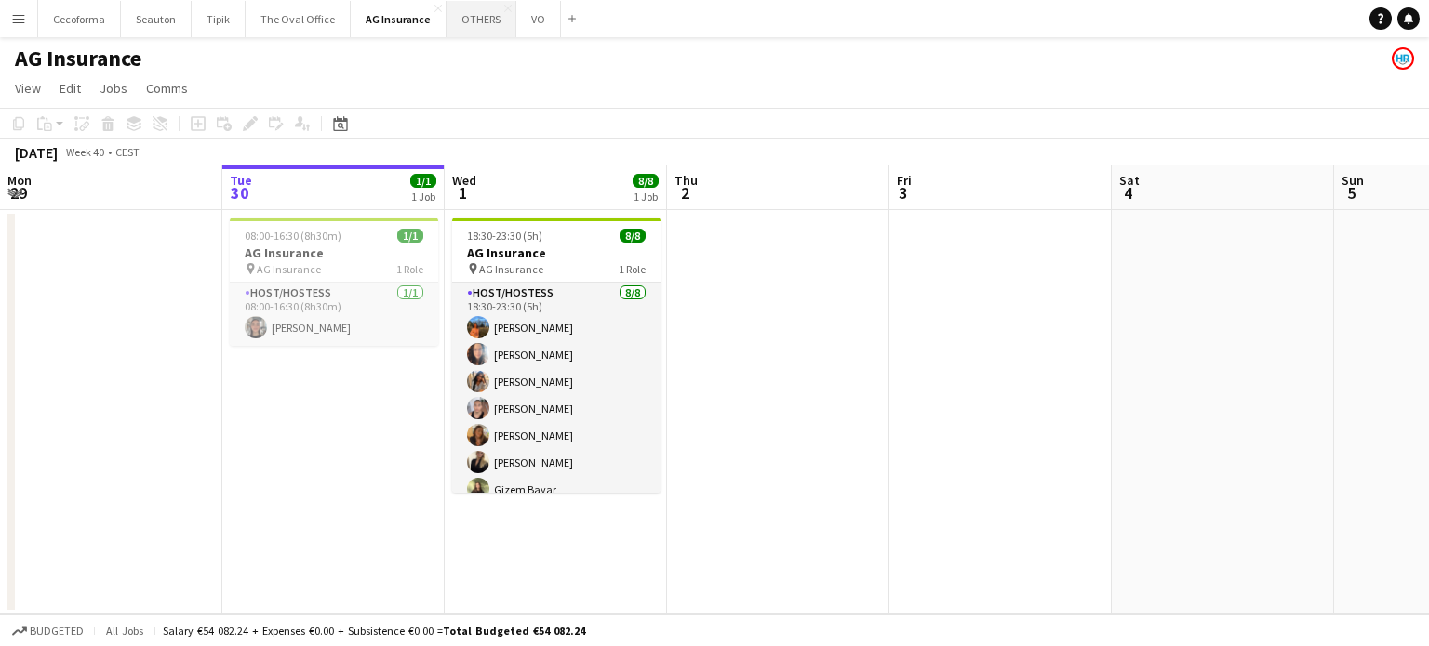
click at [472, 22] on button "OTHERS Close" at bounding box center [481, 19] width 70 height 36
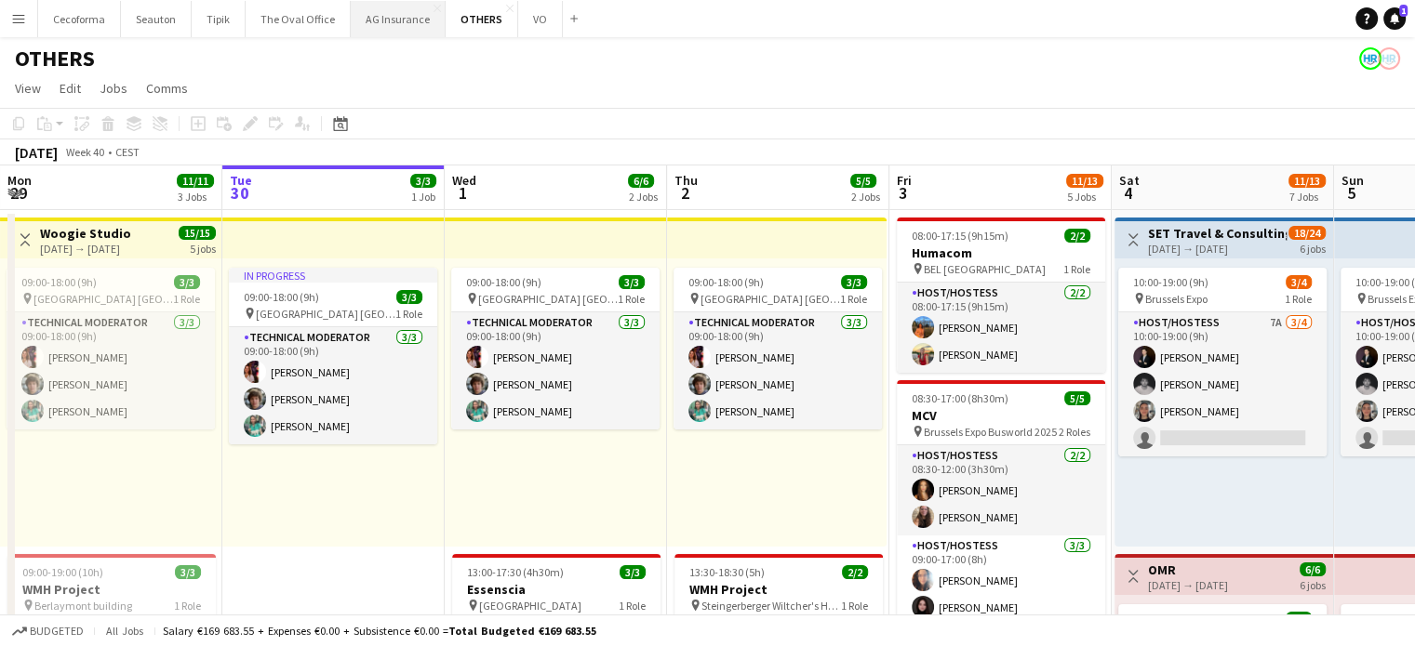
click at [397, 23] on button "AG Insurance Close" at bounding box center [398, 19] width 95 height 36
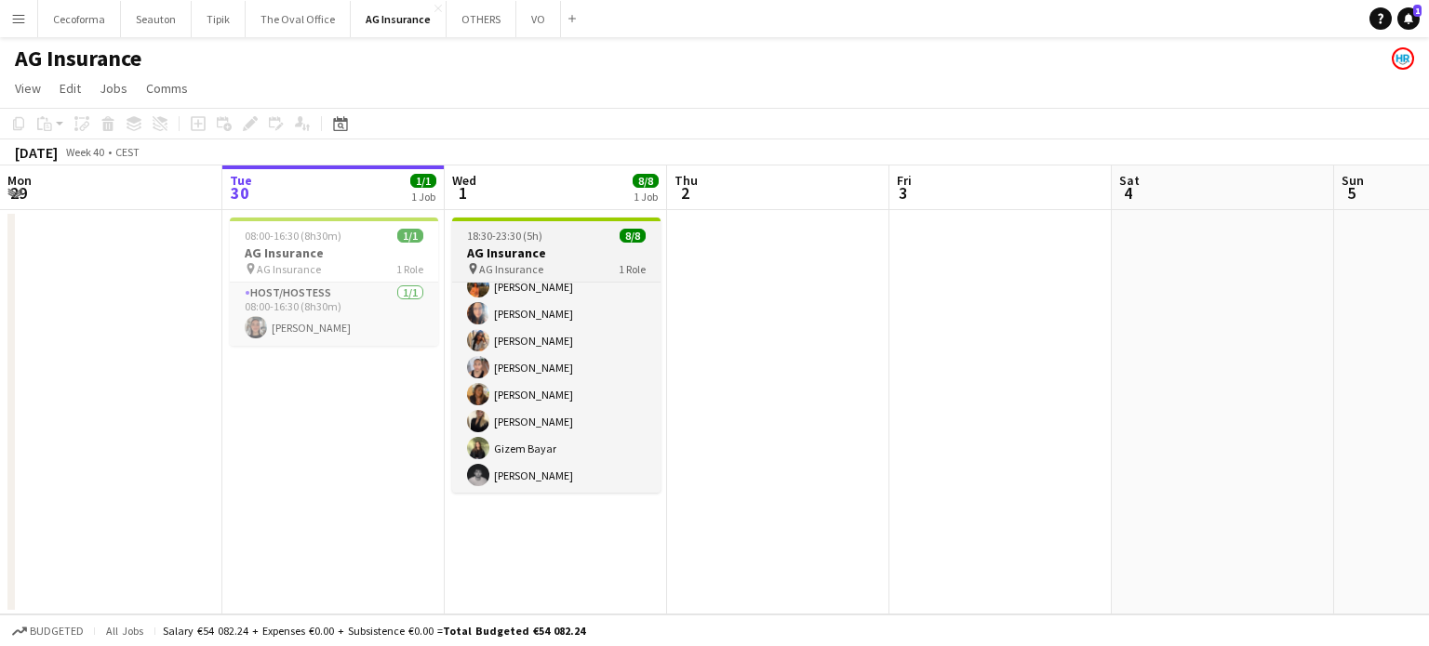
scroll to position [41, 0]
click at [1409, 19] on icon at bounding box center [1408, 17] width 9 height 9
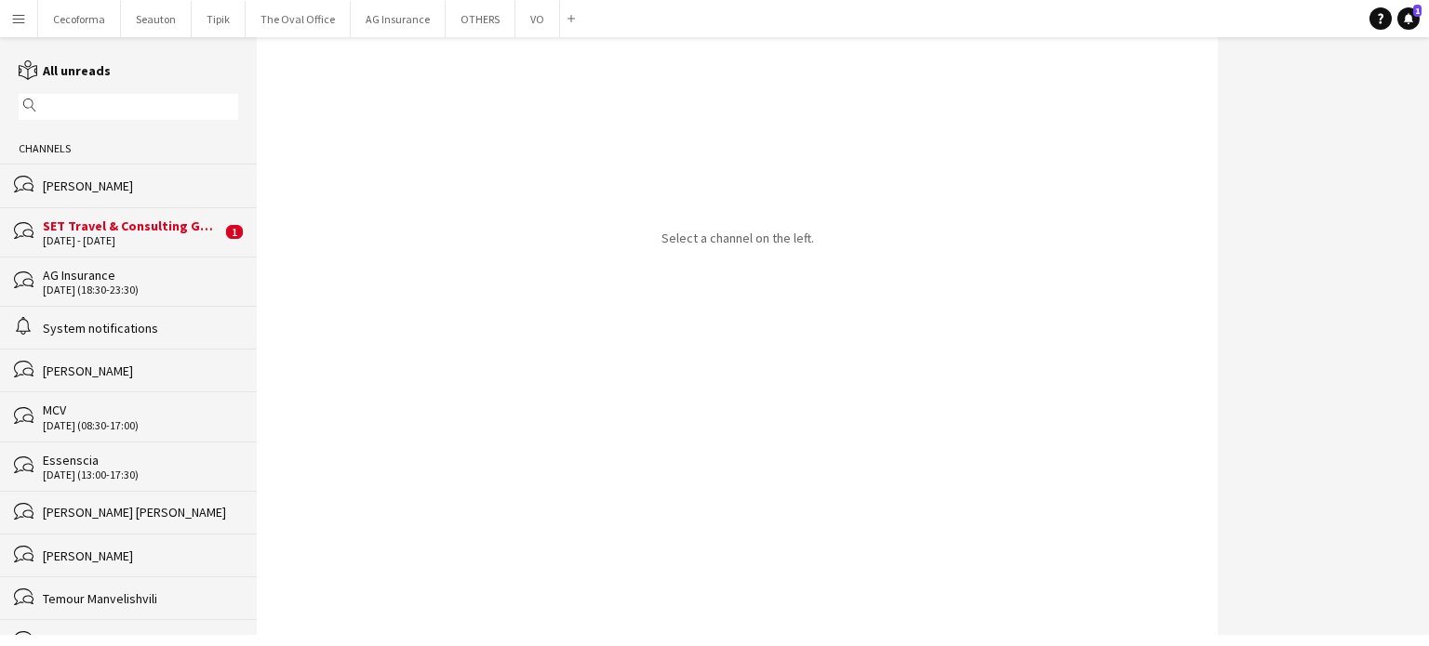
click at [89, 226] on div "SET Travel & Consulting GmbH" at bounding box center [132, 226] width 179 height 17
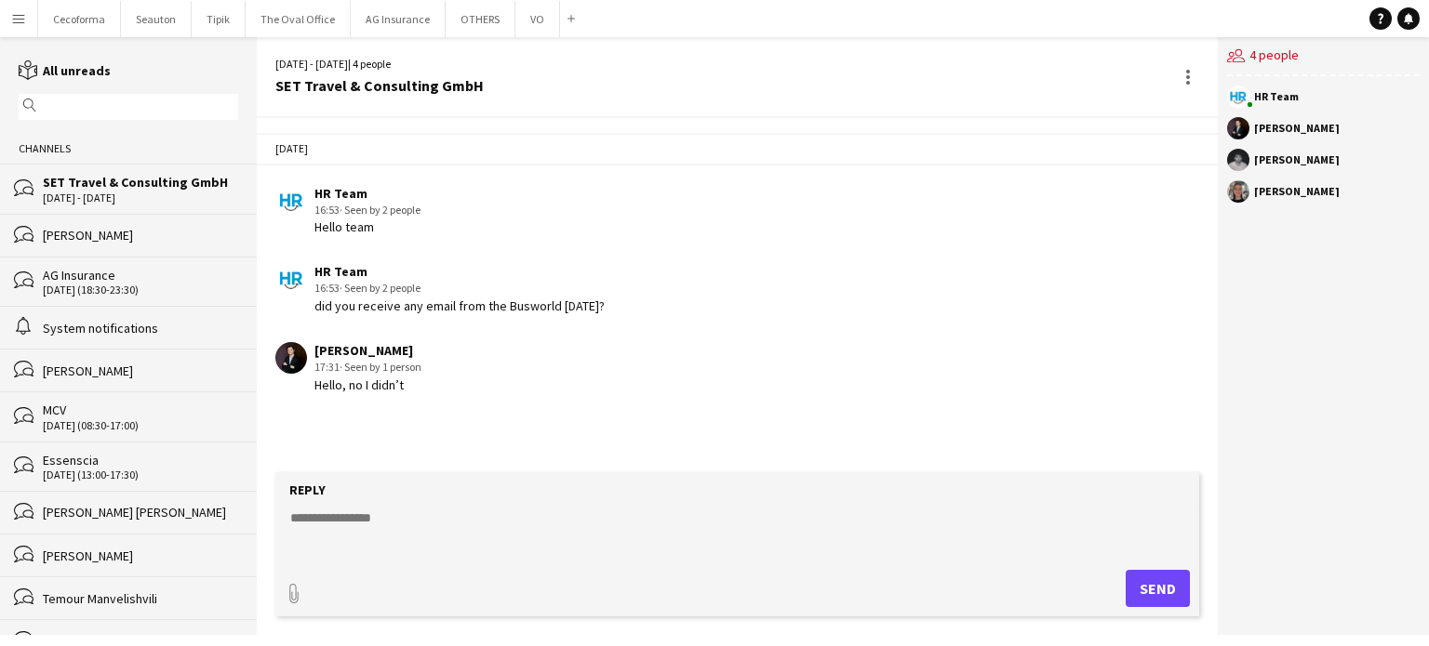
click at [578, 233] on div "HR Team 16:53 · Seen by 2 people Hello team" at bounding box center [659, 210] width 768 height 51
click at [86, 324] on div "System notifications" at bounding box center [140, 328] width 195 height 17
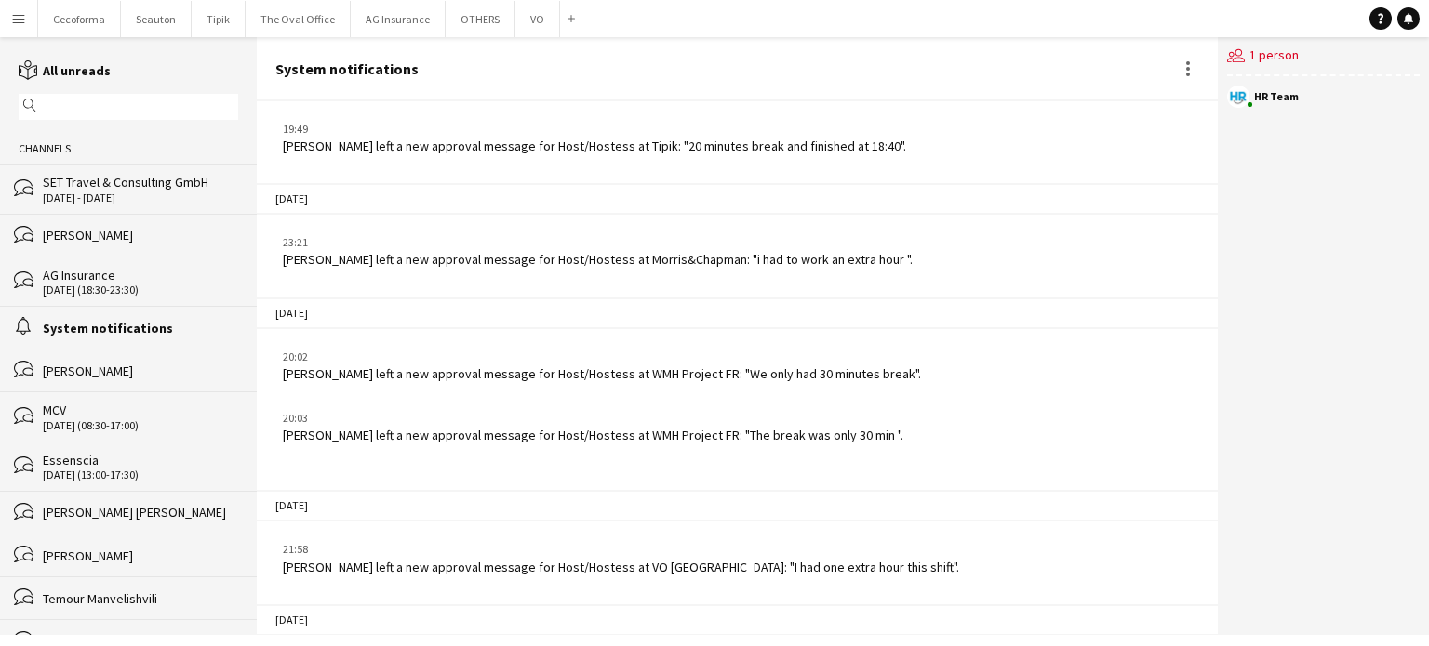
scroll to position [2394, 0]
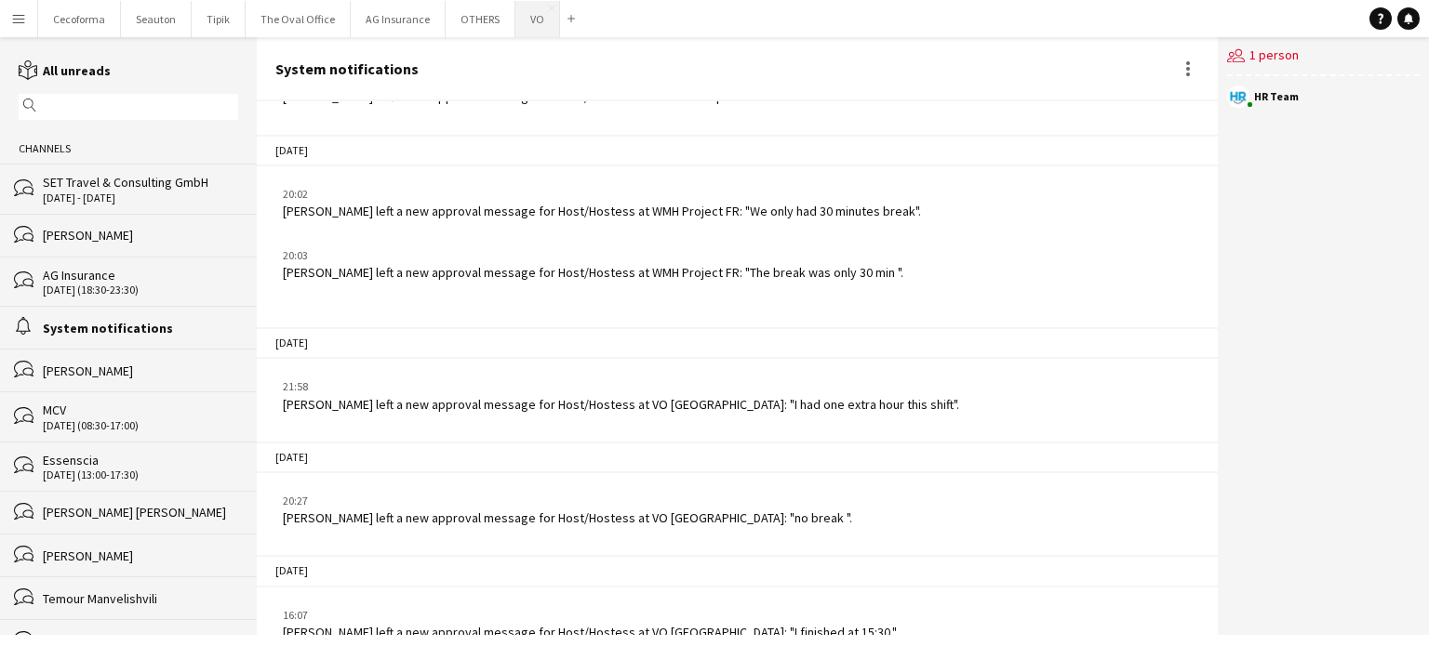
click at [525, 21] on button "VO Close" at bounding box center [537, 19] width 45 height 36
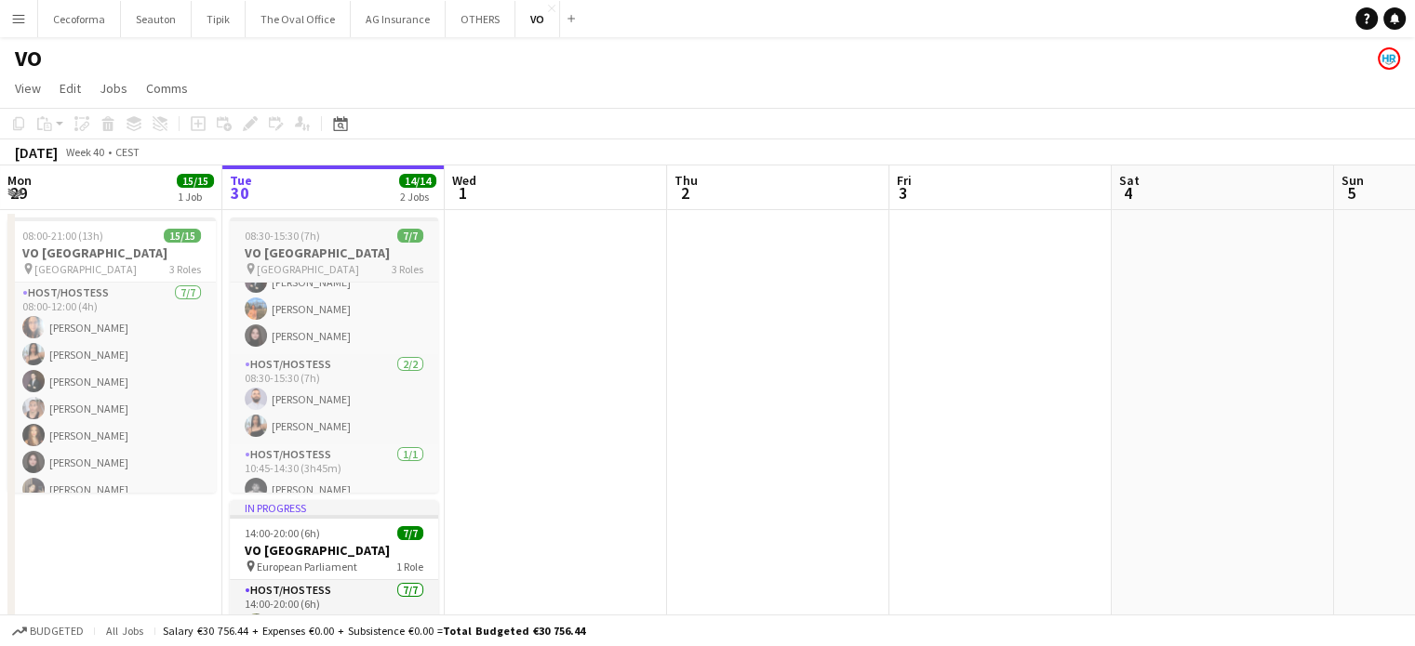
scroll to position [86, 0]
click at [512, 344] on app-date-cell at bounding box center [556, 511] width 222 height 603
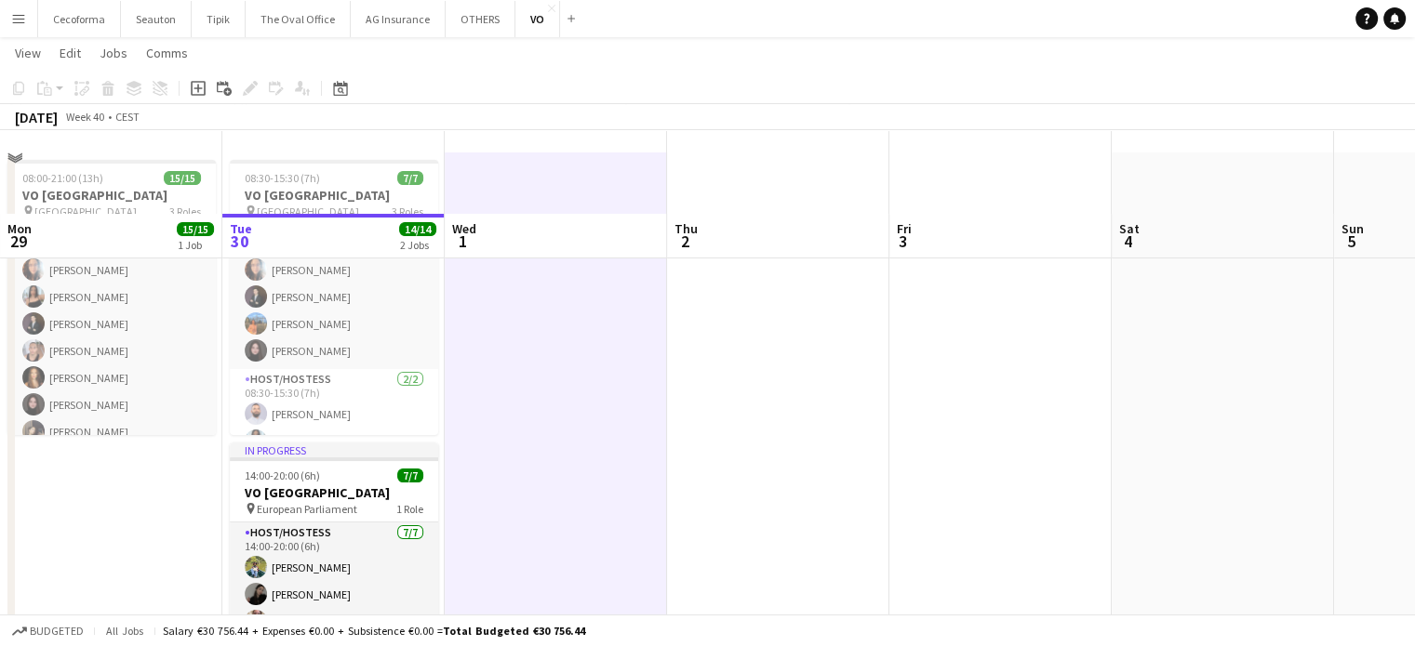
scroll to position [0, 0]
